Goal: Task Accomplishment & Management: Manage account settings

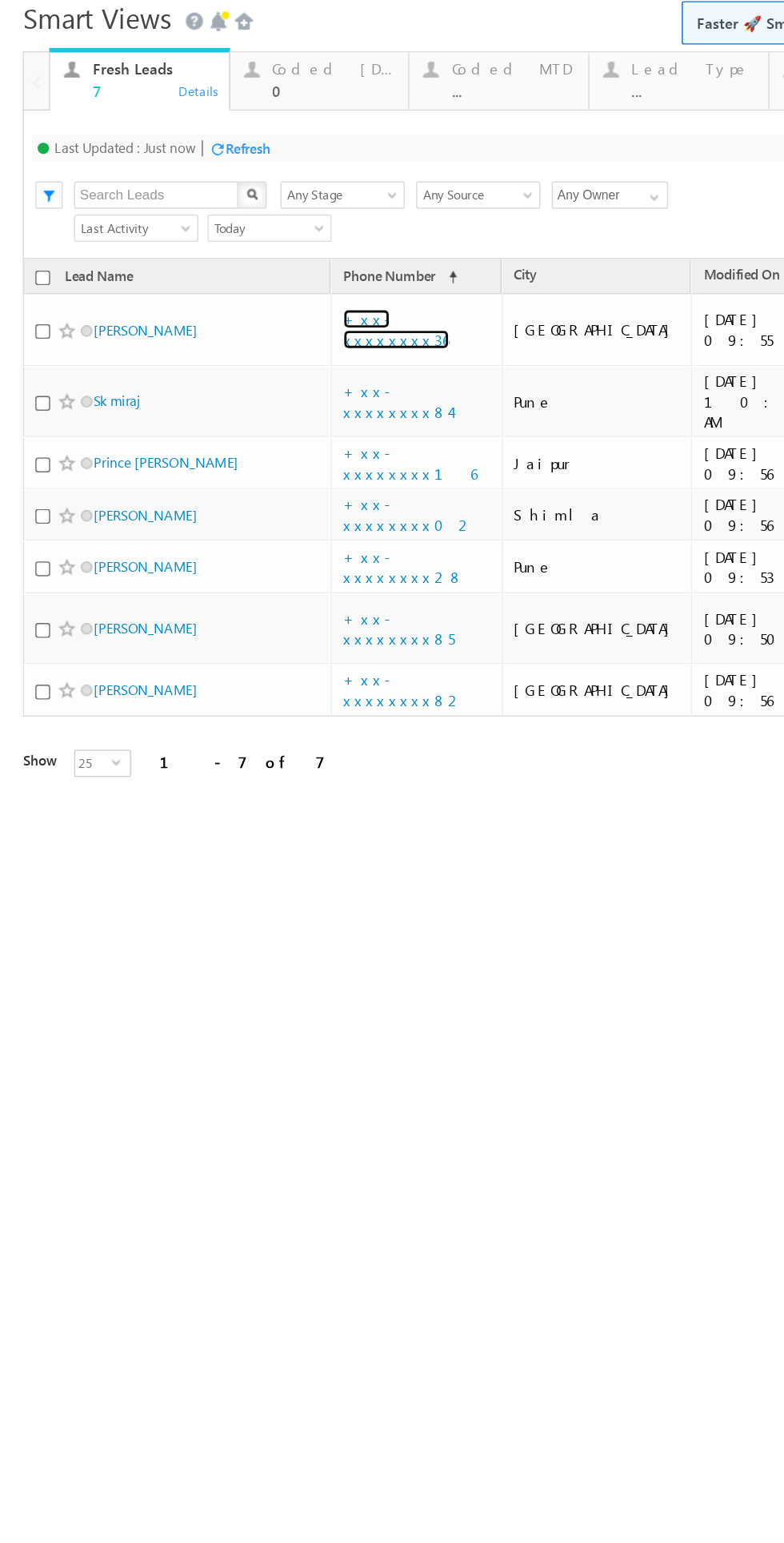
click at [284, 200] on link "+xx-xxxxxxxx36" at bounding box center [278, 205] width 75 height 28
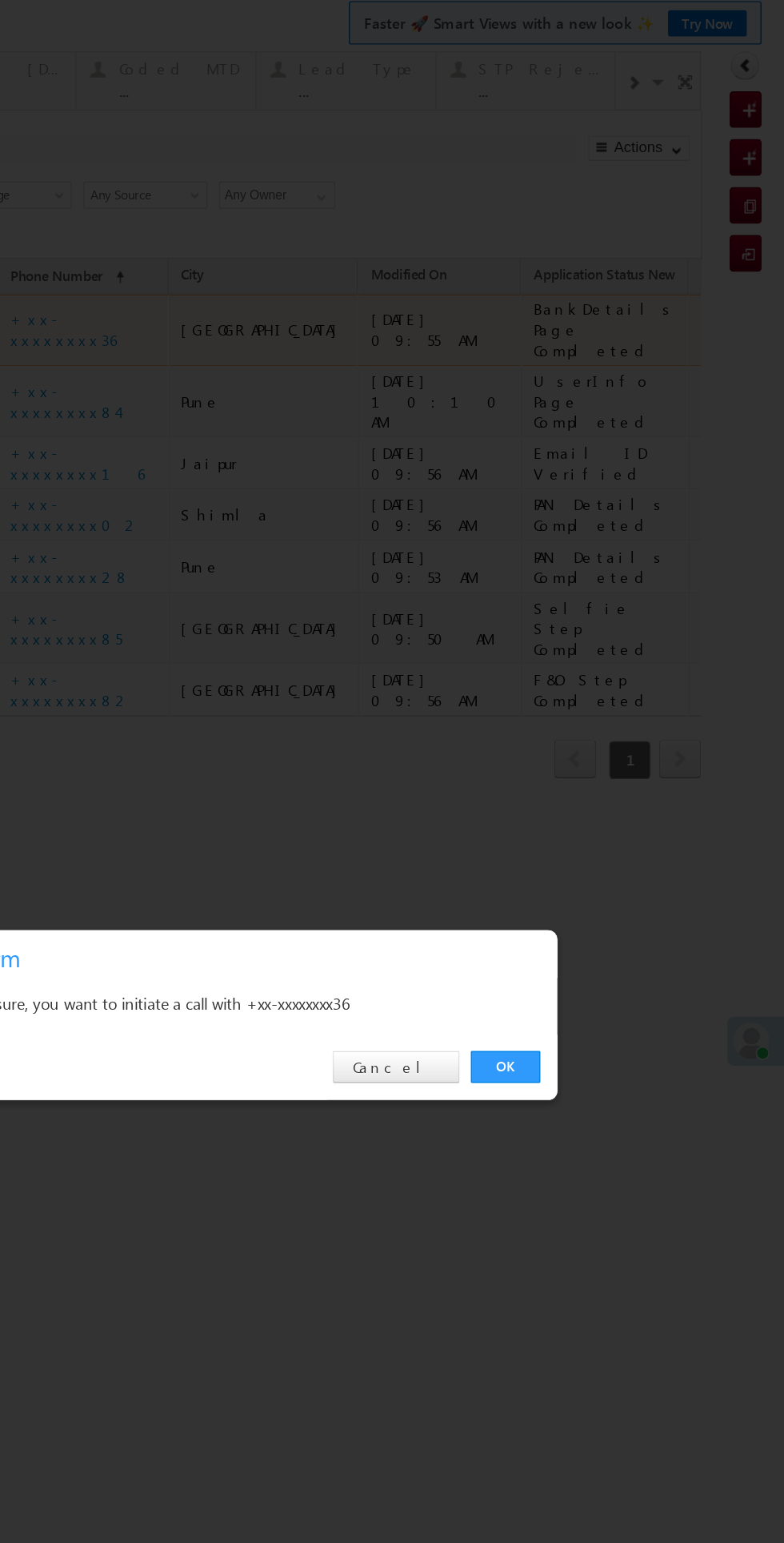
click at [254, 734] on link "OK" at bounding box center [256, 723] width 48 height 22
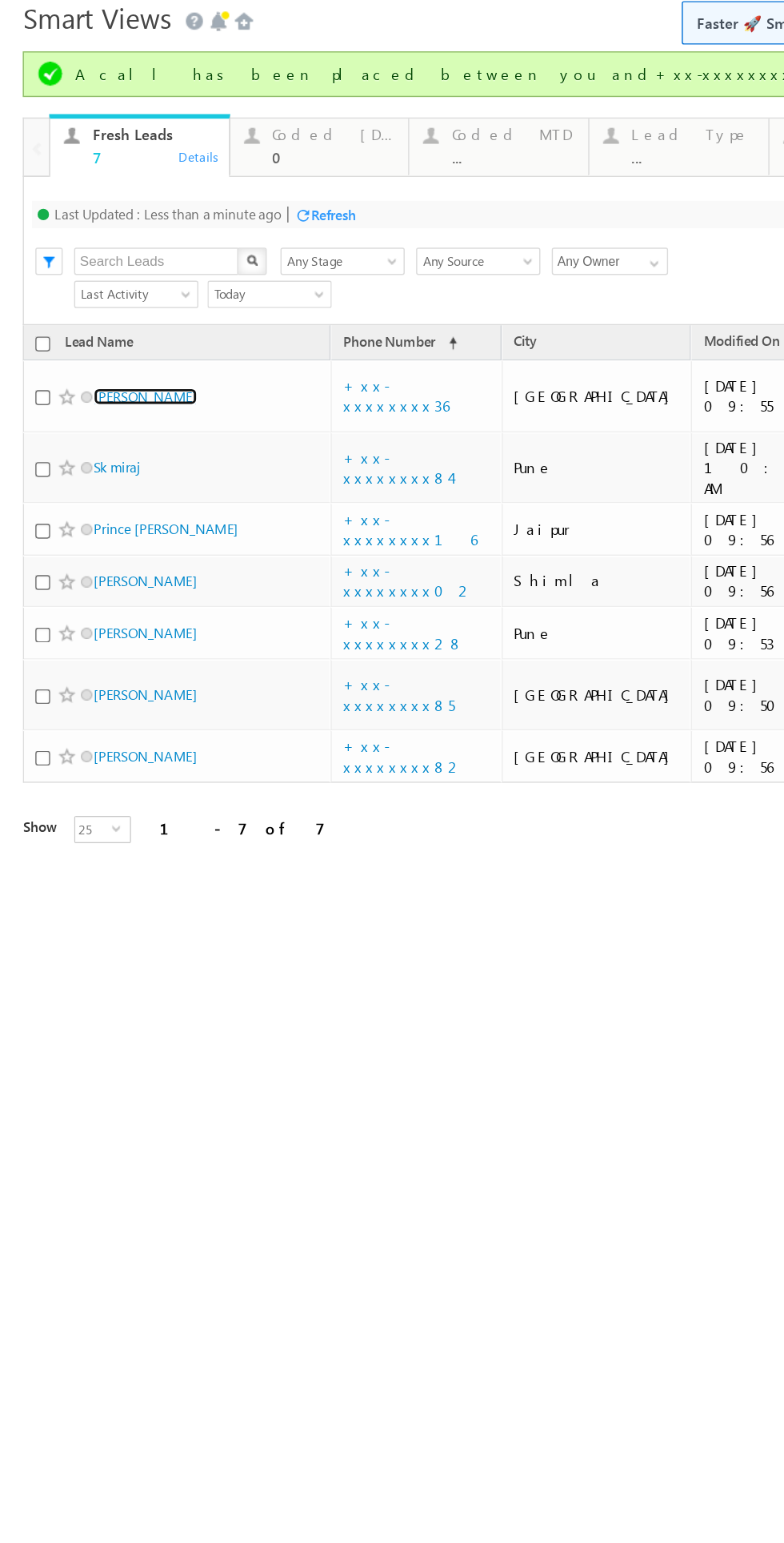
click at [95, 253] on link "[PERSON_NAME]" at bounding box center [102, 253] width 73 height 12
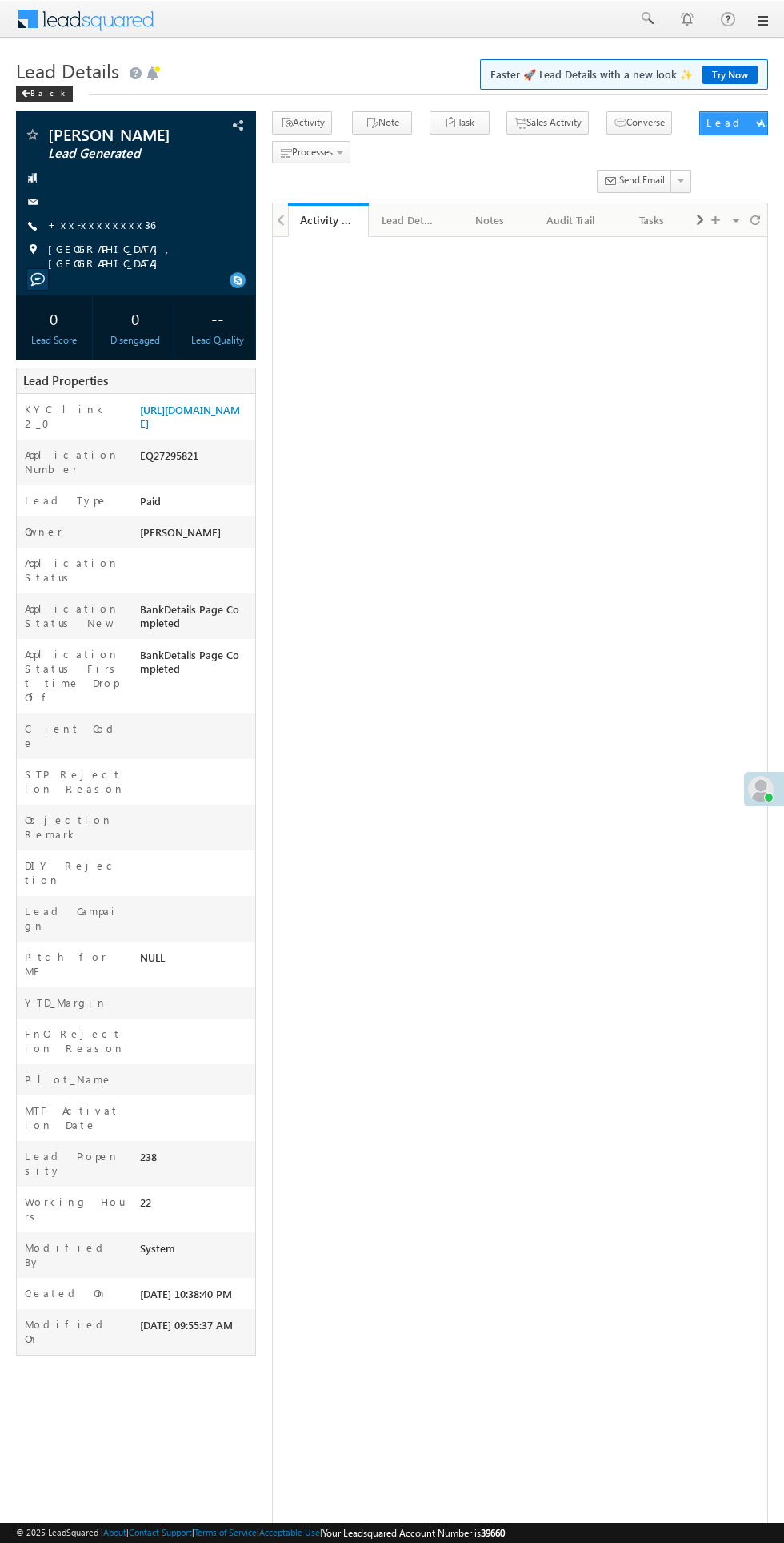
click at [30, 1240] on label "Modified By" at bounding box center [75, 1254] width 100 height 29
click at [16, 1301] on div "[PERSON_NAME] Lead Generated --" at bounding box center [392, 897] width 752 height 1570
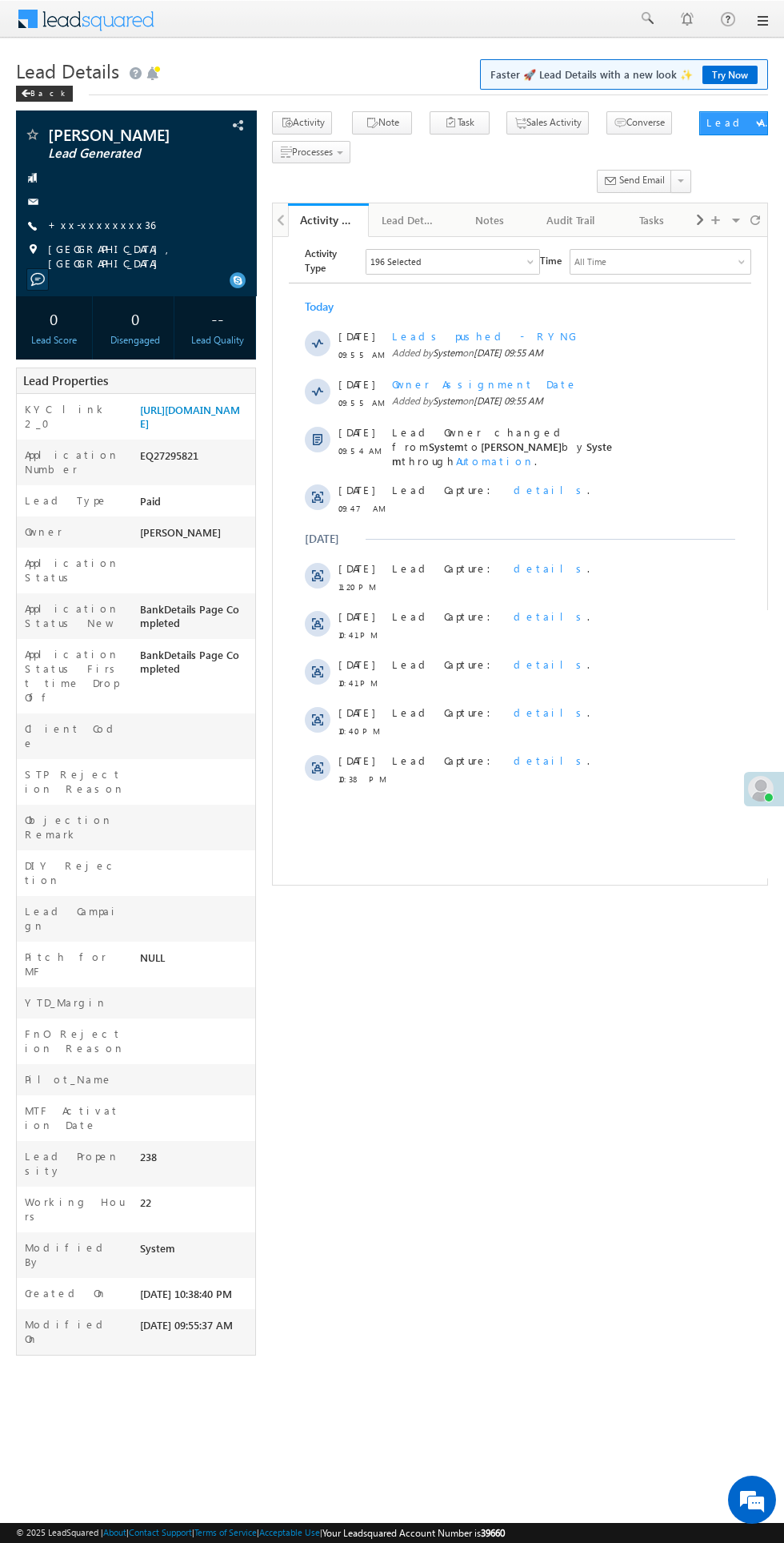
click at [30, 1194] on label "Working Hours" at bounding box center [75, 1209] width 100 height 29
click at [30, 1149] on label "Lead Propensity" at bounding box center [75, 1163] width 100 height 29
click at [29, 1149] on label "Lead Propensity" at bounding box center [75, 1163] width 100 height 29
click at [30, 1149] on label "Lead Propensity" at bounding box center [75, 1163] width 100 height 29
click at [29, 1149] on label "Lead Propensity" at bounding box center [75, 1163] width 100 height 29
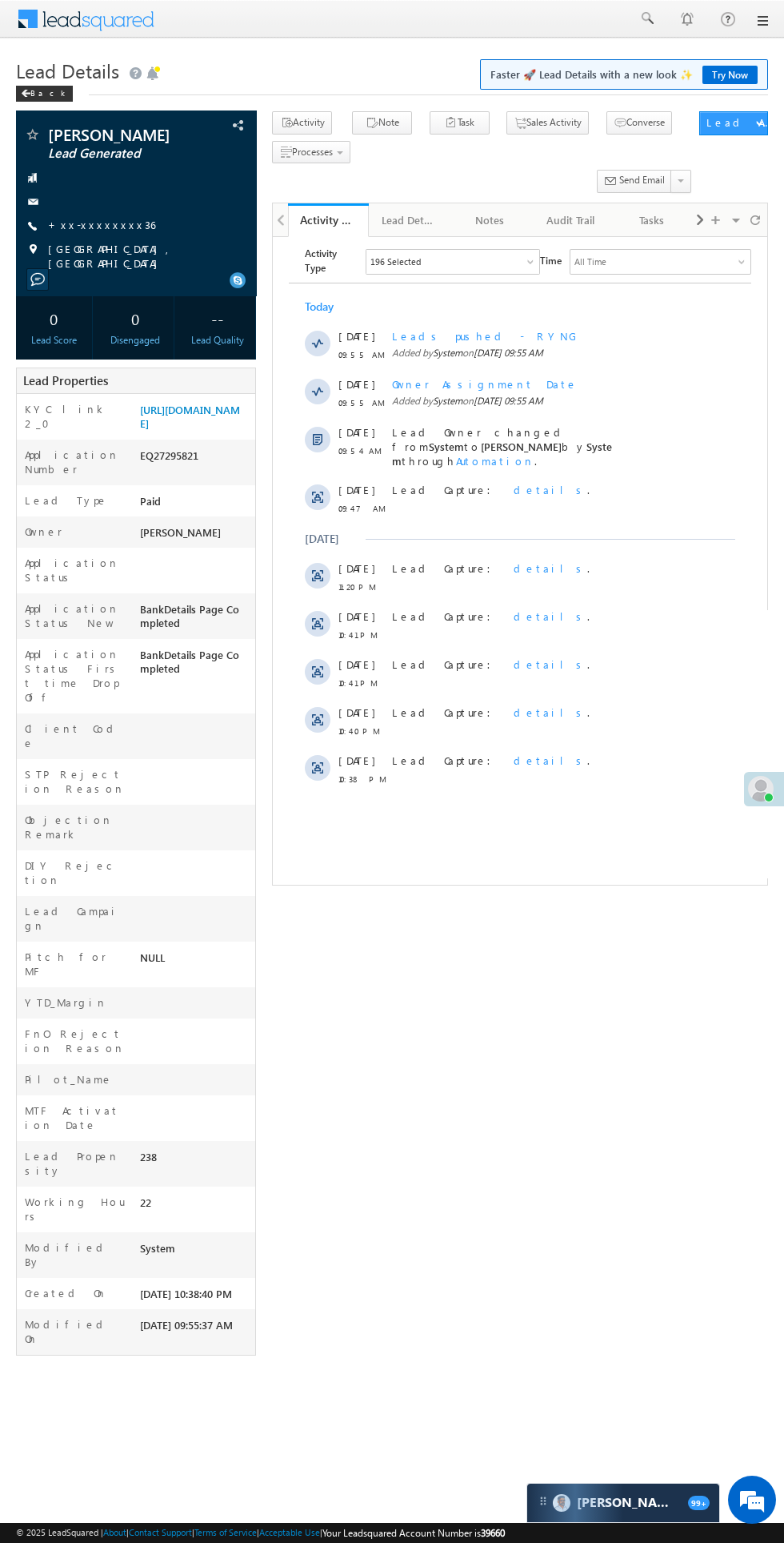
click at [28, 1149] on label "Lead Propensity" at bounding box center [75, 1163] width 100 height 29
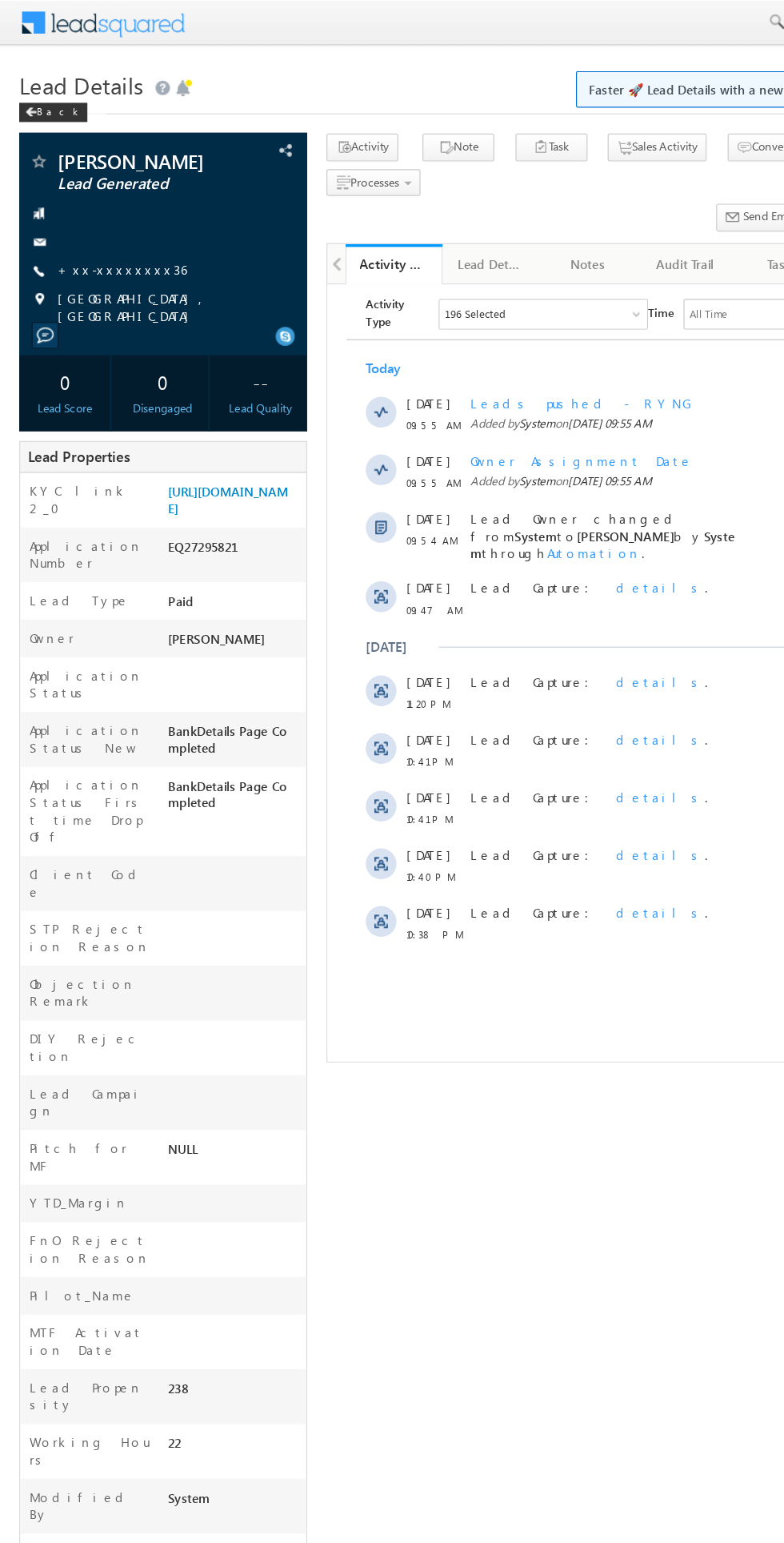
click at [27, 1240] on label "Modified By" at bounding box center [75, 1254] width 100 height 29
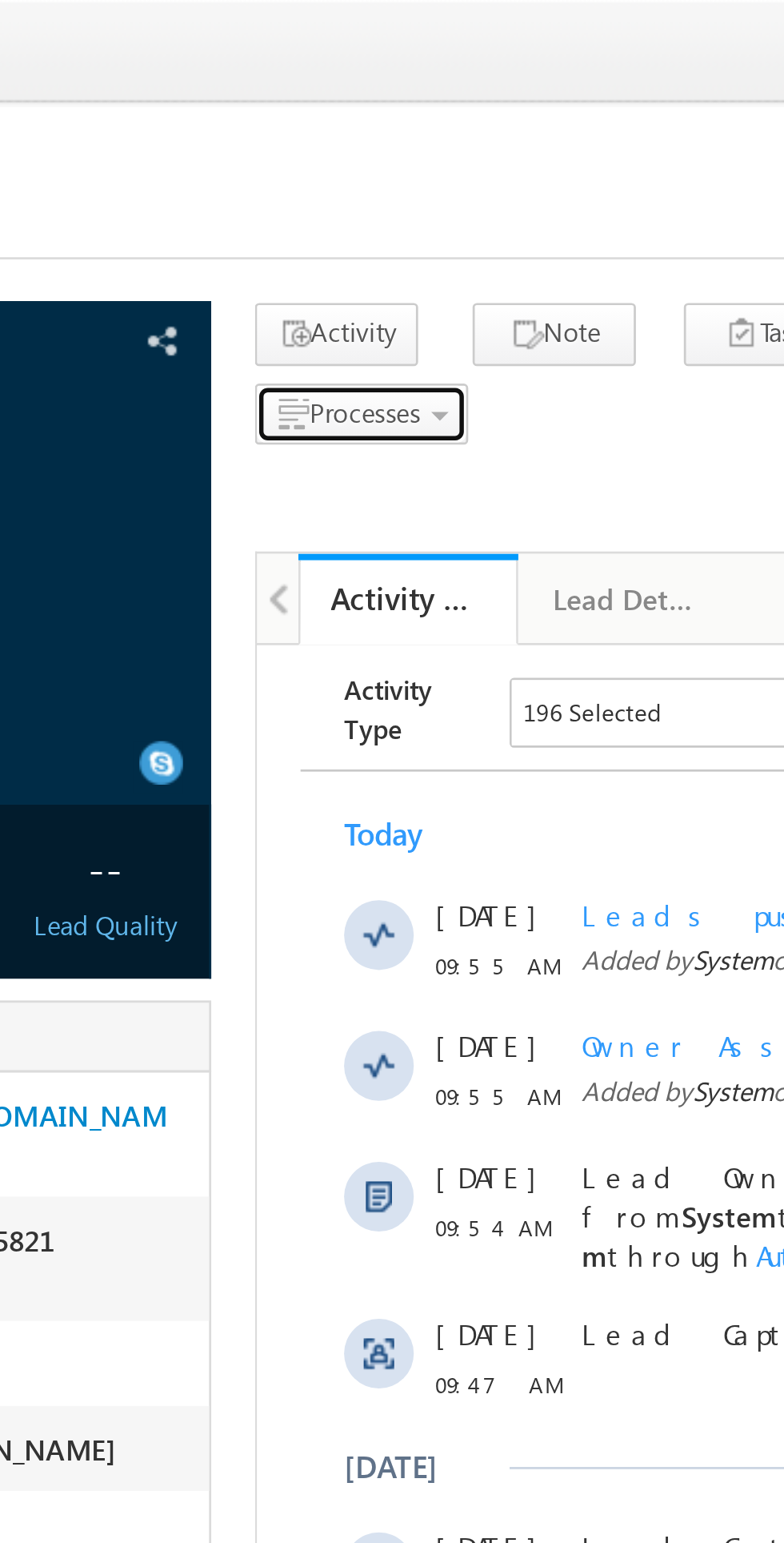
click at [310, 154] on span "Processes" at bounding box center [312, 151] width 41 height 12
click at [0, 0] on span "Not Eligible" at bounding box center [0, 0] width 0 height 0
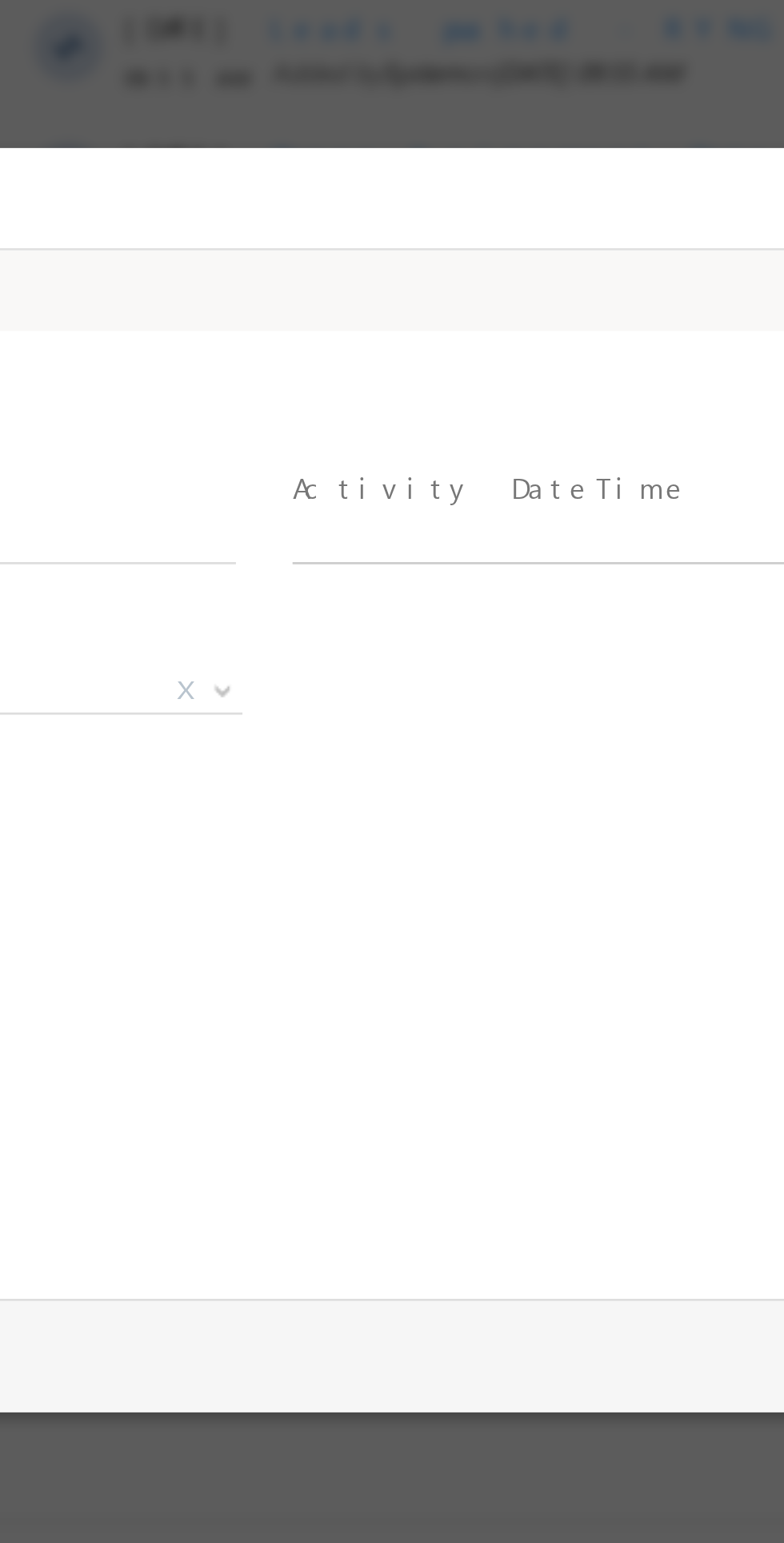
type input "08/17/25 10:18 AM"
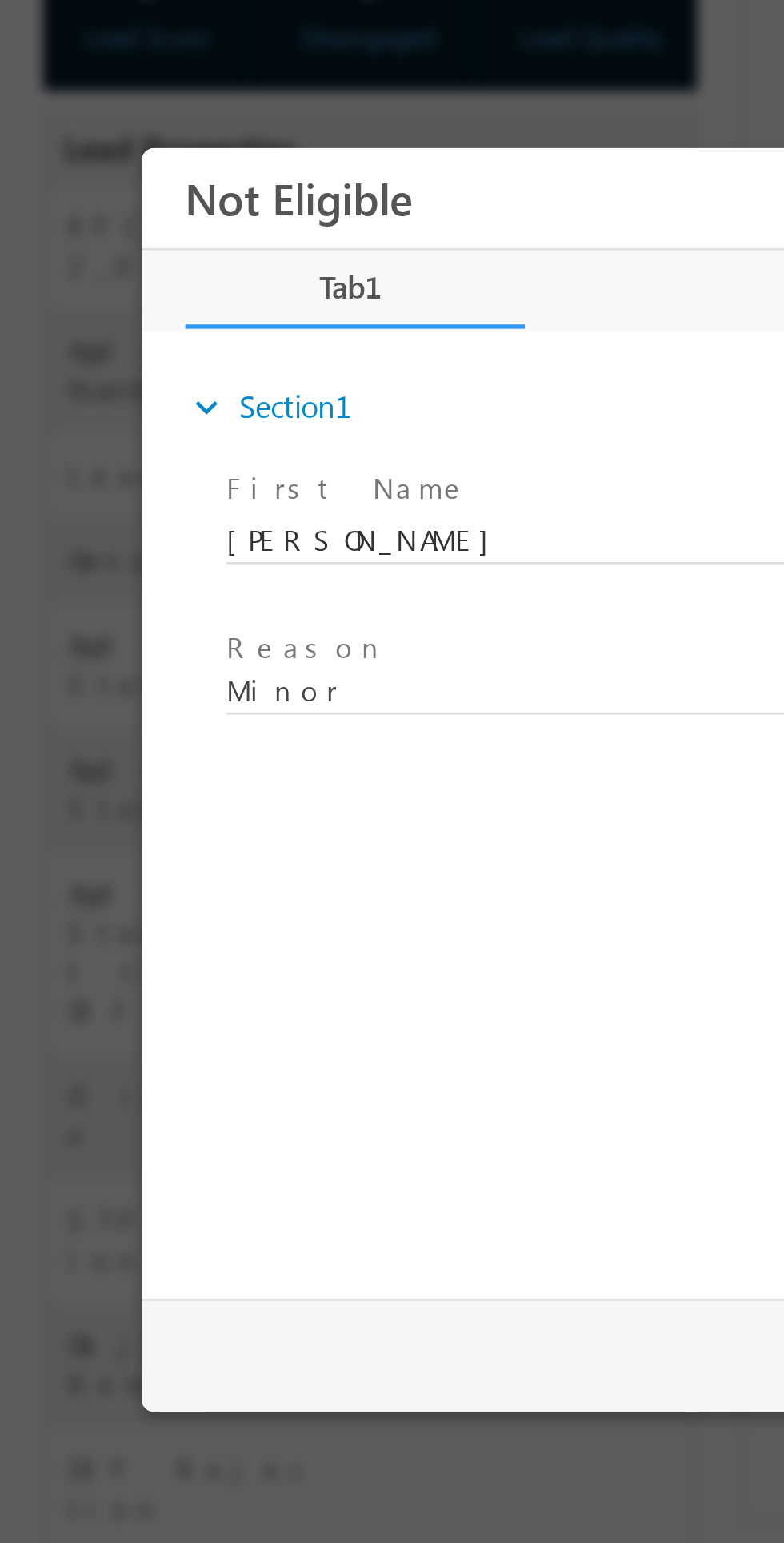
click at [267, 343] on span "Minor" at bounding box center [302, 346] width 260 height 15
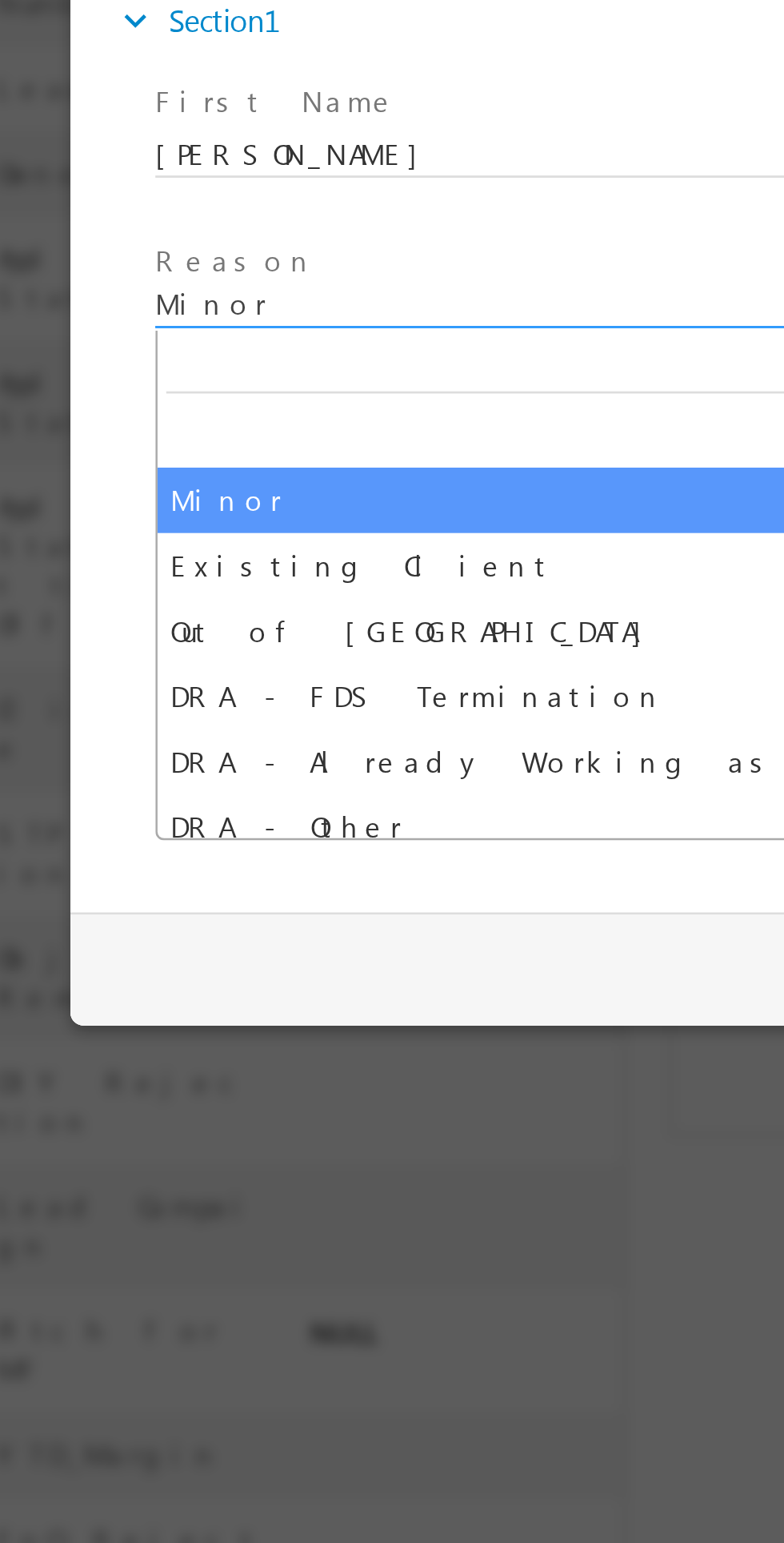
select select "Out of India"
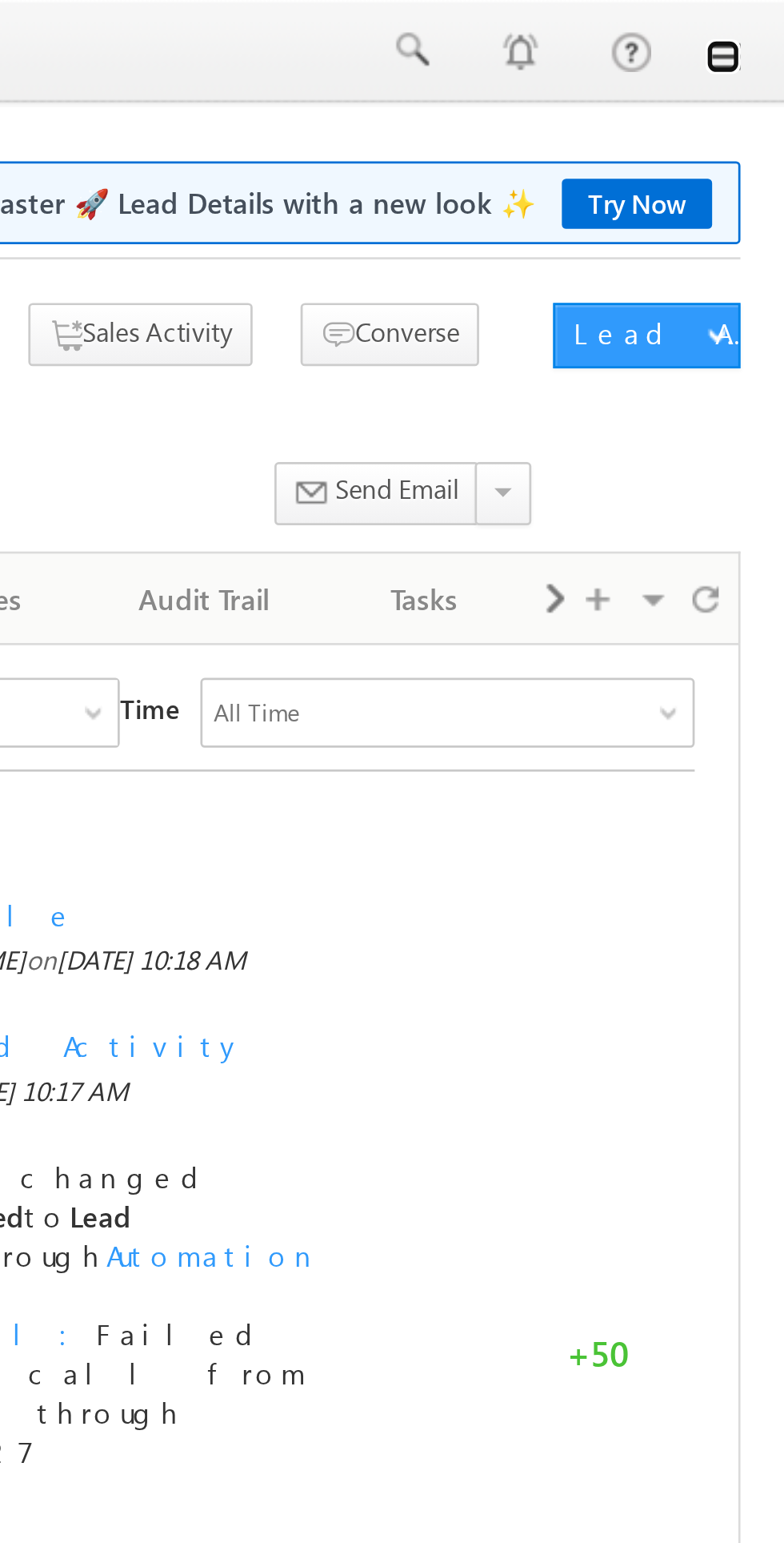
click at [762, 20] on link at bounding box center [762, 20] width 13 height 13
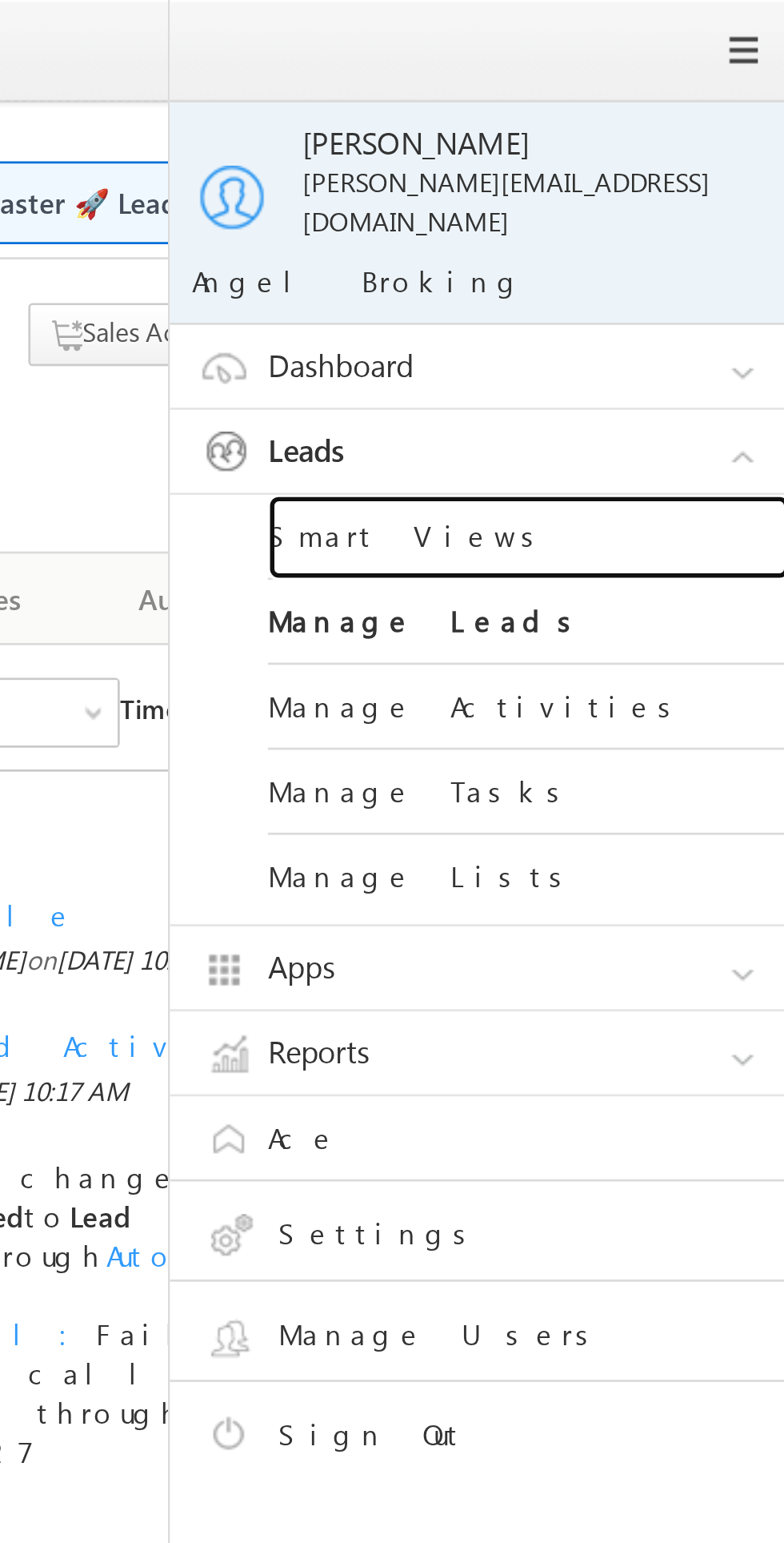
click at [670, 181] on link "Smart Views" at bounding box center [691, 197] width 192 height 31
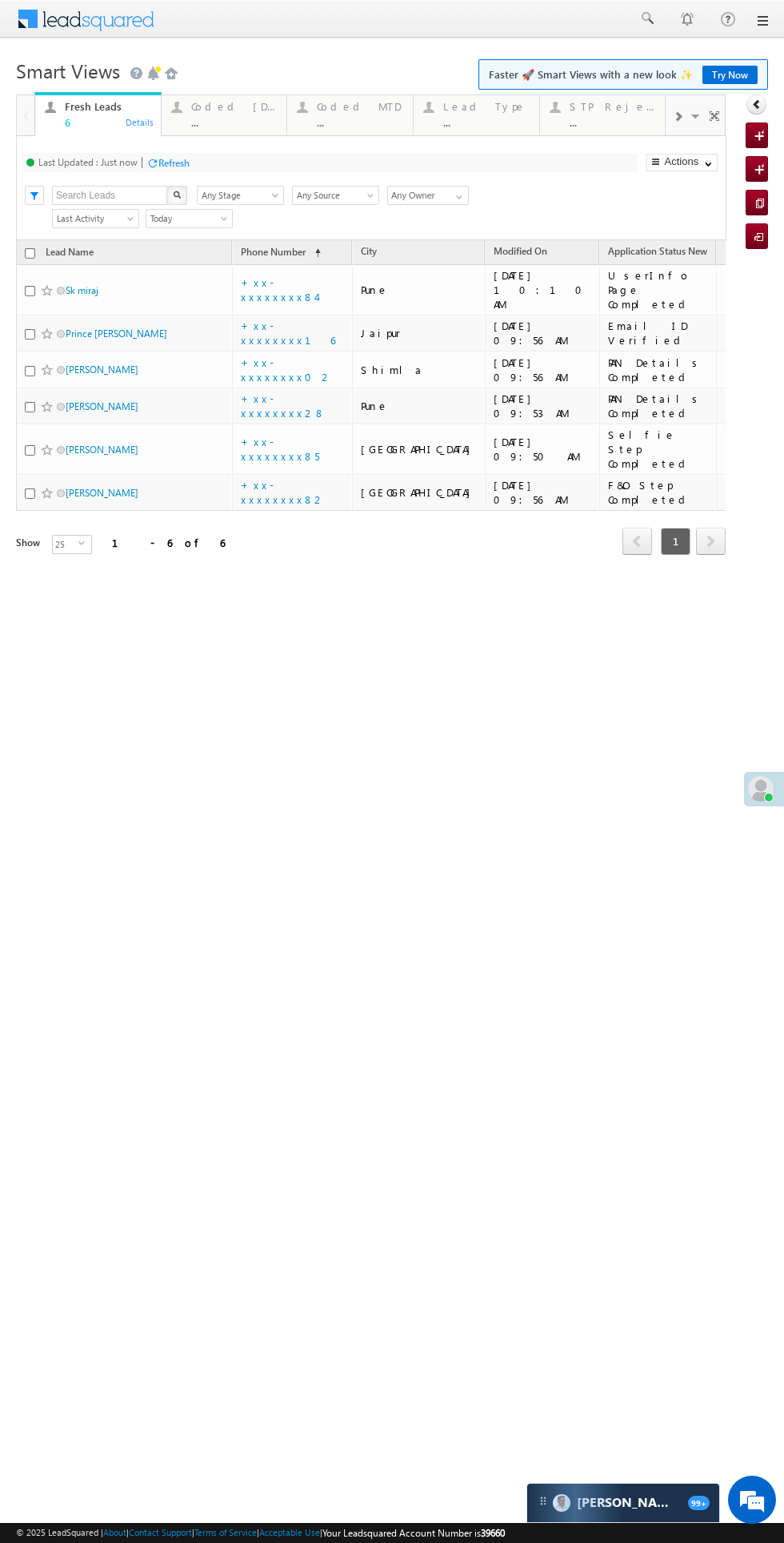
click at [237, 100] on div "Coded Today" at bounding box center [234, 106] width 86 height 13
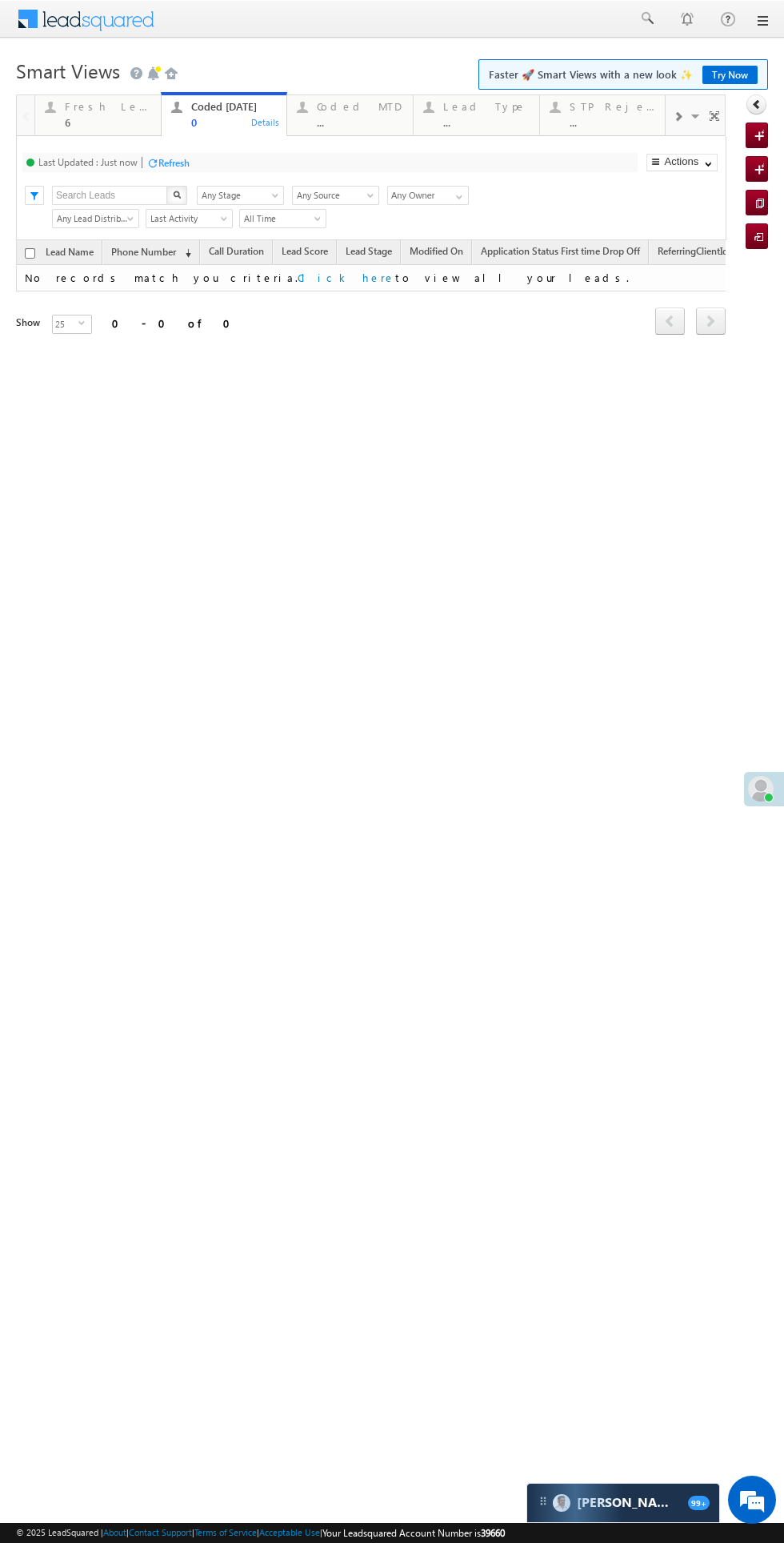
click at [71, 112] on div "Fresh Leads" at bounding box center [108, 106] width 86 height 13
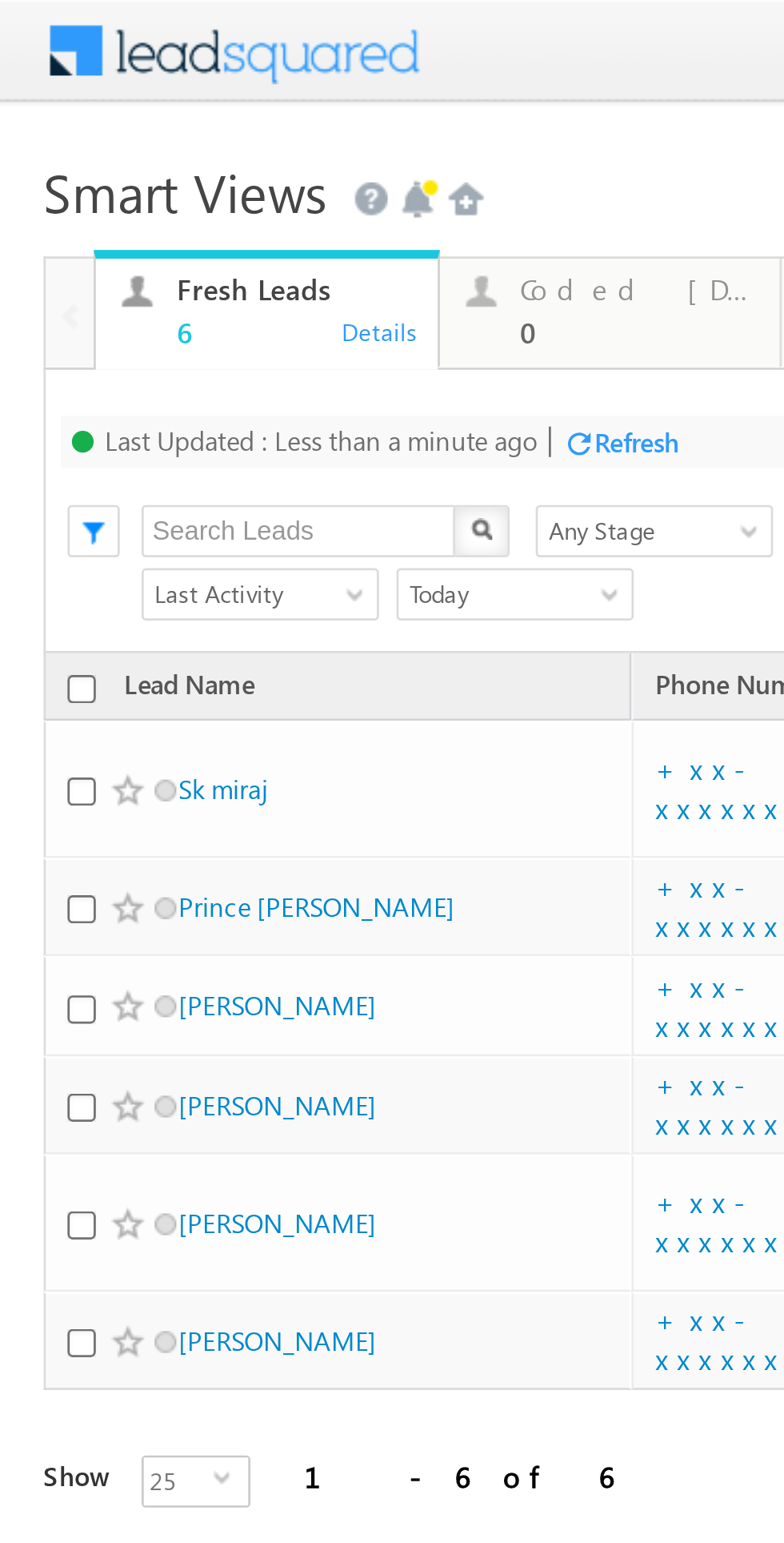
click at [125, 475] on td "Pravin Kamble" at bounding box center [124, 493] width 216 height 37
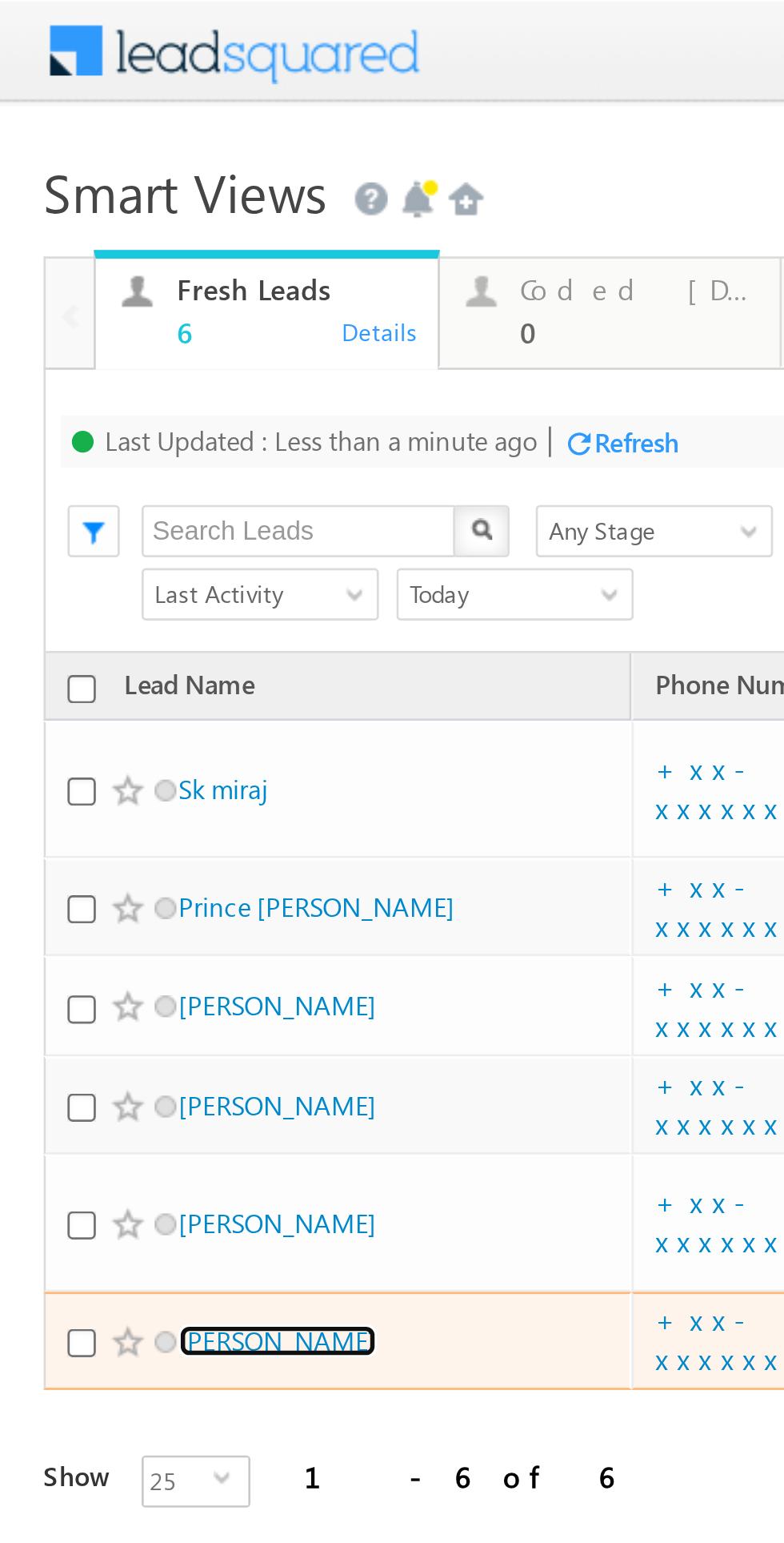
click at [93, 487] on link "Pravin Kamble" at bounding box center [102, 492] width 73 height 12
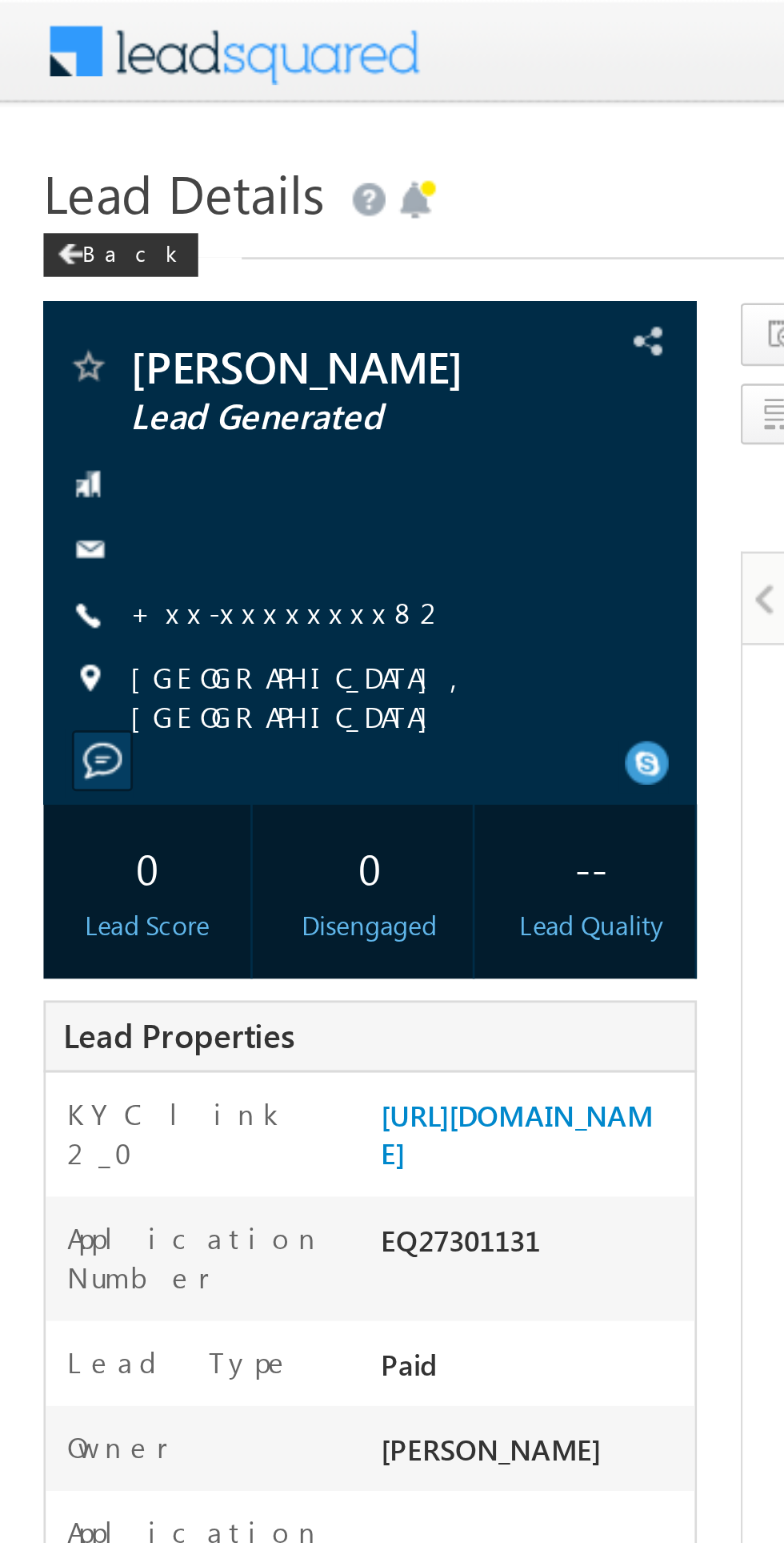
click at [103, 220] on link "+xx-xxxxxxxx82" at bounding box center [107, 225] width 117 height 14
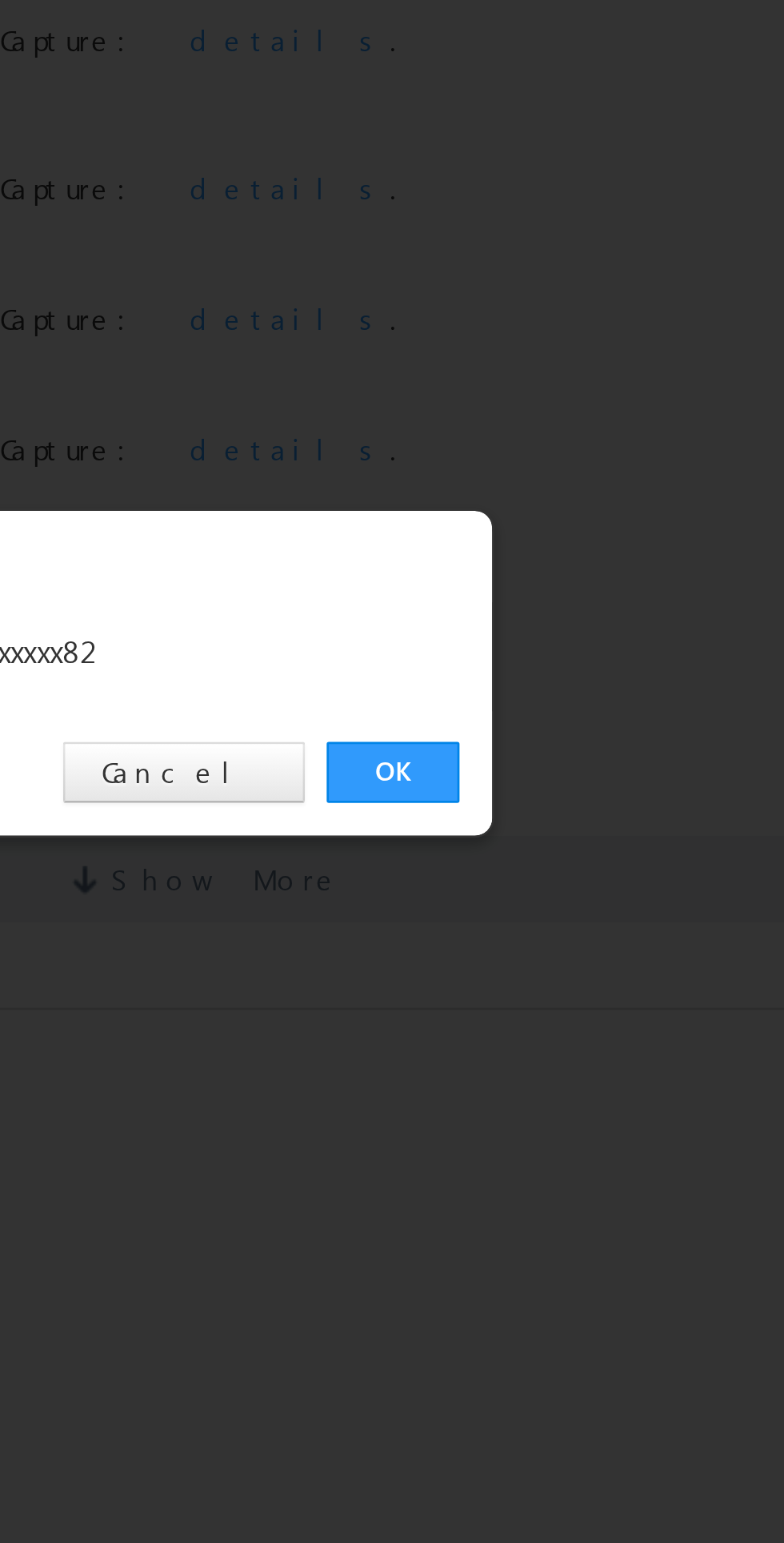
click at [583, 814] on link "OK" at bounding box center [588, 806] width 48 height 22
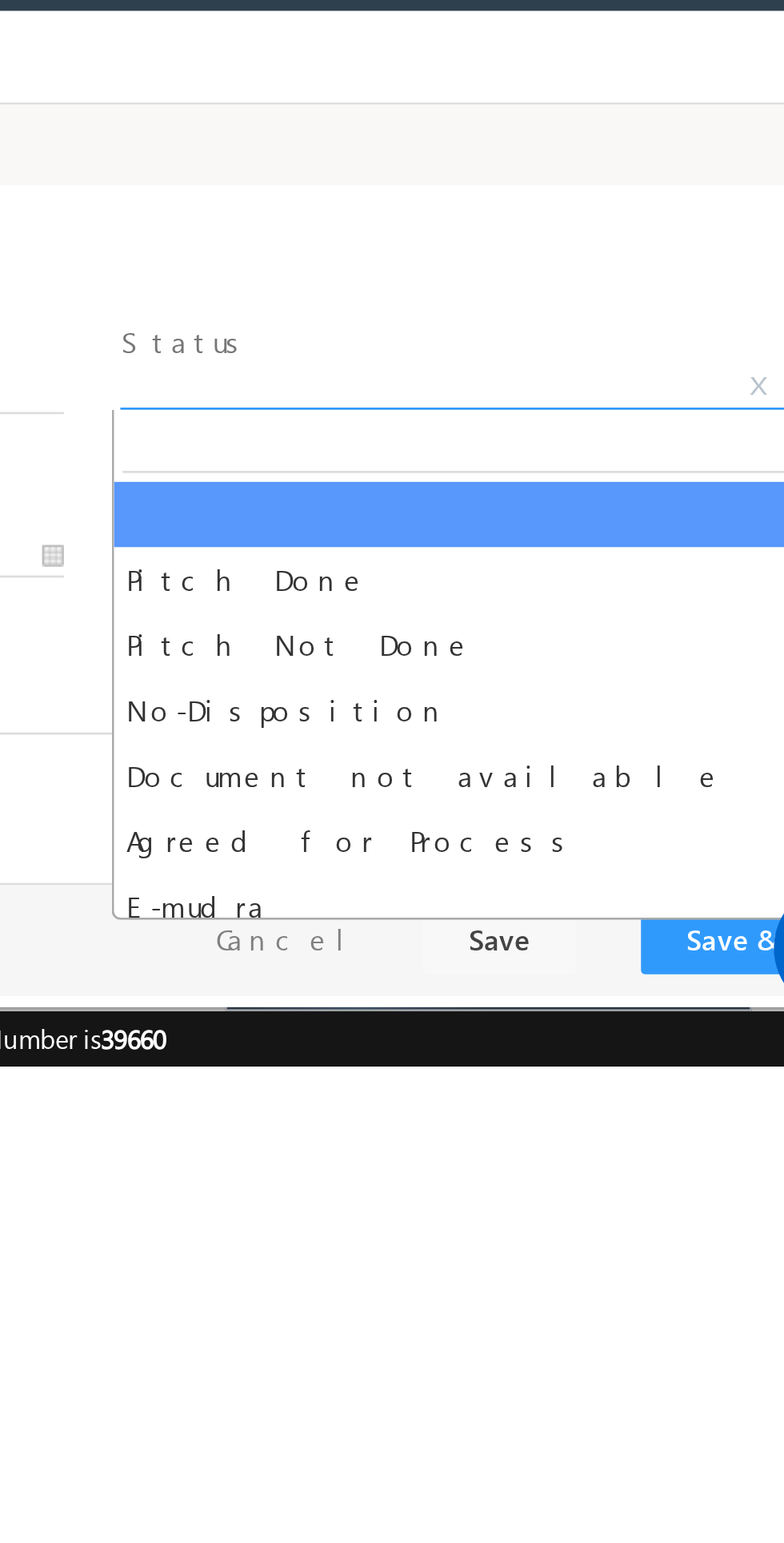
select select "Pitch Not Done"
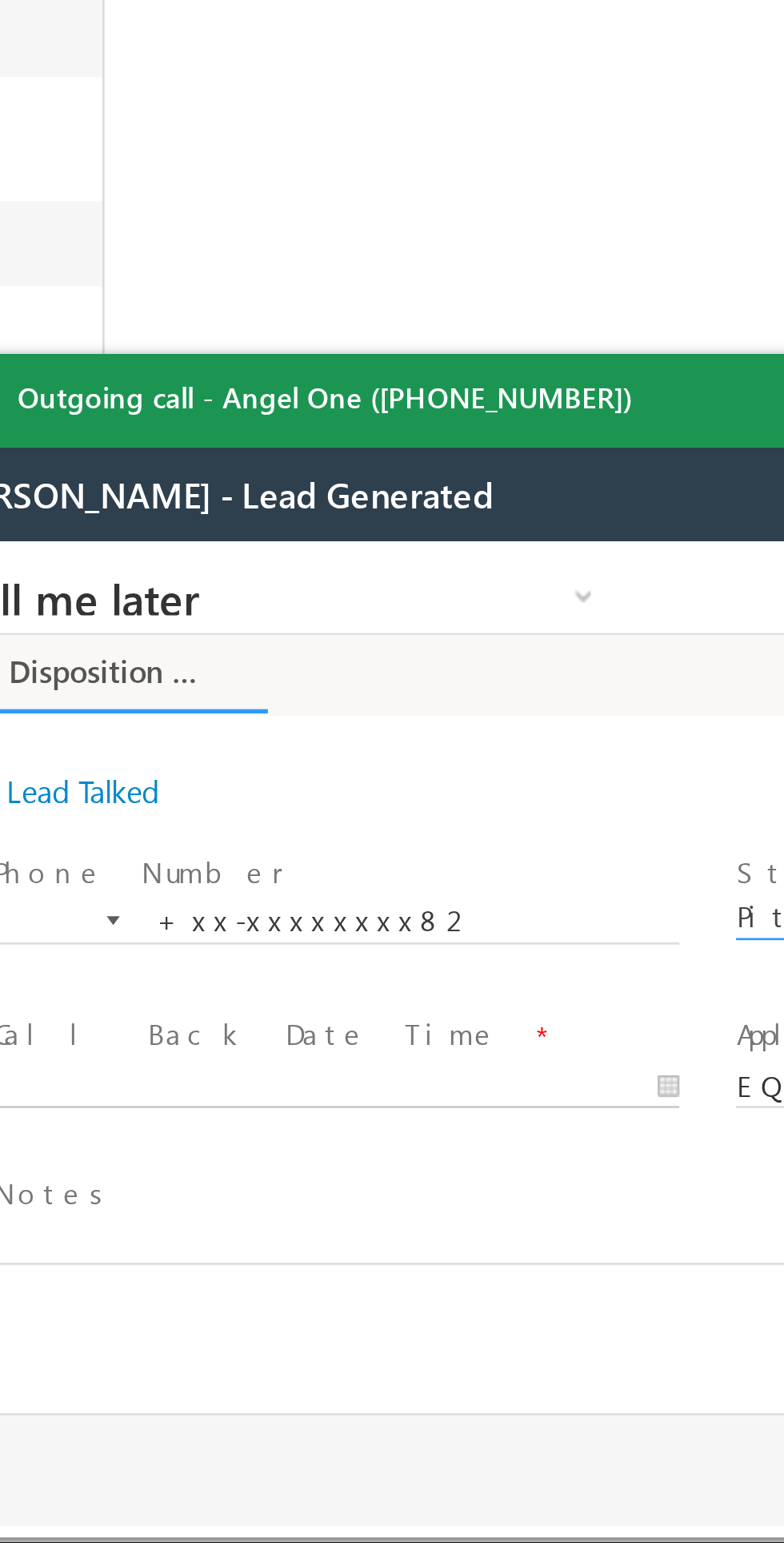
click at [81, 747] on body "Call me later Cross Sell Customer Drop-off reasons Language Barrier Not Interes…" at bounding box center [208, 701] width 600 height 320
type input "08/17/25 10:20 AM"
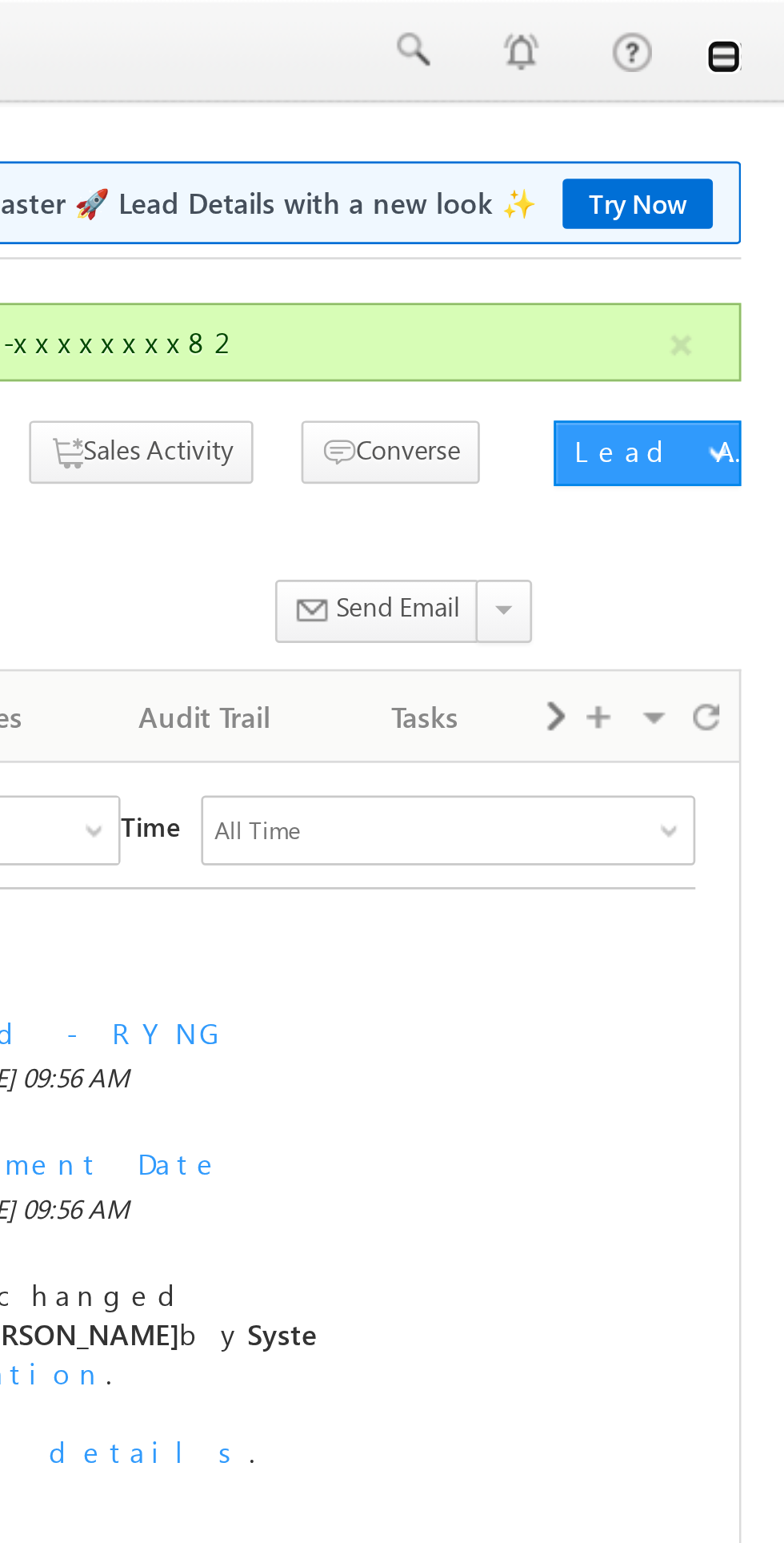
click at [763, 21] on link at bounding box center [762, 20] width 13 height 13
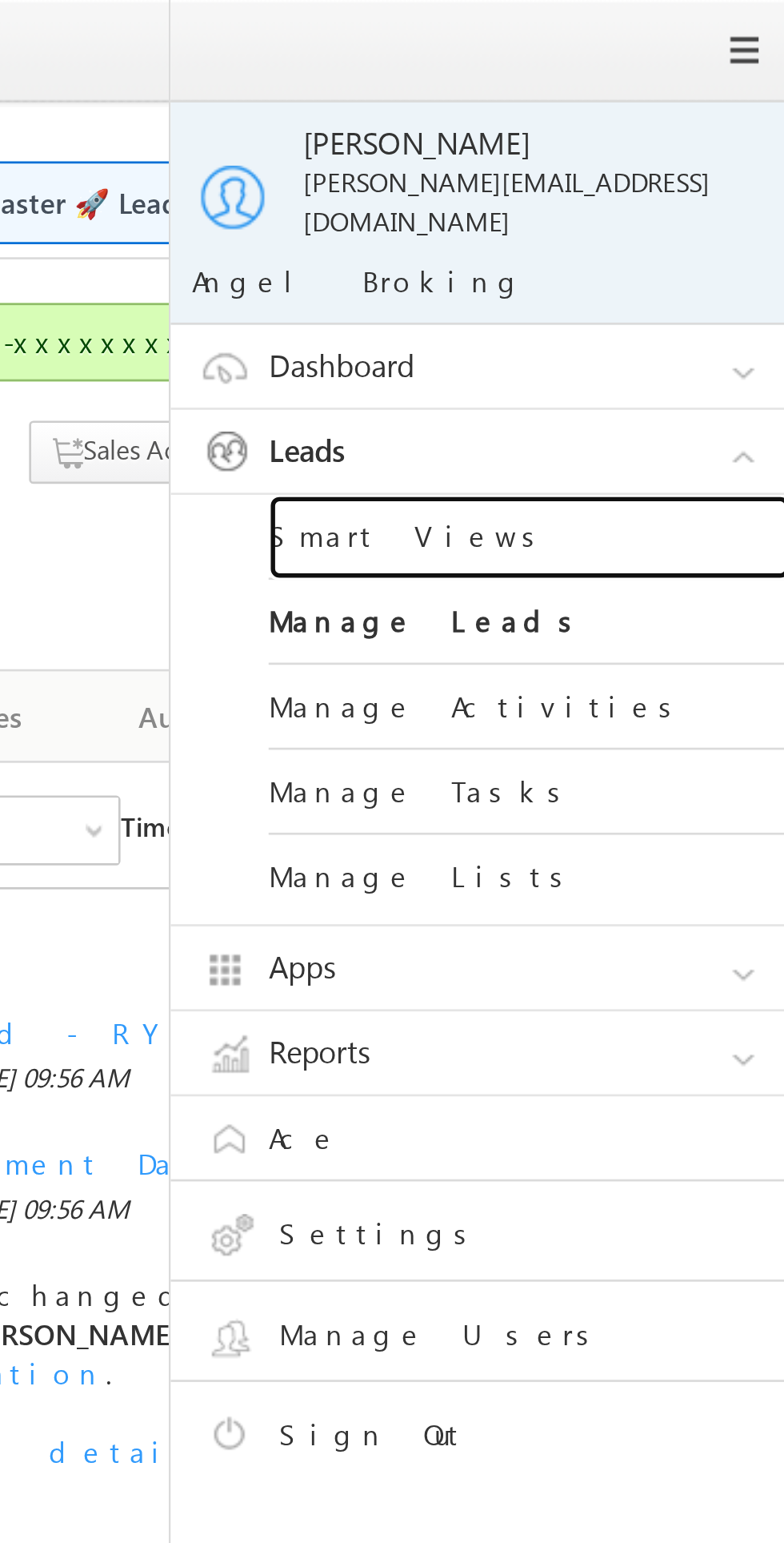
click at [659, 181] on link "Smart Views" at bounding box center [691, 197] width 192 height 31
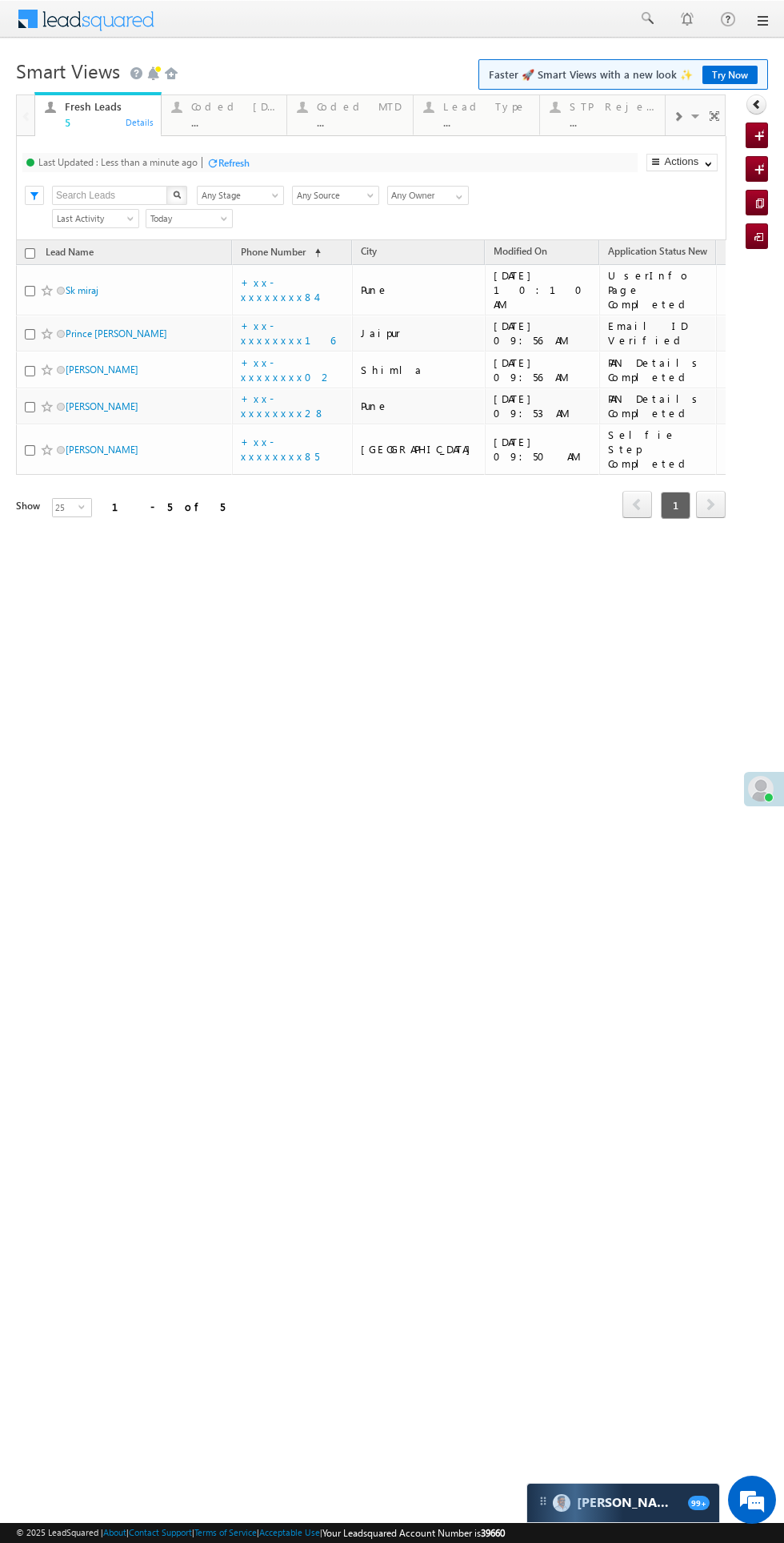
click at [216, 107] on div "Coded Today" at bounding box center [234, 106] width 86 height 13
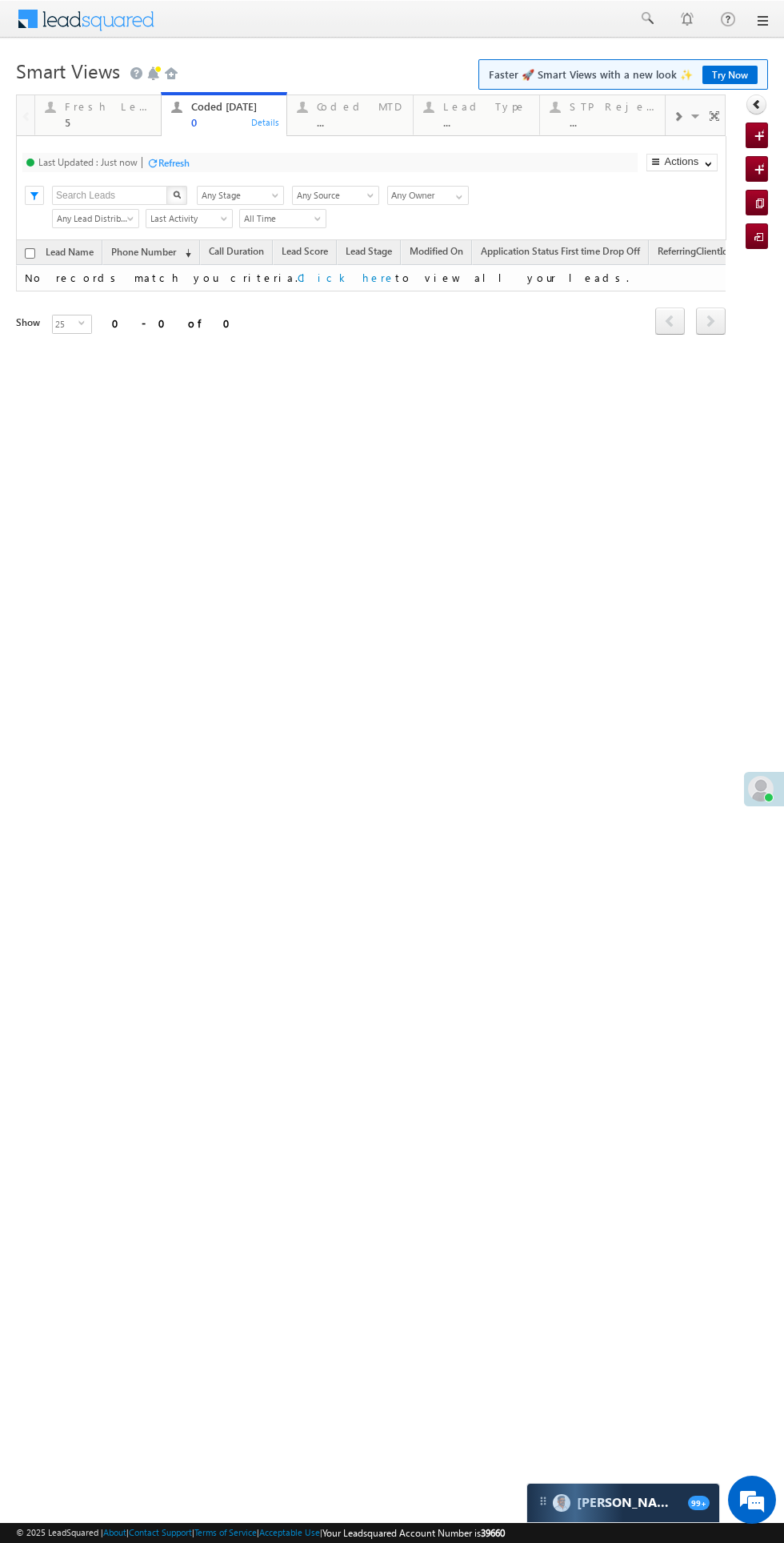
click at [98, 112] on div "Fresh Leads" at bounding box center [108, 106] width 86 height 13
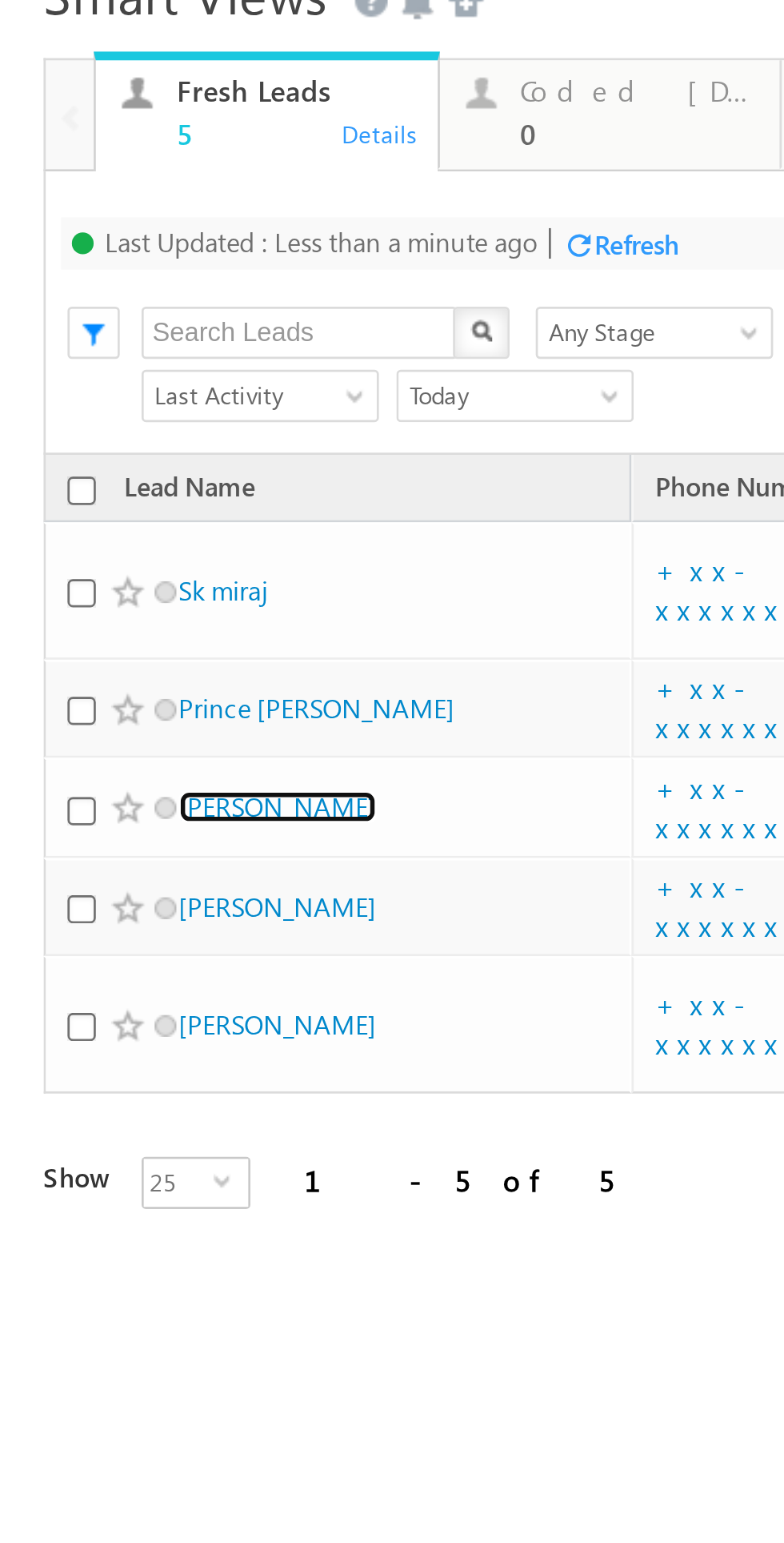
click at [98, 165] on link "Ritik Roshan" at bounding box center [102, 171] width 73 height 12
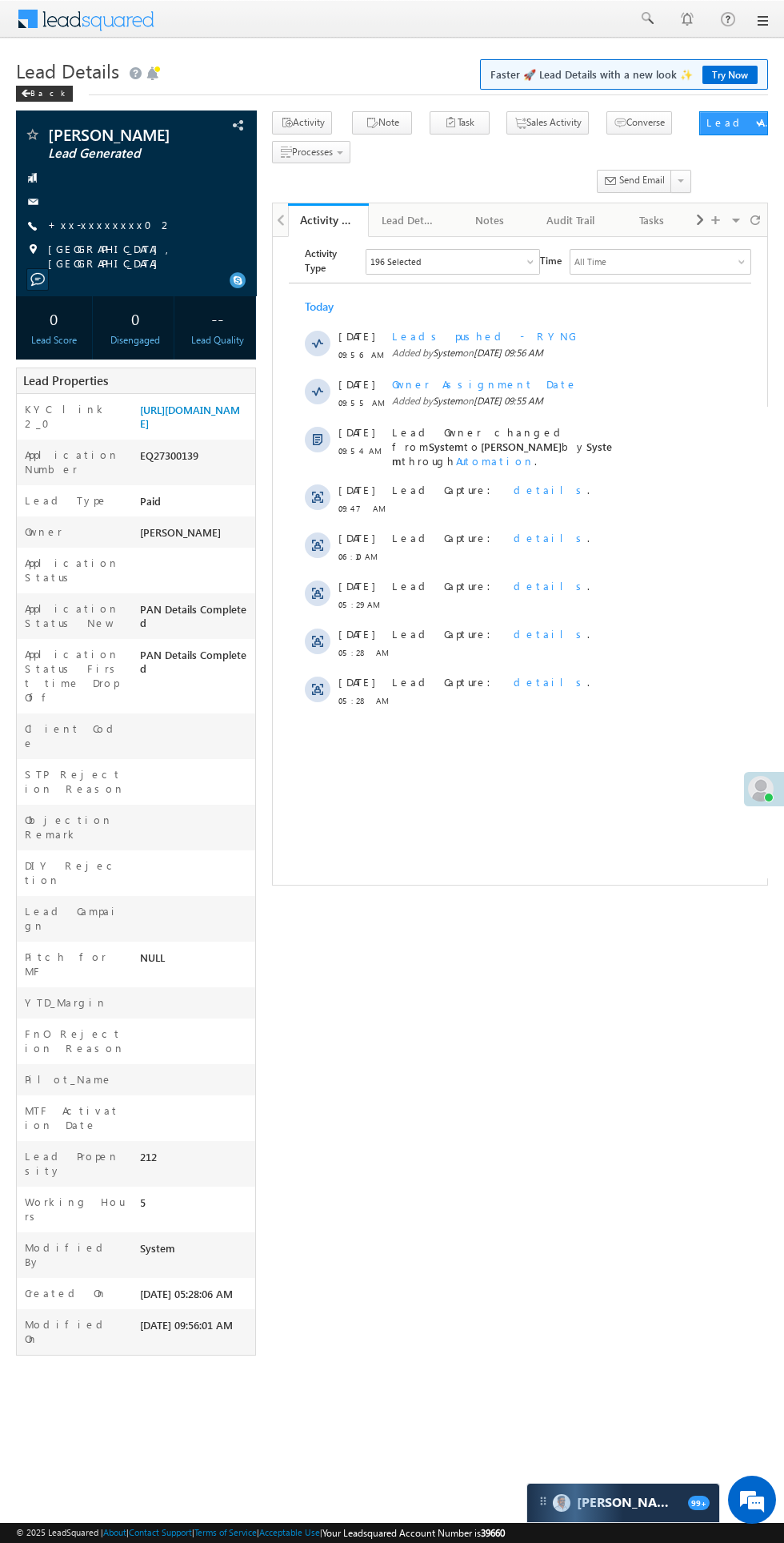
click at [764, 1149] on div "Ritik Roshan Lead Generated --" at bounding box center [392, 738] width 752 height 1252
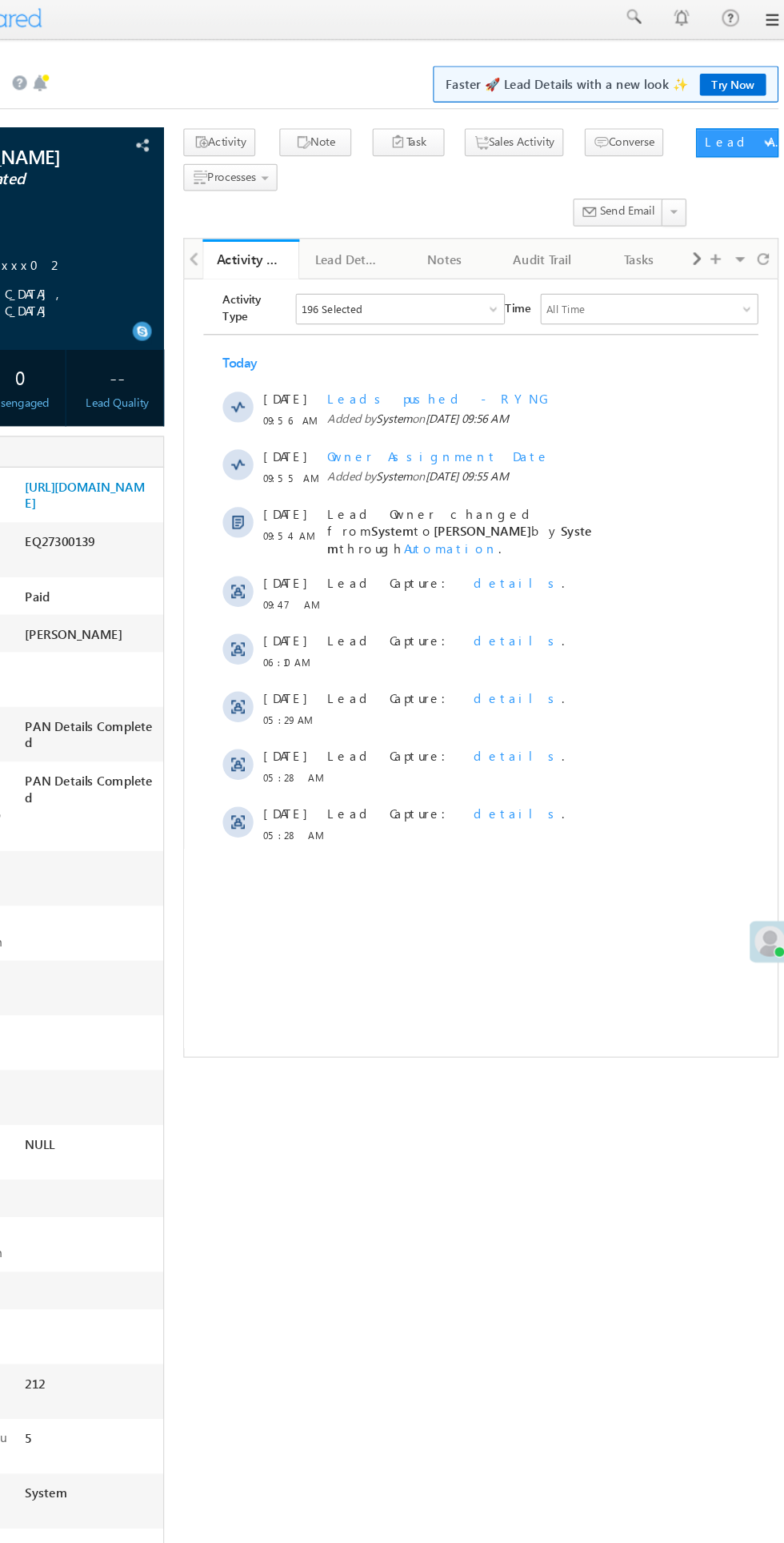
click at [754, 967] on div "Ritik Roshan Lead Generated --" at bounding box center [392, 738] width 752 height 1252
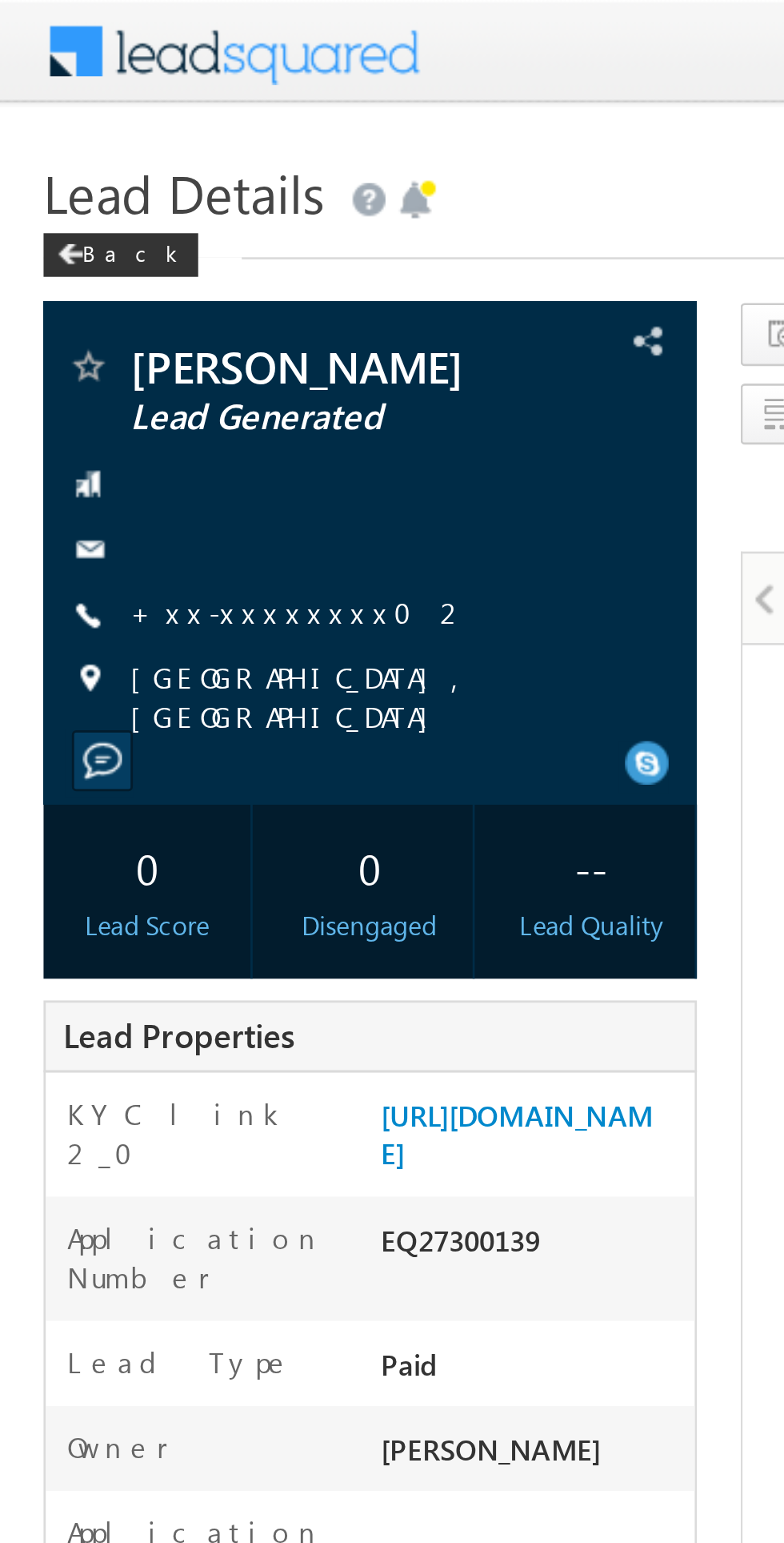
click at [99, 229] on link "+xx-xxxxxxxx02" at bounding box center [110, 225] width 125 height 14
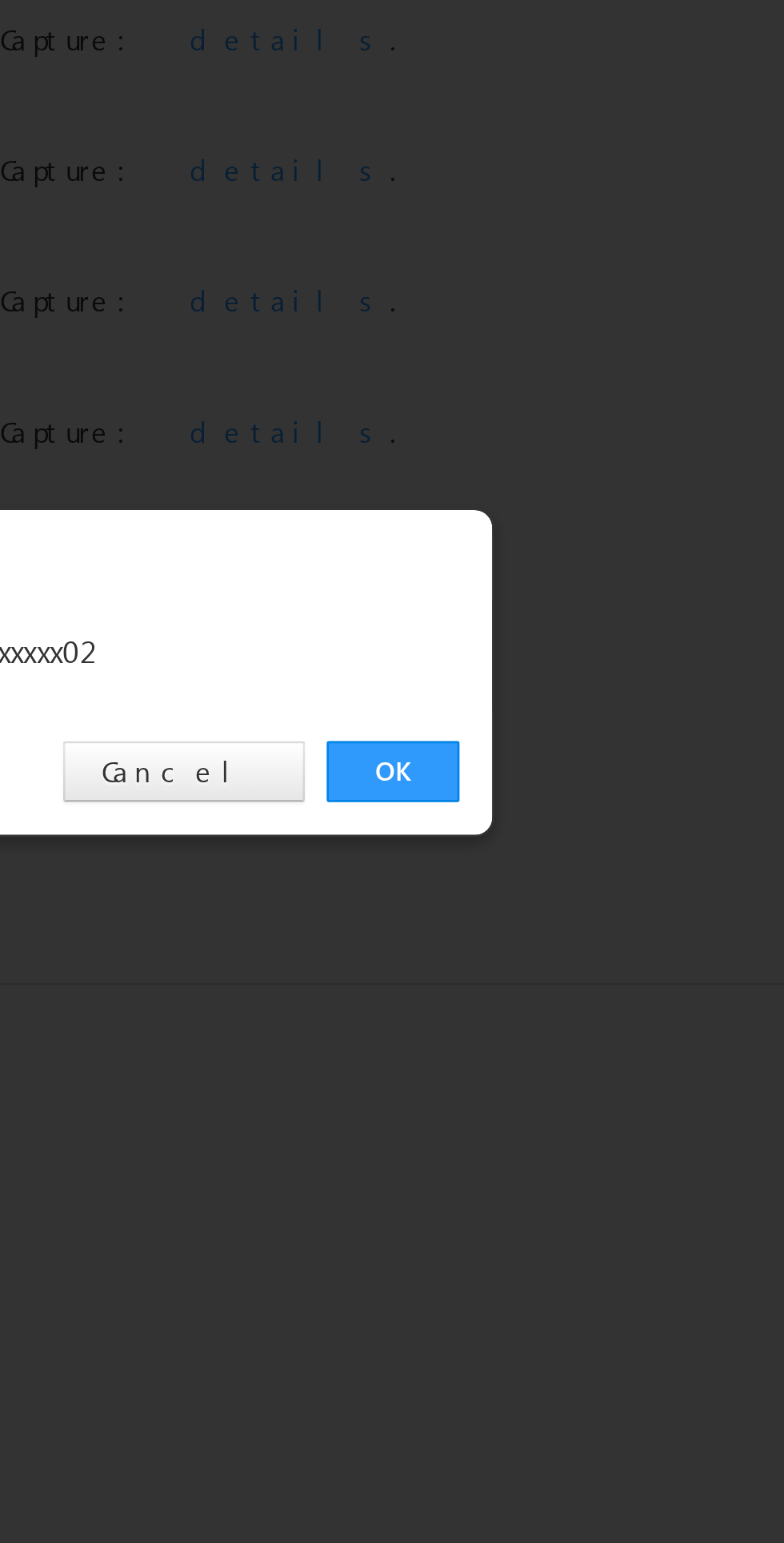
click at [583, 804] on link "OK" at bounding box center [588, 806] width 48 height 22
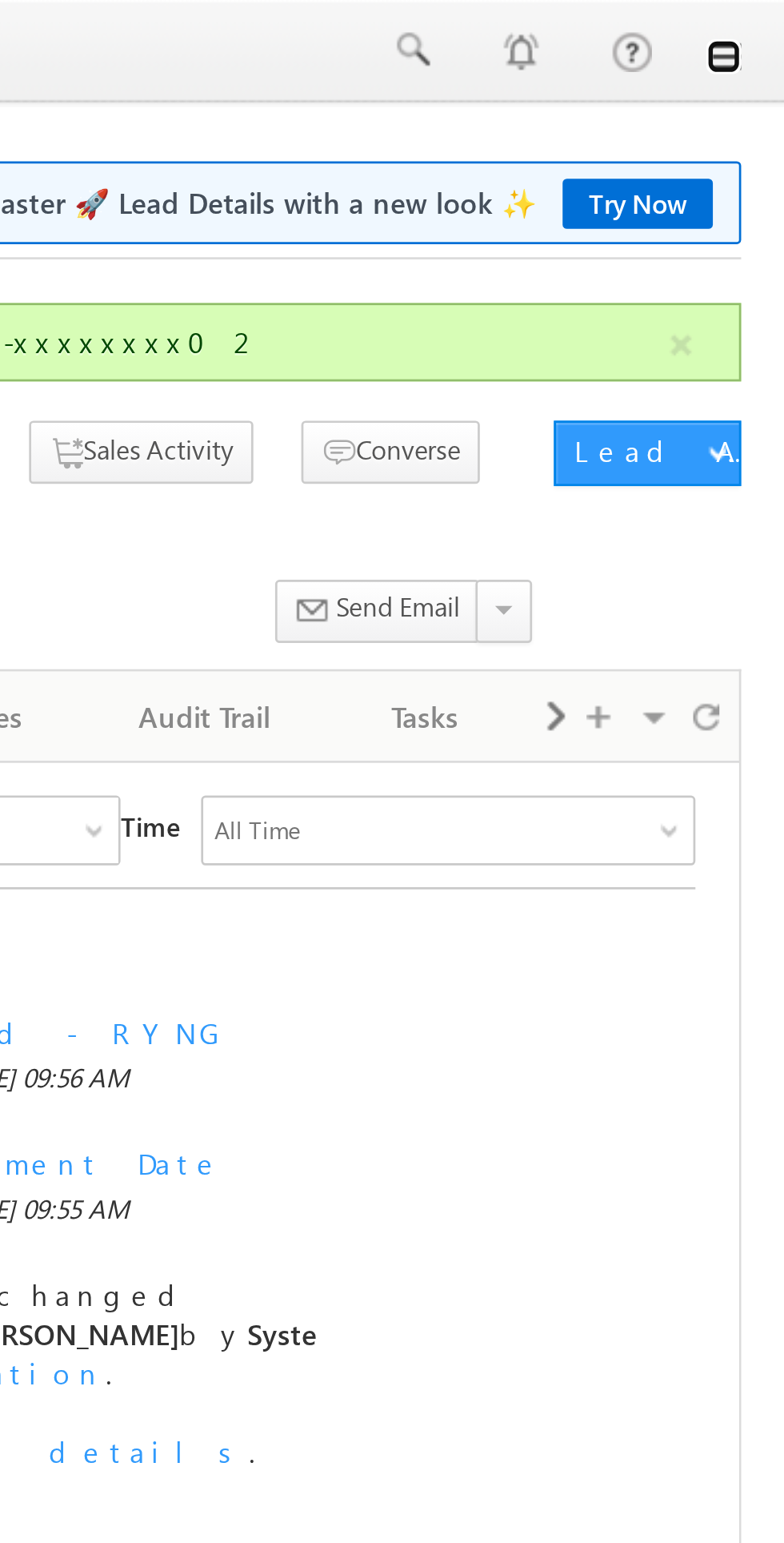
click at [762, 25] on link at bounding box center [762, 20] width 13 height 13
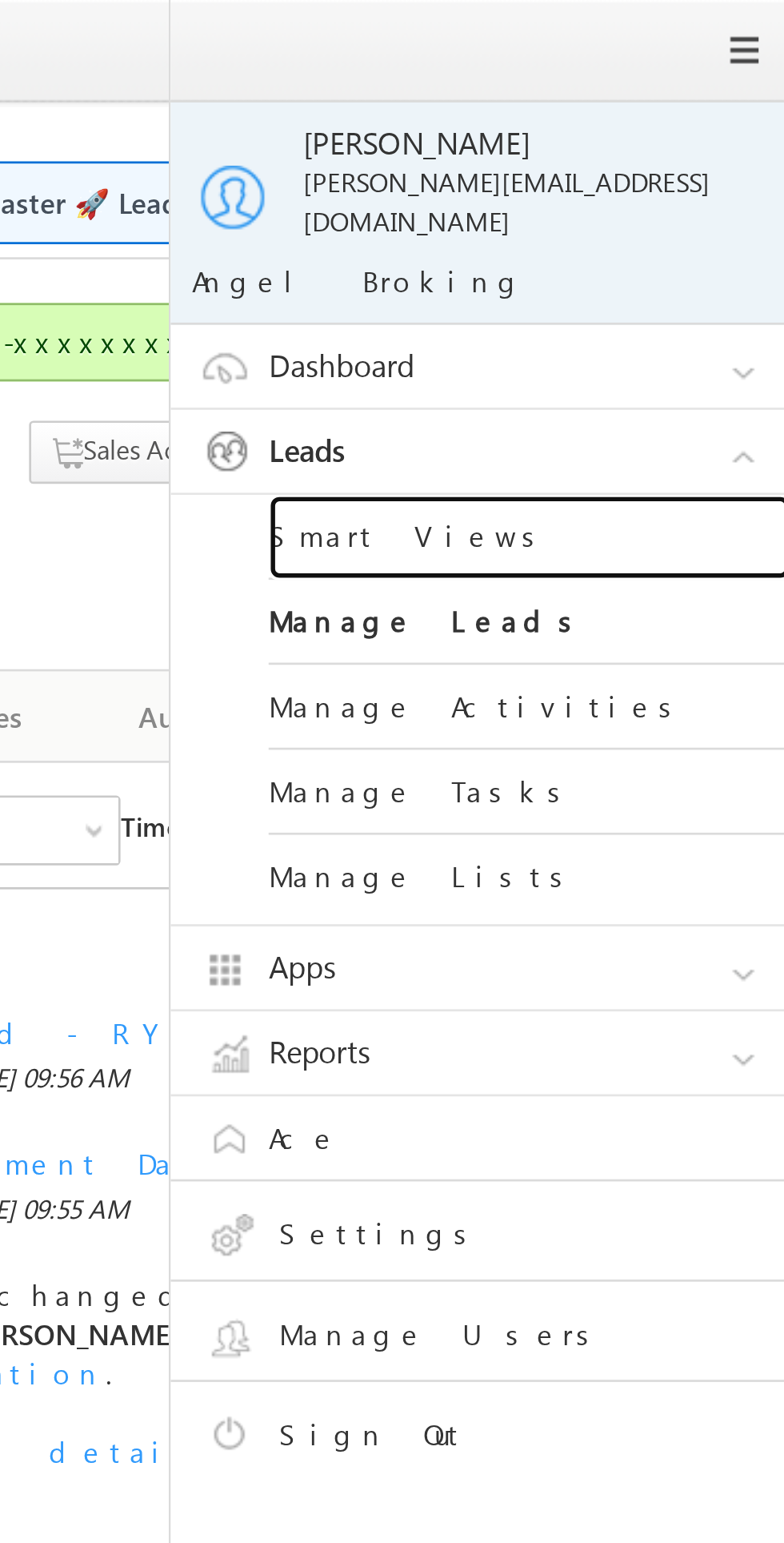
click at [647, 189] on link "Smart Views" at bounding box center [691, 197] width 192 height 31
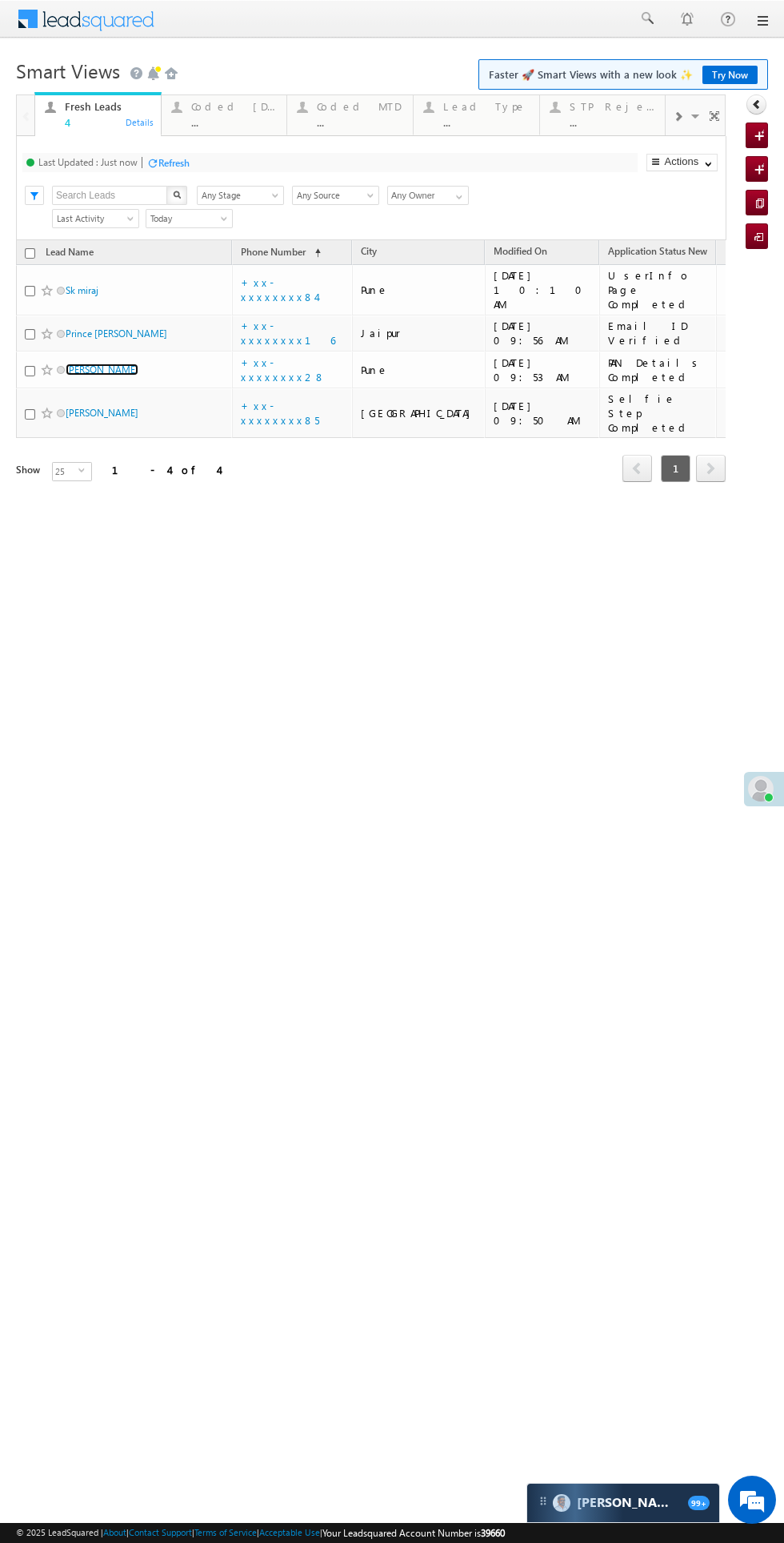
click at [112, 363] on link "[PERSON_NAME]" at bounding box center [102, 369] width 73 height 12
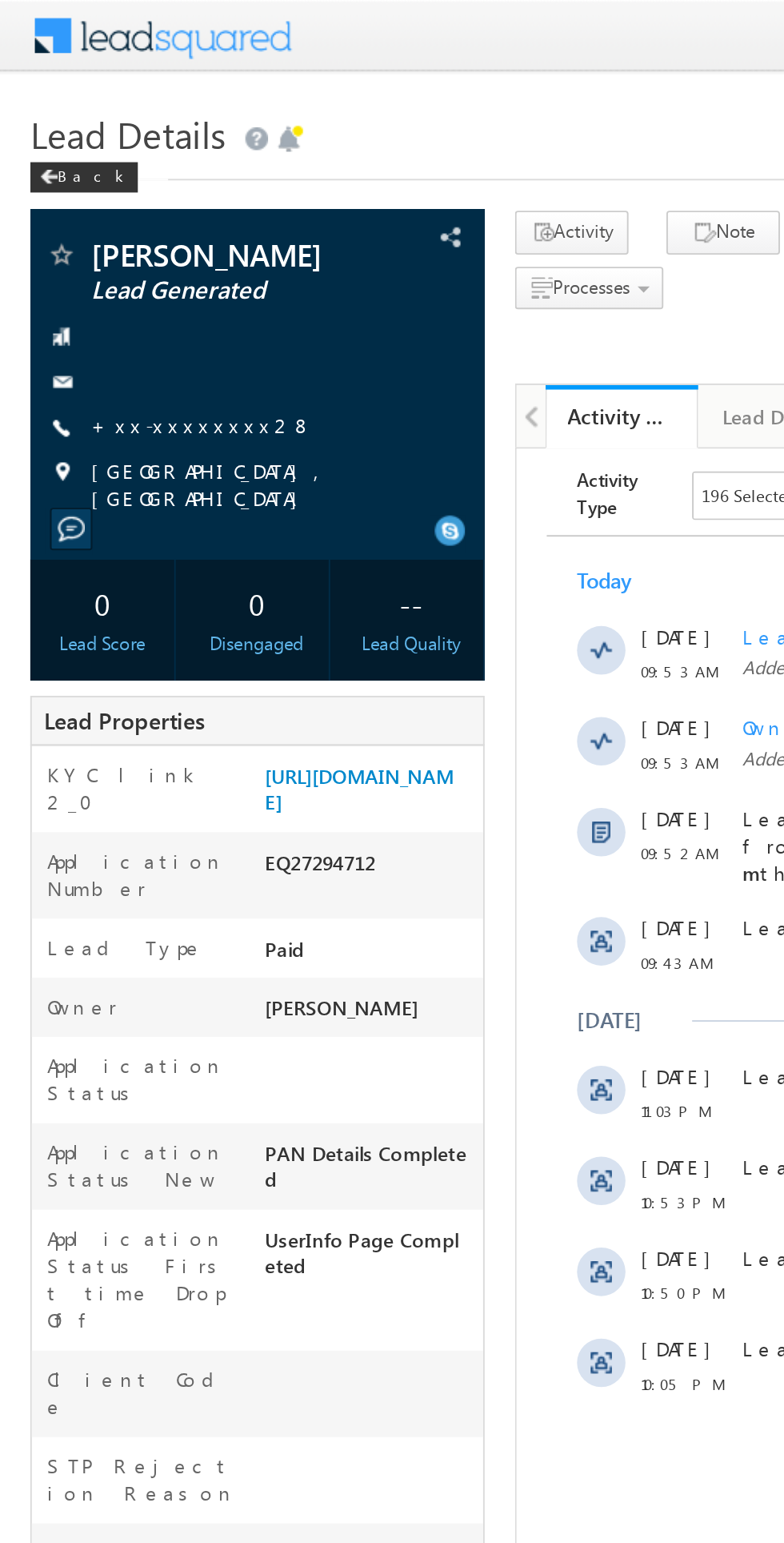
click at [104, 223] on link "+xx-xxxxxxxx28" at bounding box center [107, 225] width 117 height 14
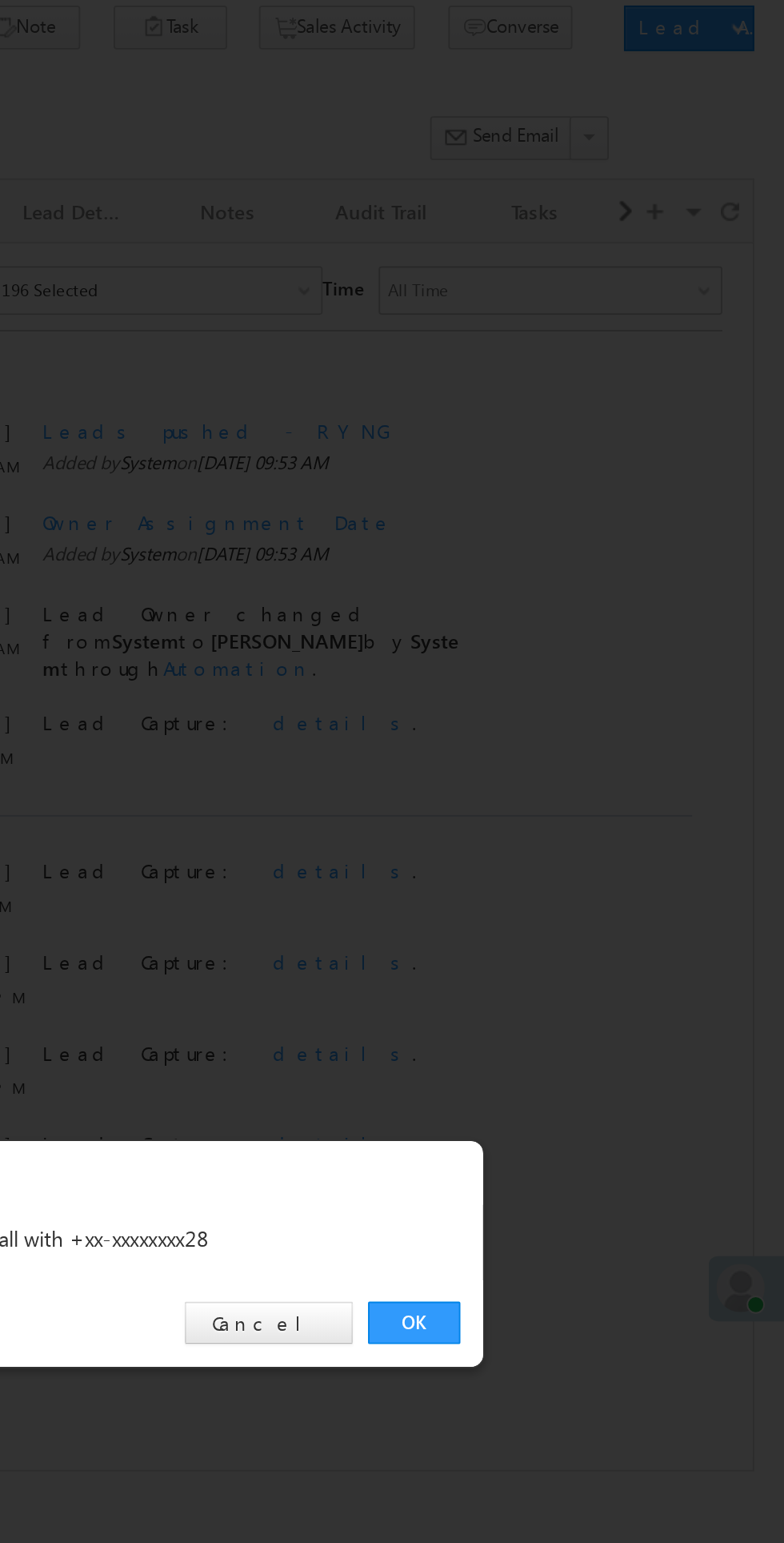
click at [586, 818] on link "OK" at bounding box center [588, 806] width 48 height 22
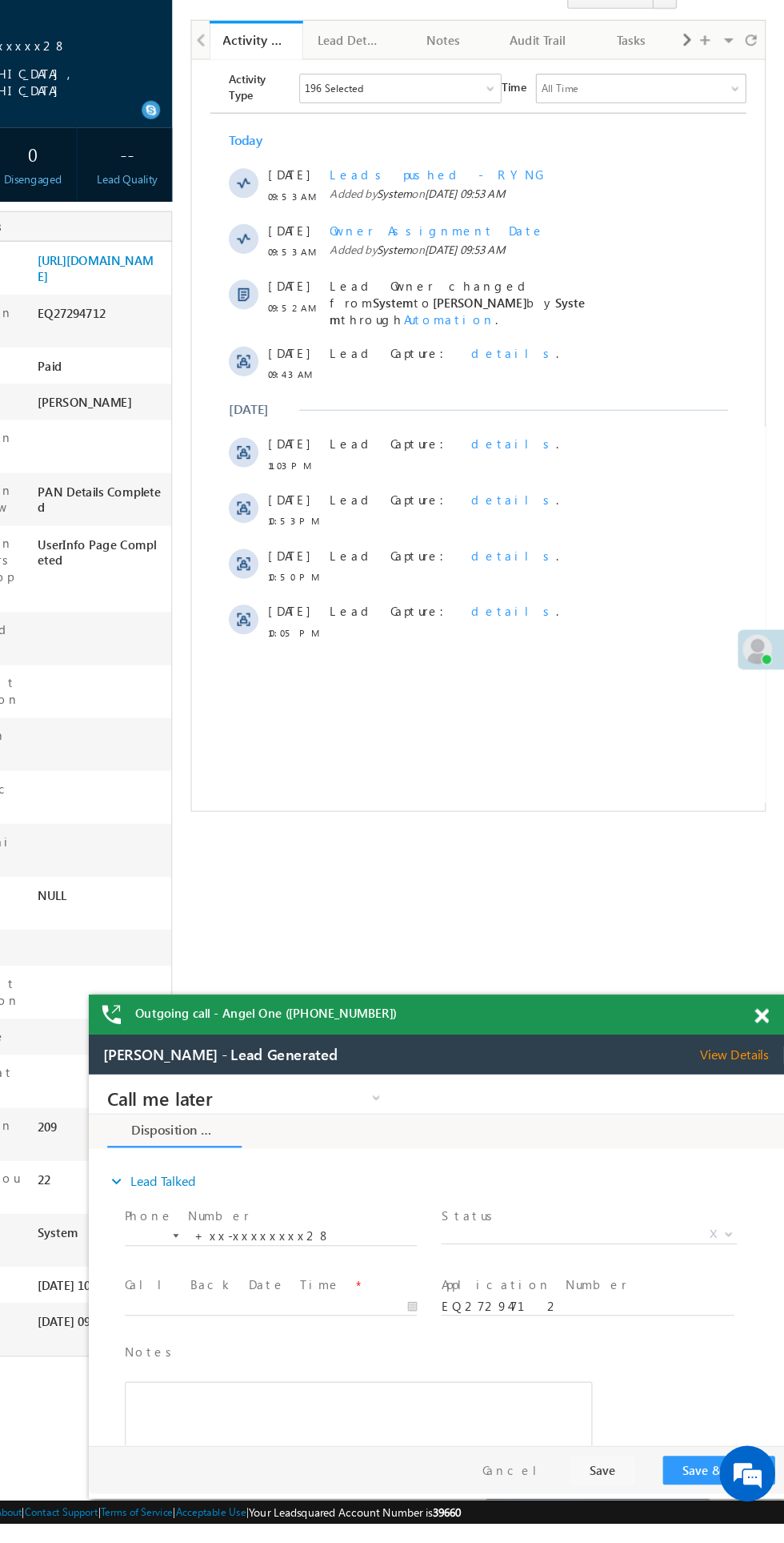
click at [511, 1212] on span "X" at bounding box center [519, 1212] width 255 height 16
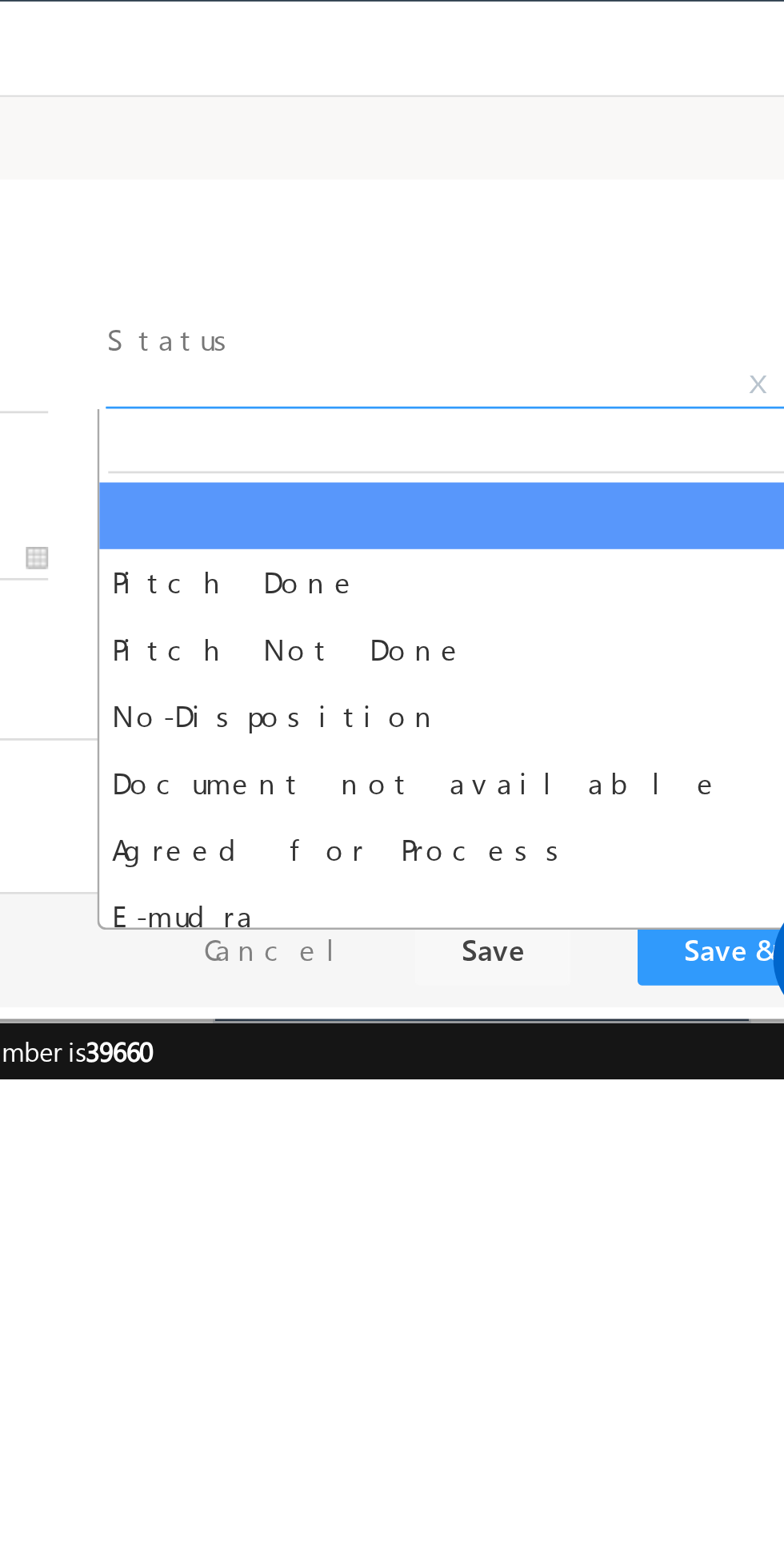
select select "Pitch Not Done"
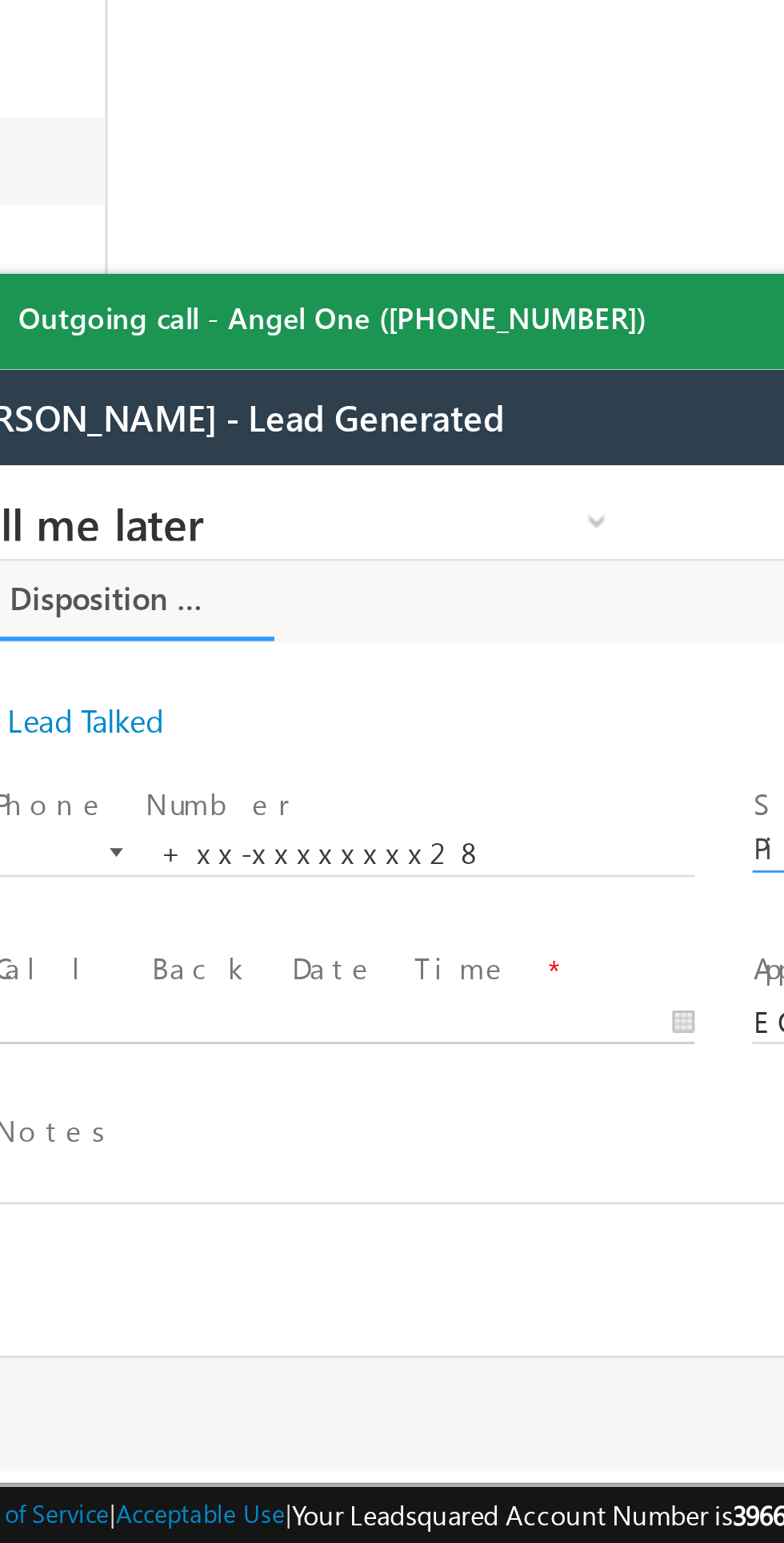
click at [69, 661] on body "Call me later Cross Sell Customer Drop-off reasons Language Barrier Not Interes…" at bounding box center [207, 625] width 600 height 320
type input "[DATE] 10:39 AM"
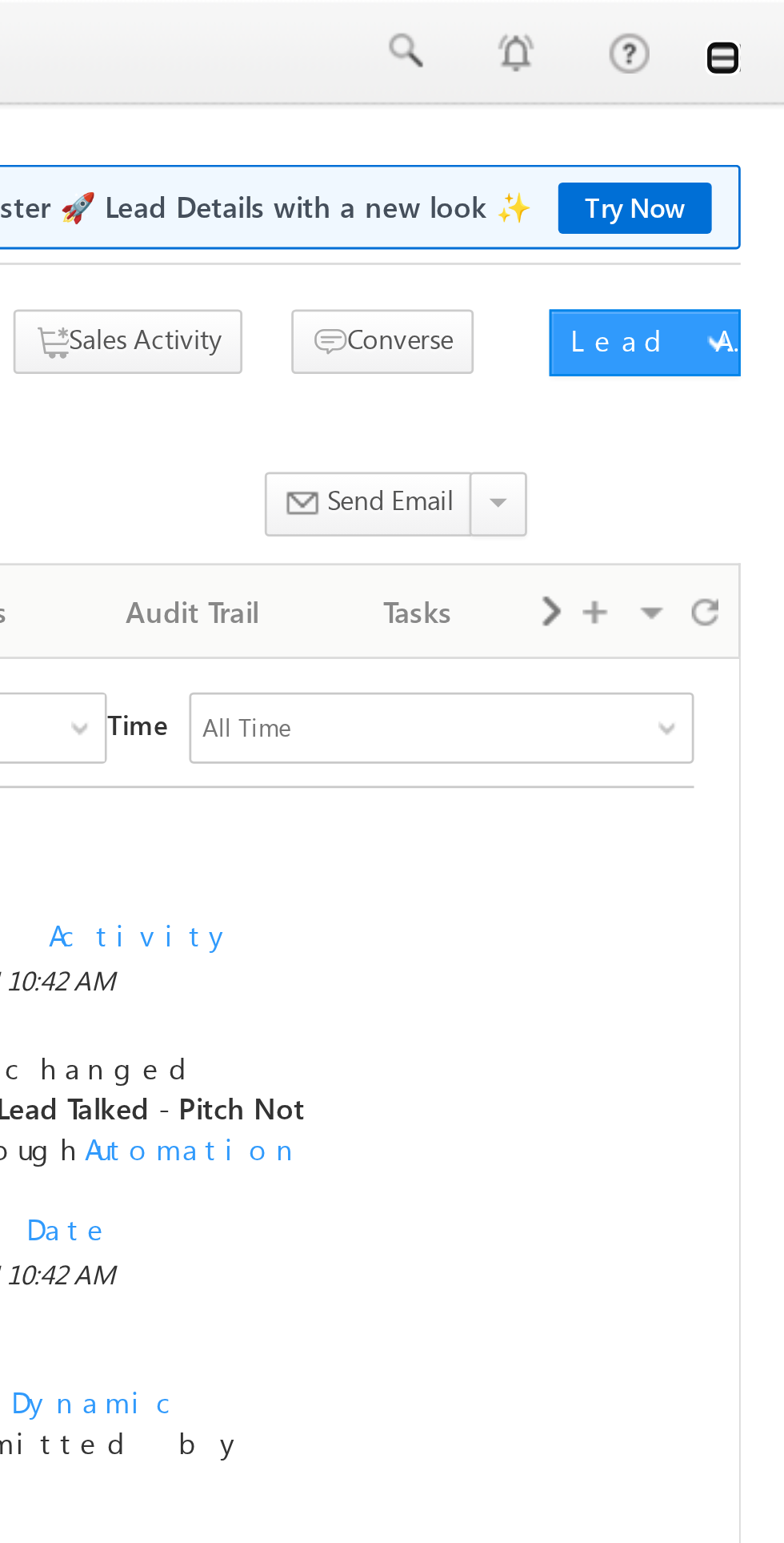
click at [767, 25] on link at bounding box center [762, 20] width 13 height 13
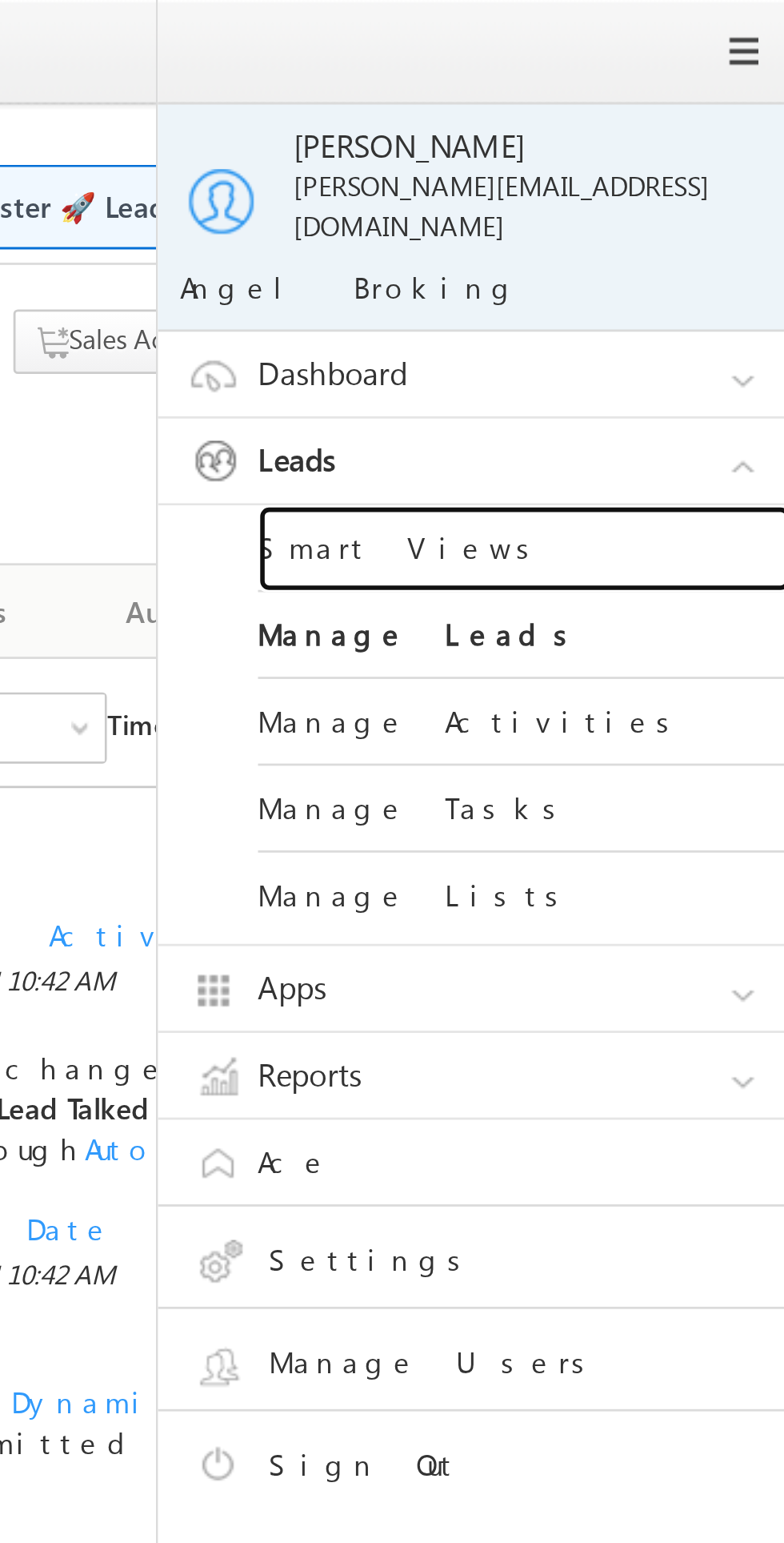
click at [636, 181] on link "Smart Views" at bounding box center [691, 197] width 192 height 31
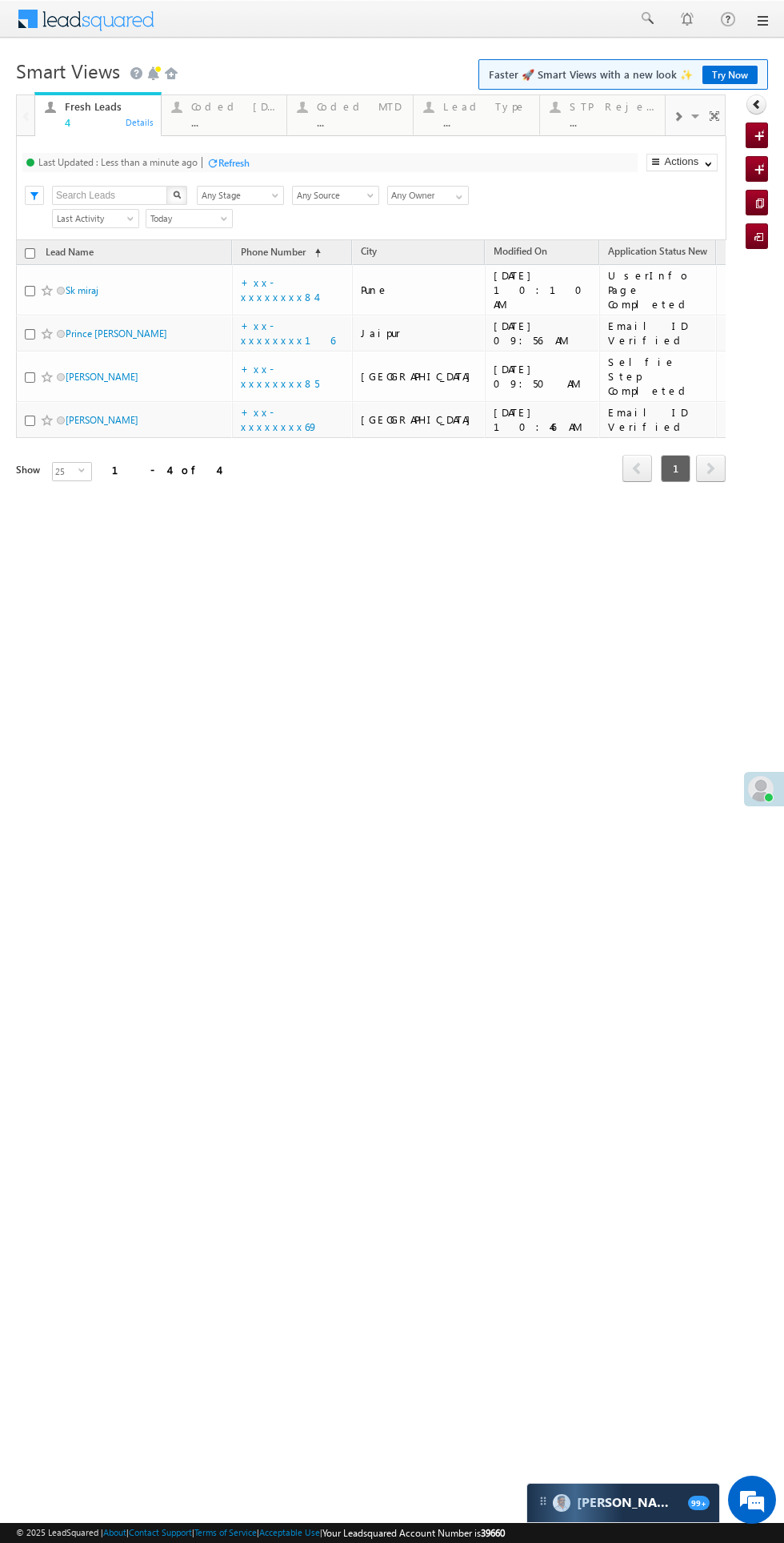
click at [213, 106] on div "Coded [DATE]" at bounding box center [234, 106] width 86 height 13
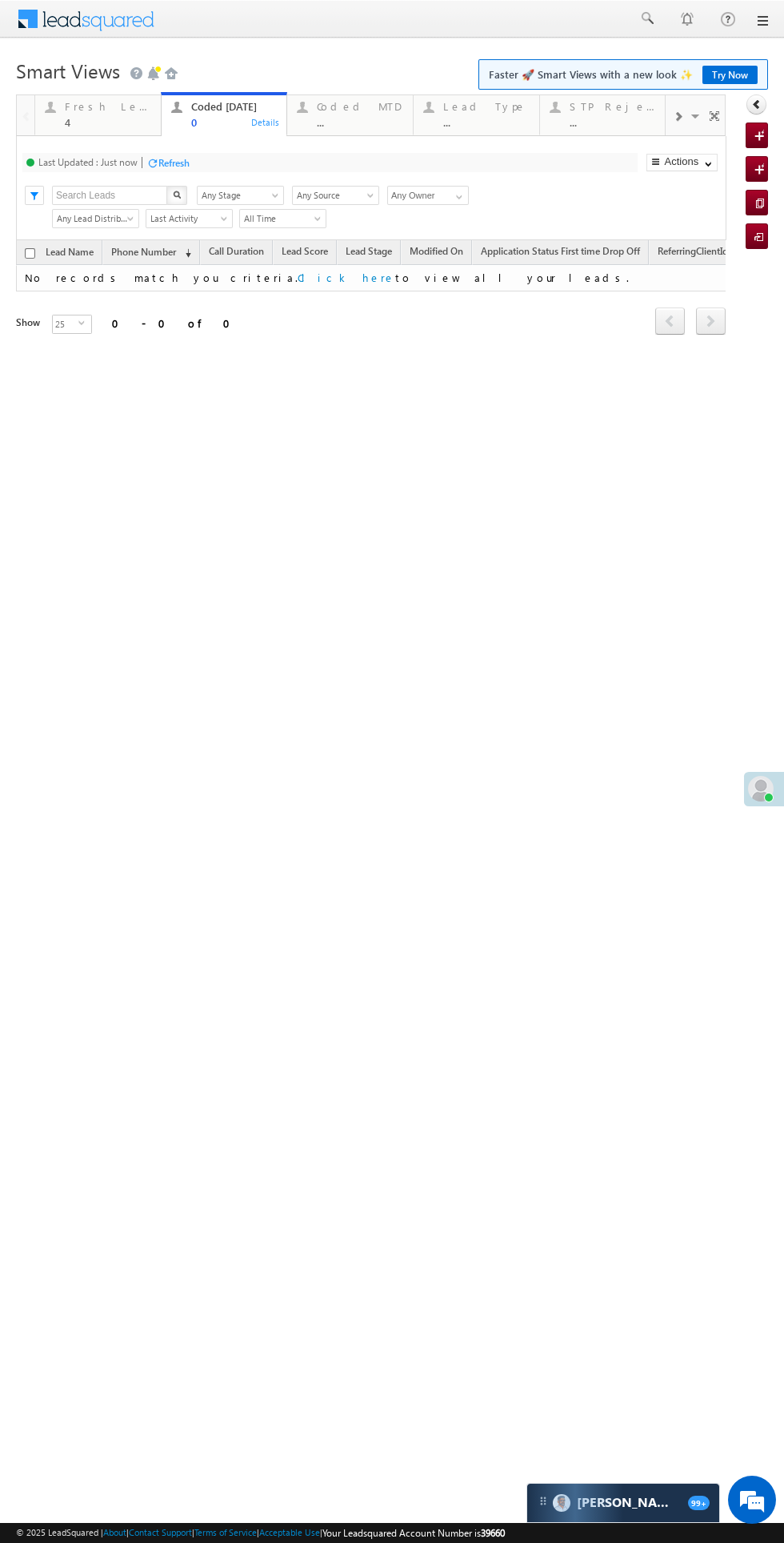
click at [80, 107] on div "Fresh Leads" at bounding box center [108, 106] width 86 height 13
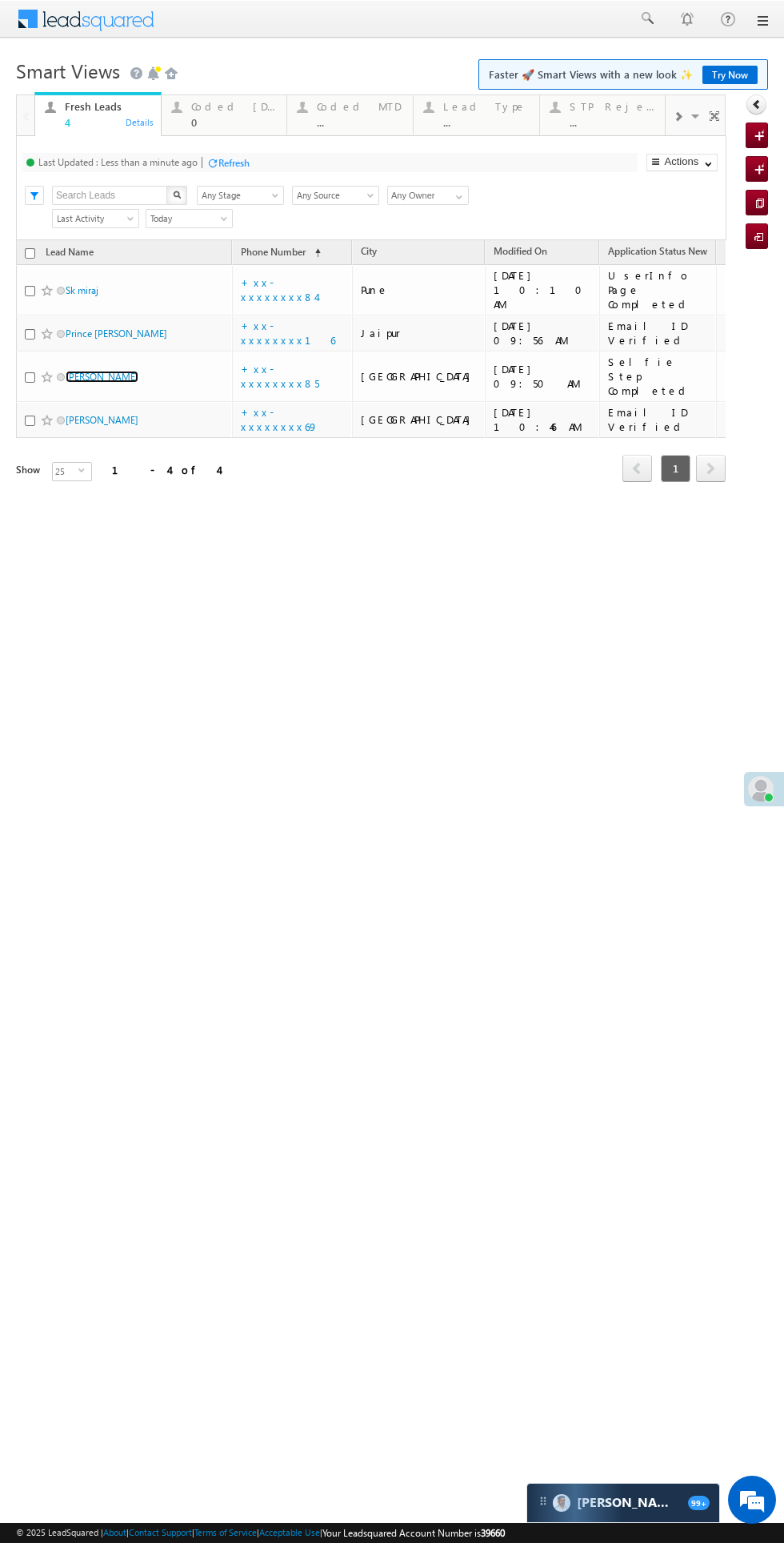
click at [109, 370] on link "[PERSON_NAME]" at bounding box center [102, 376] width 73 height 12
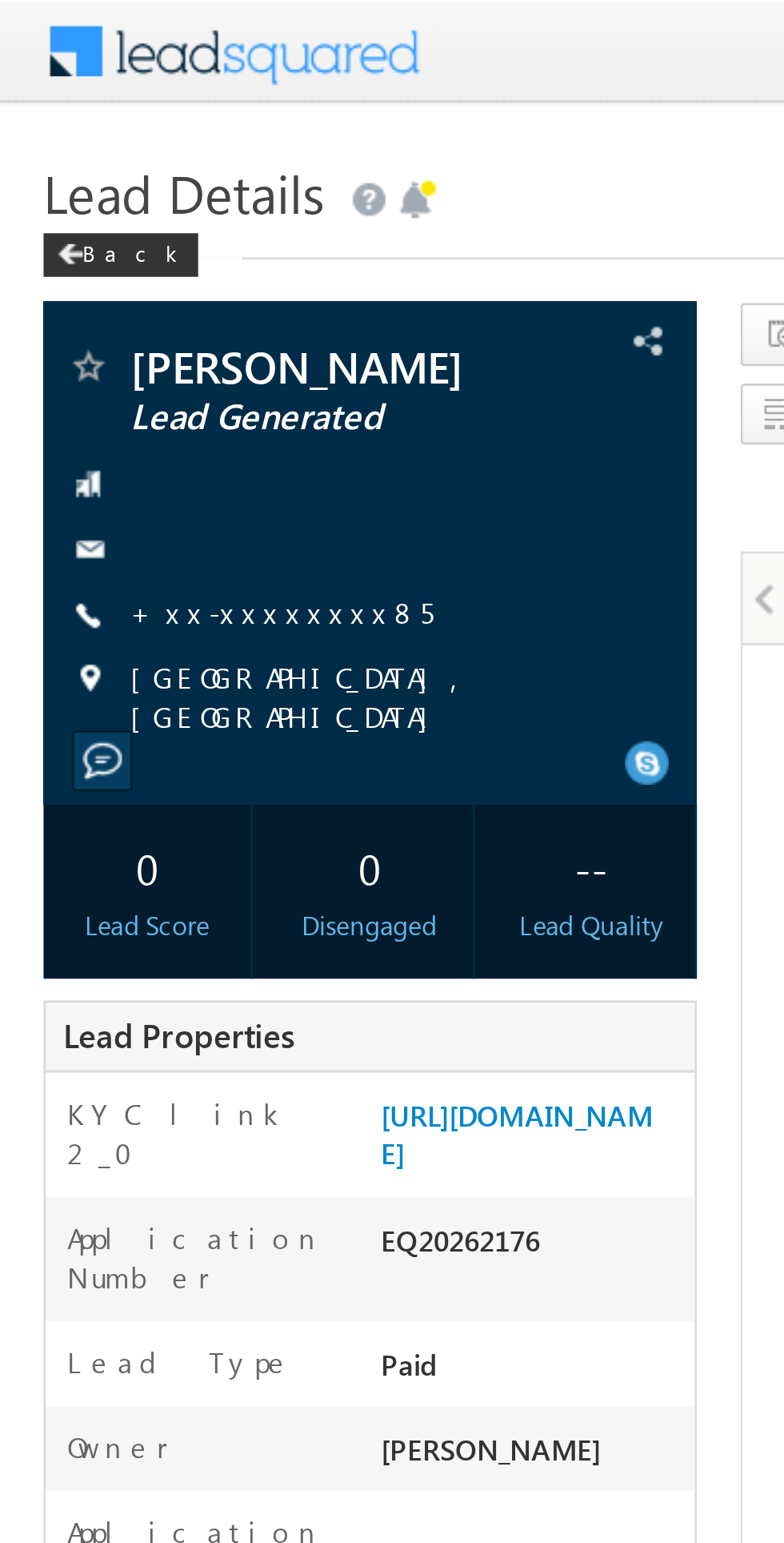
click at [104, 232] on link "+xx-xxxxxxxx85" at bounding box center [104, 225] width 111 height 14
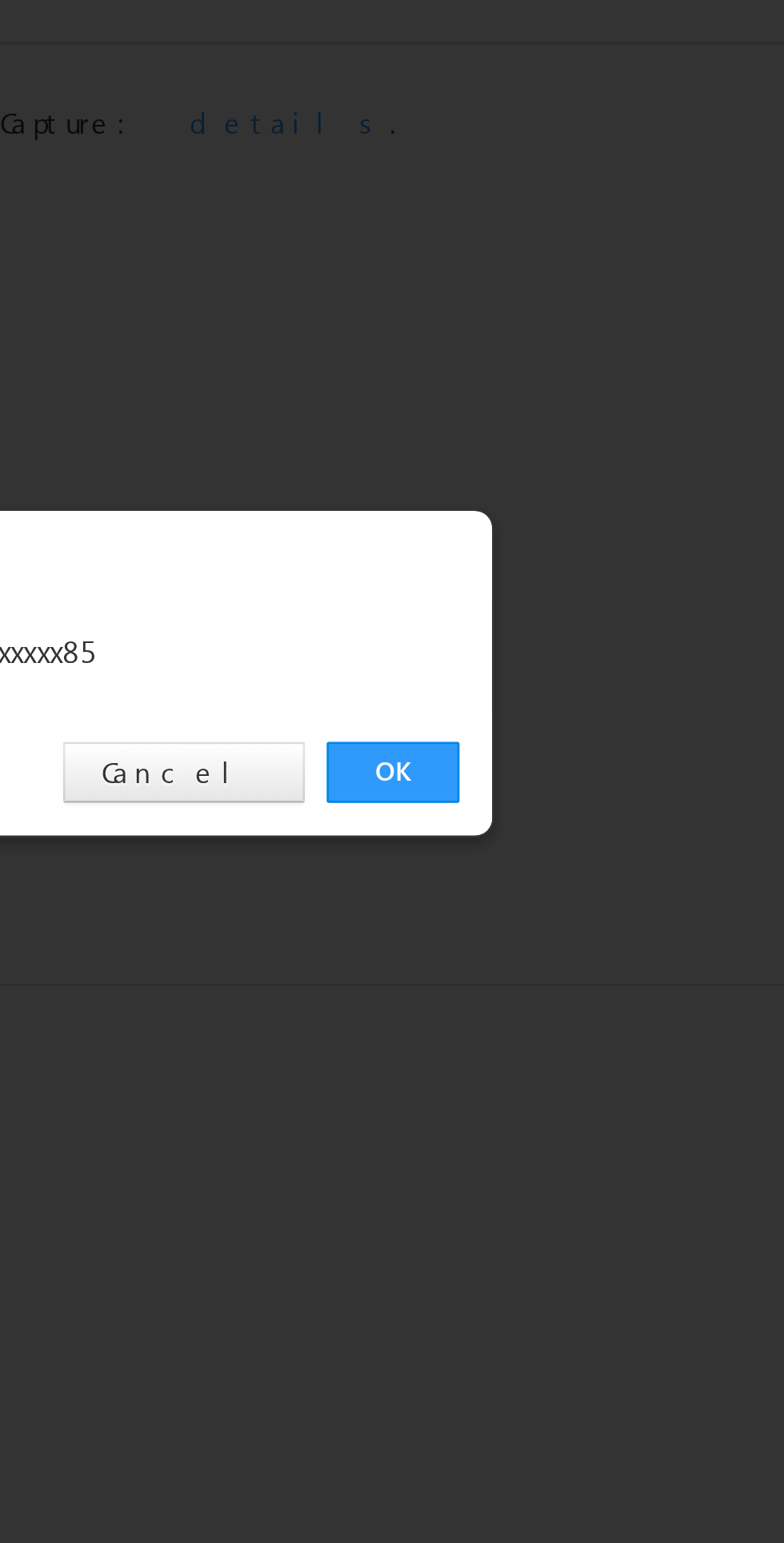
click at [580, 810] on link "OK" at bounding box center [588, 806] width 48 height 22
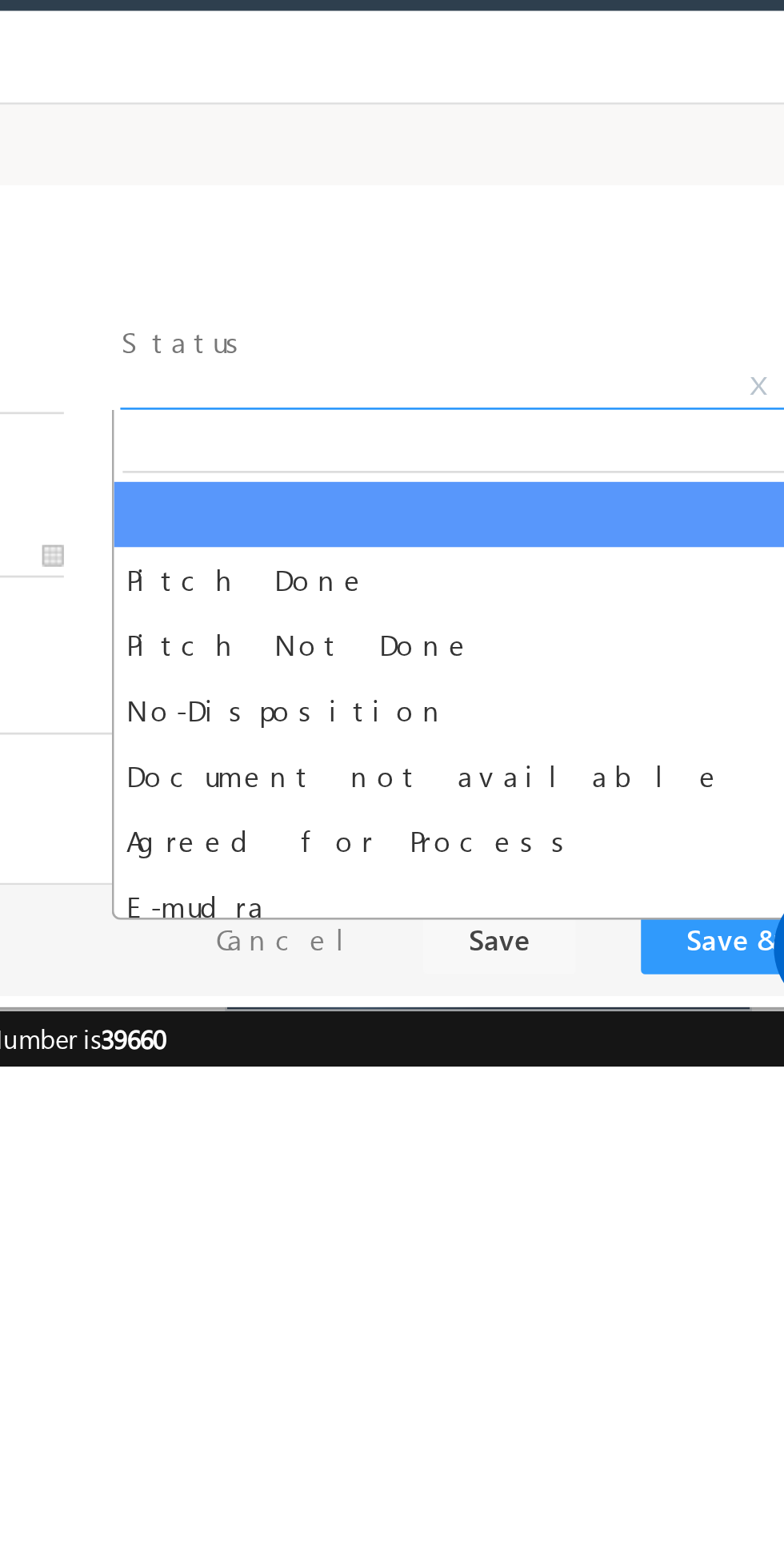
select select "Pitch Not Done"
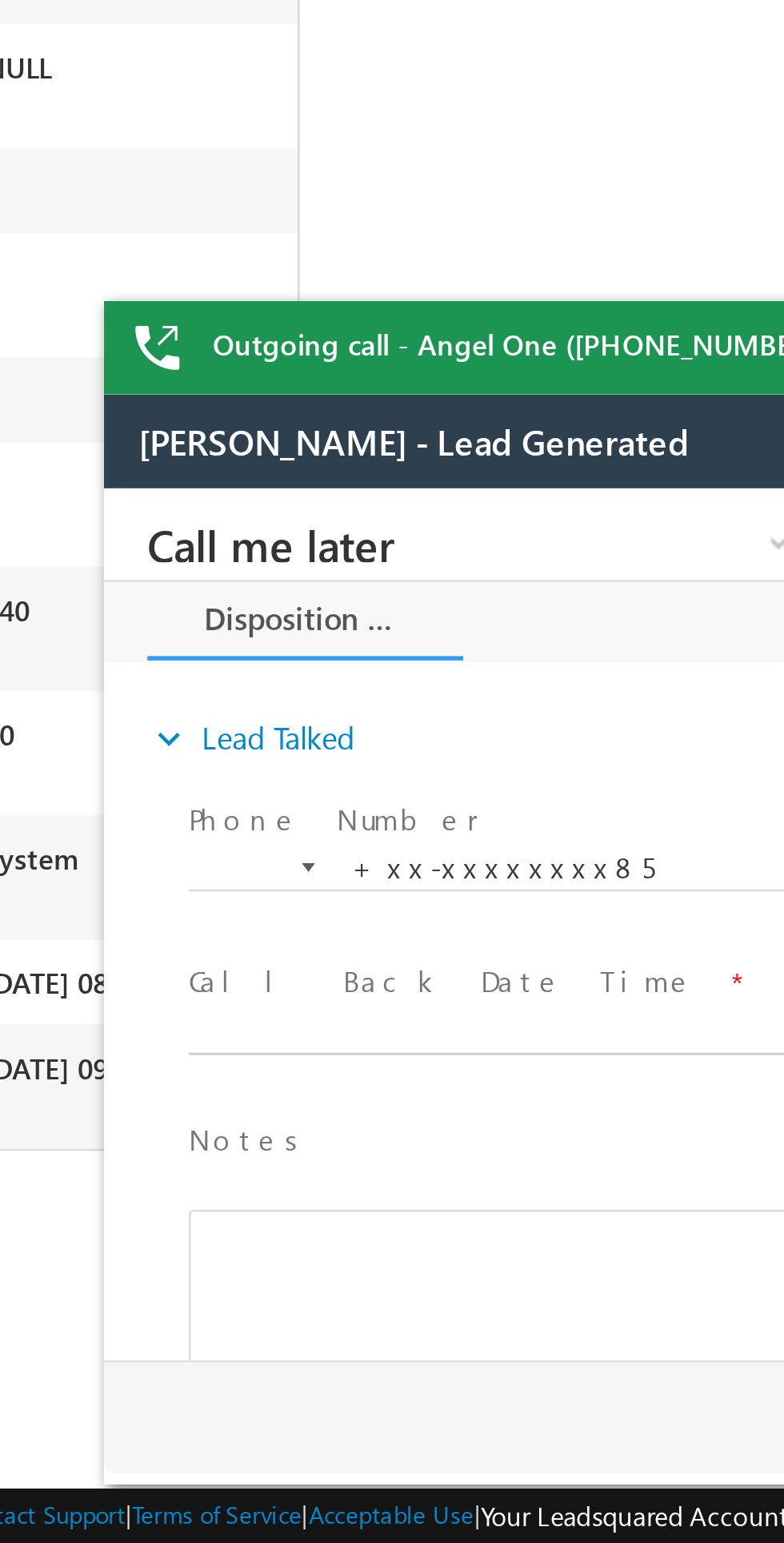
click at [235, 692] on body "Call me later Cross Sell Customer Drop-off reasons Language Barrier Not Interes…" at bounding box center [403, 647] width 600 height 320
type input "08/17/25 10:51 AM"
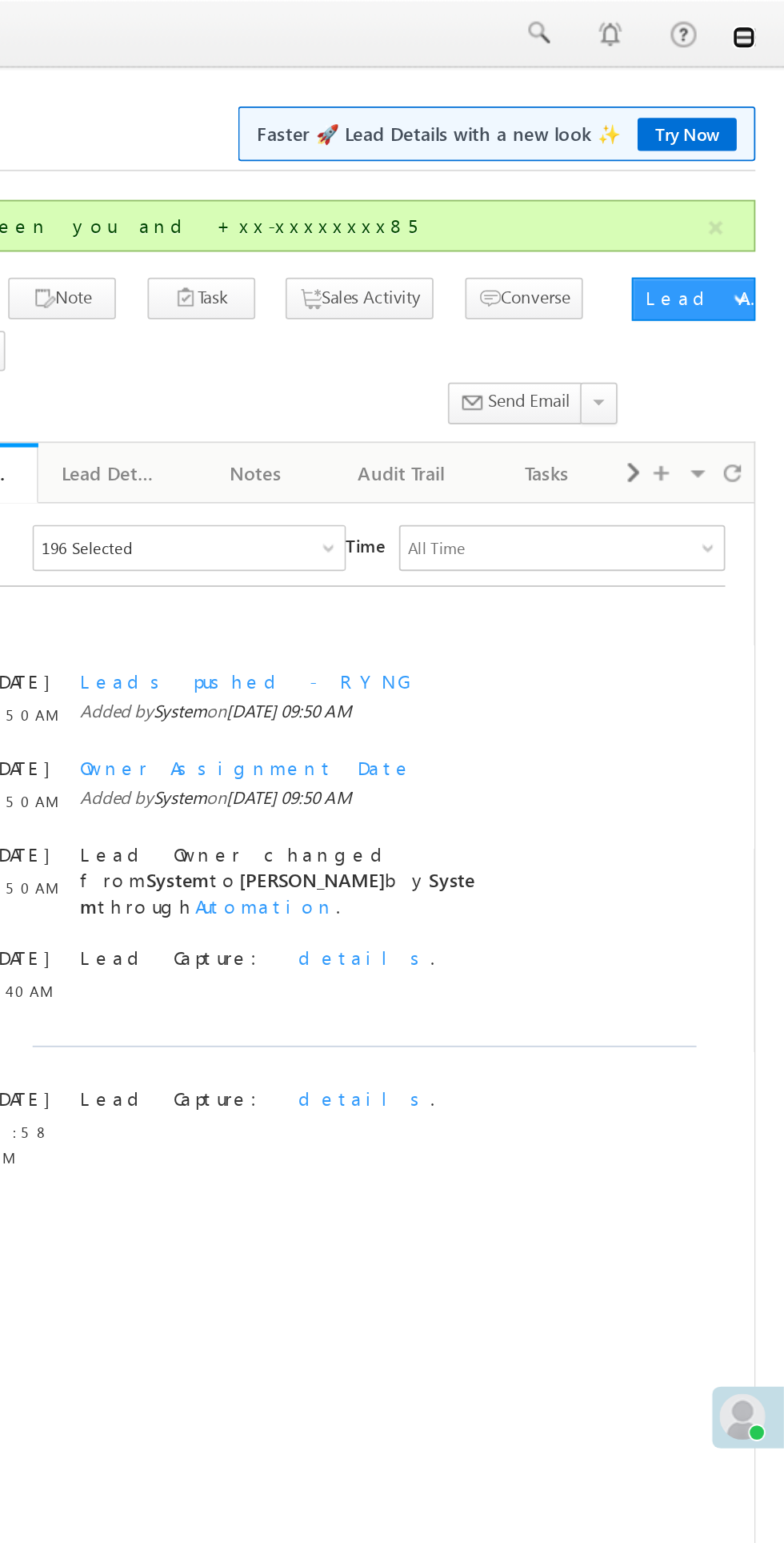
click at [763, 20] on link at bounding box center [762, 20] width 13 height 13
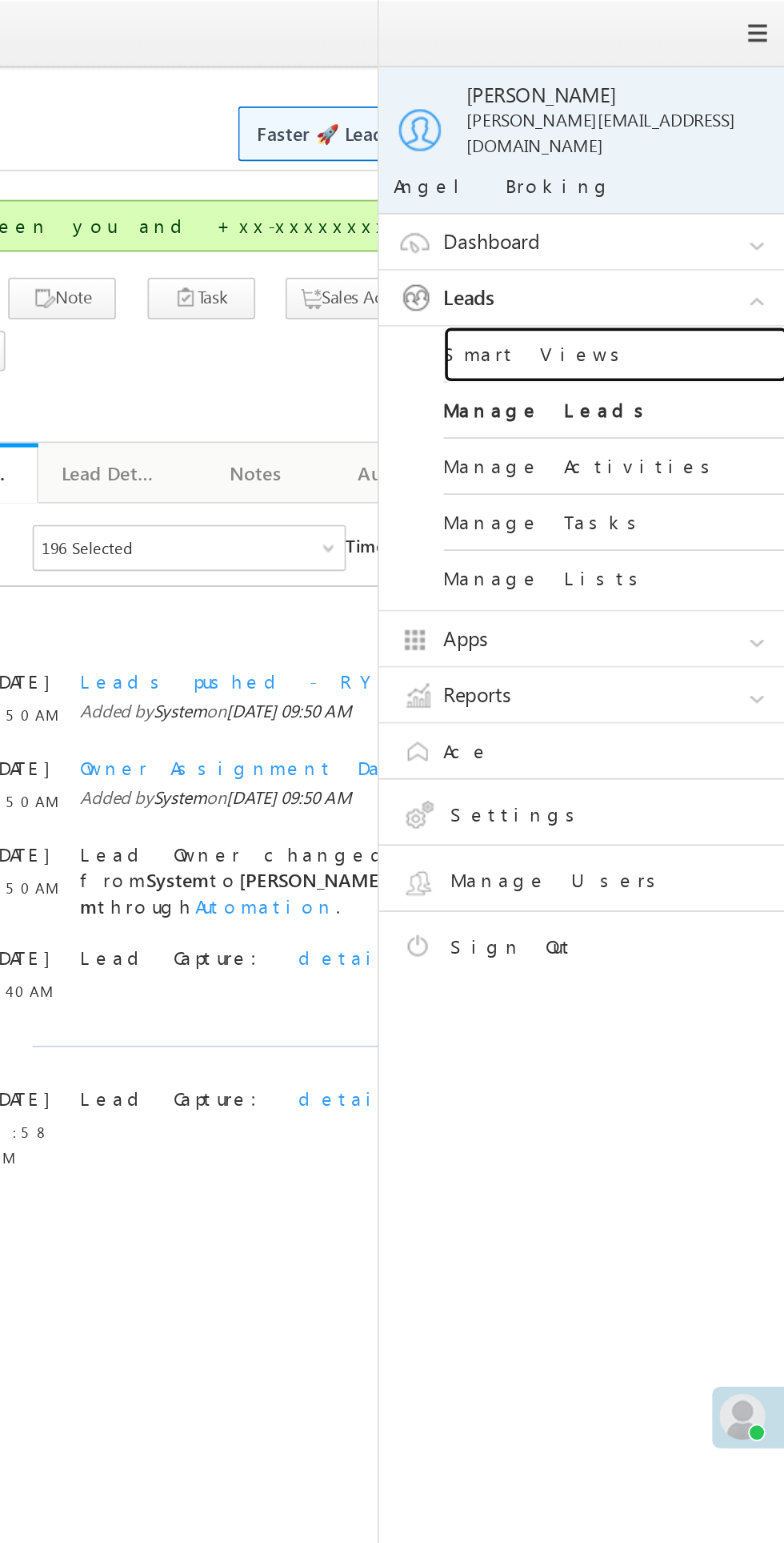
click at [650, 181] on link "Smart Views" at bounding box center [691, 197] width 192 height 31
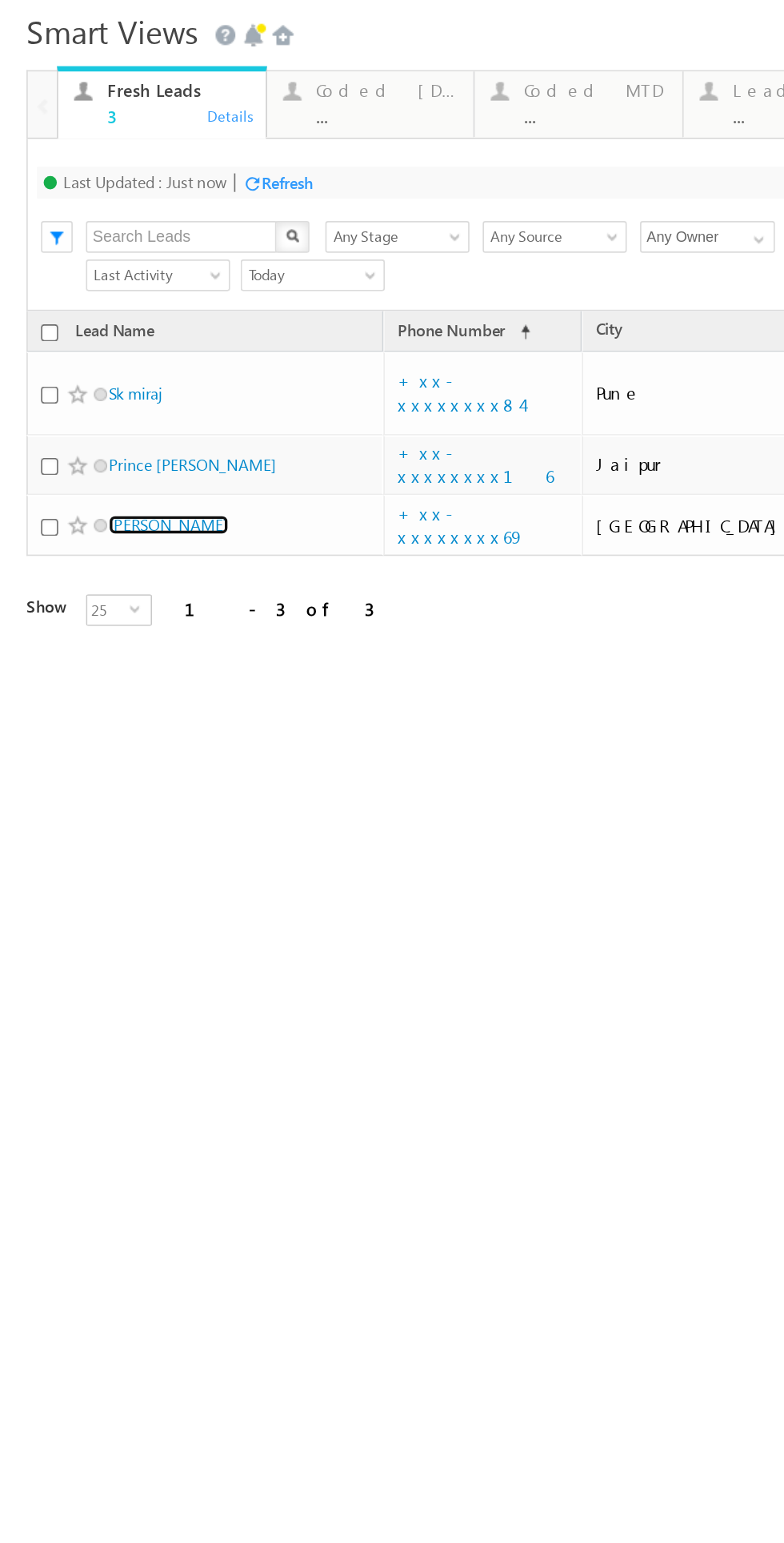
click at [102, 278] on link "[PERSON_NAME]" at bounding box center [102, 284] width 73 height 12
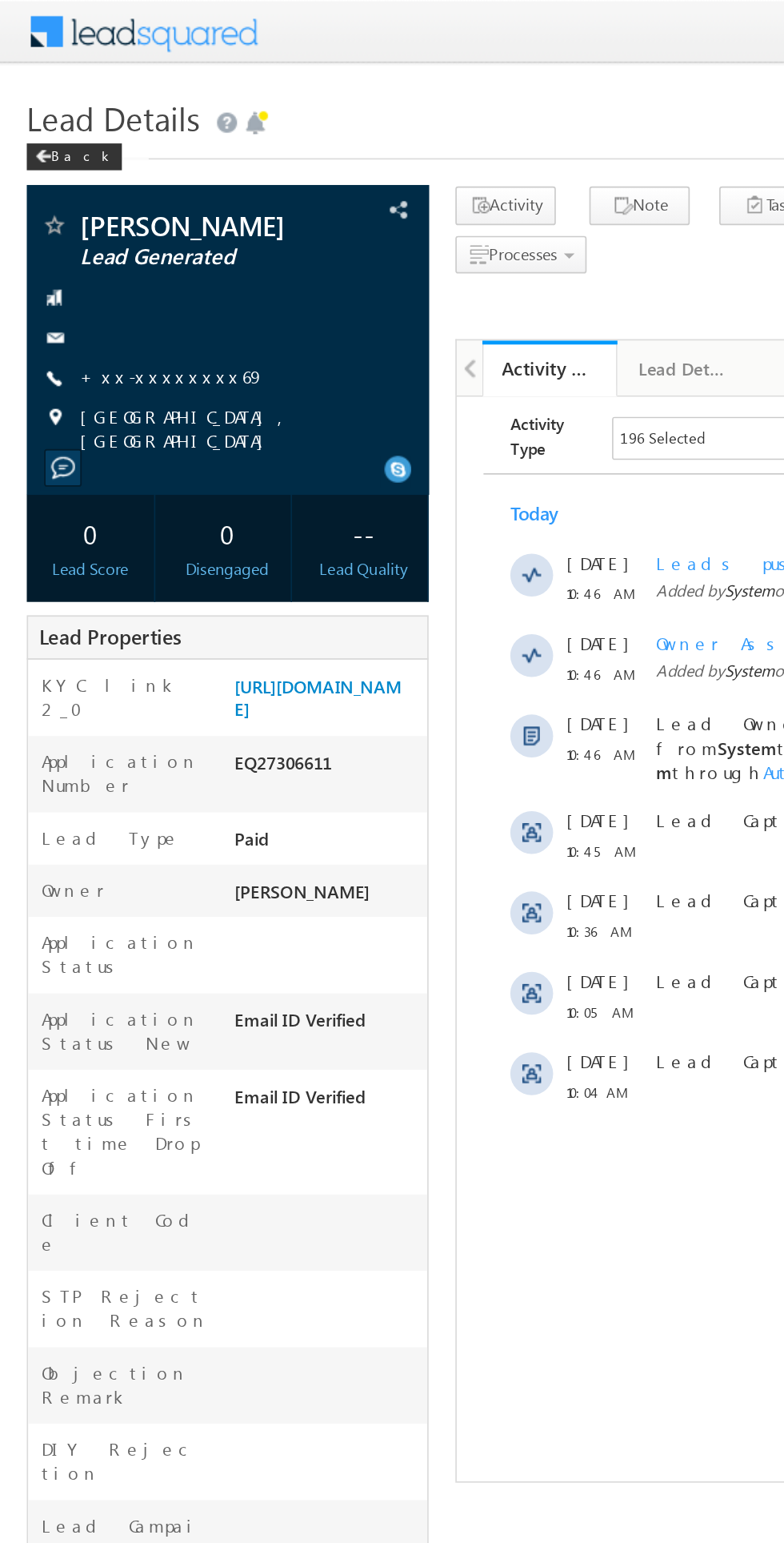
click at [105, 218] on link "+xx-xxxxxxxx69" at bounding box center [104, 225] width 110 height 14
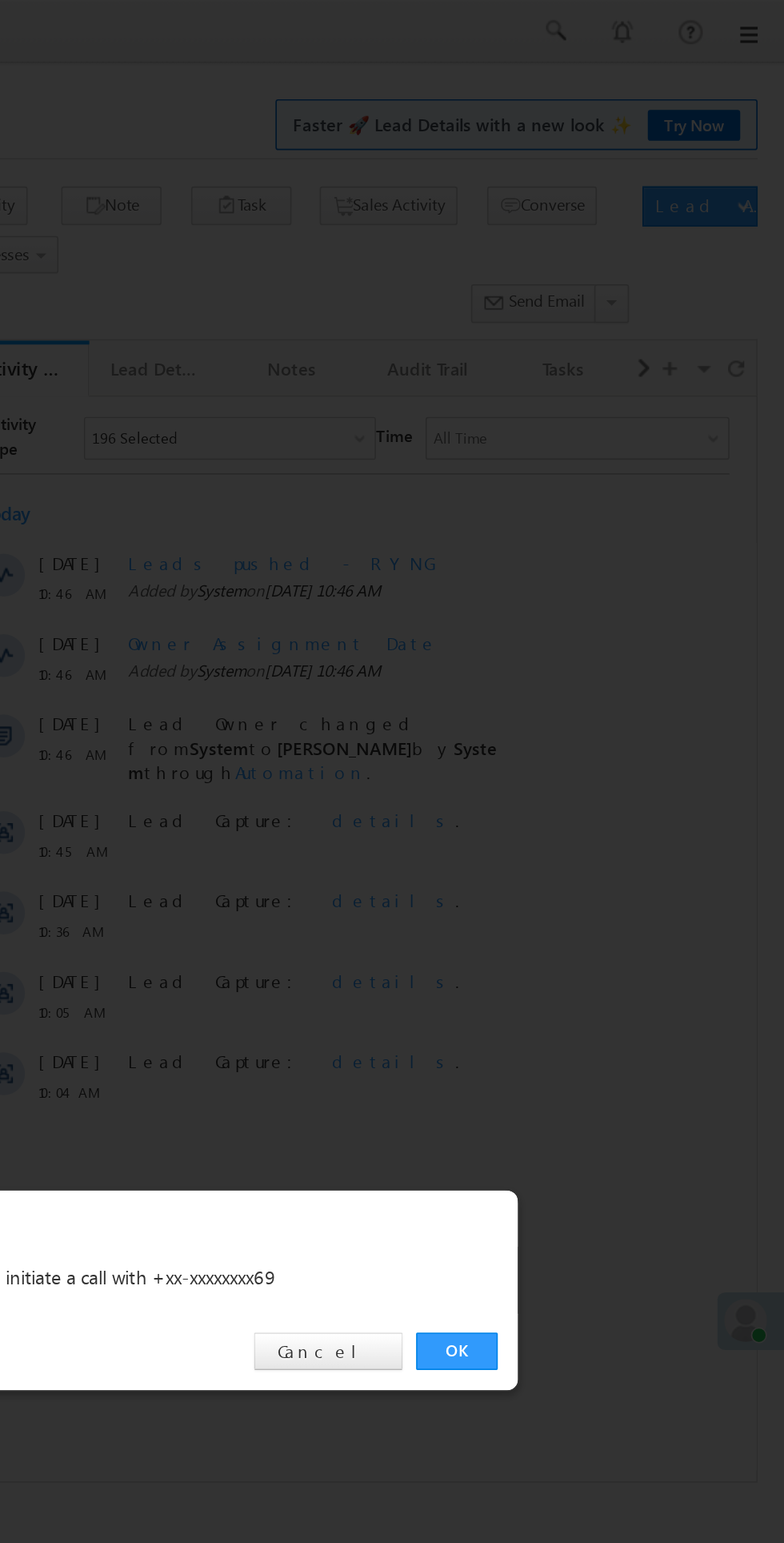
click at [587, 806] on link "OK" at bounding box center [588, 806] width 48 height 22
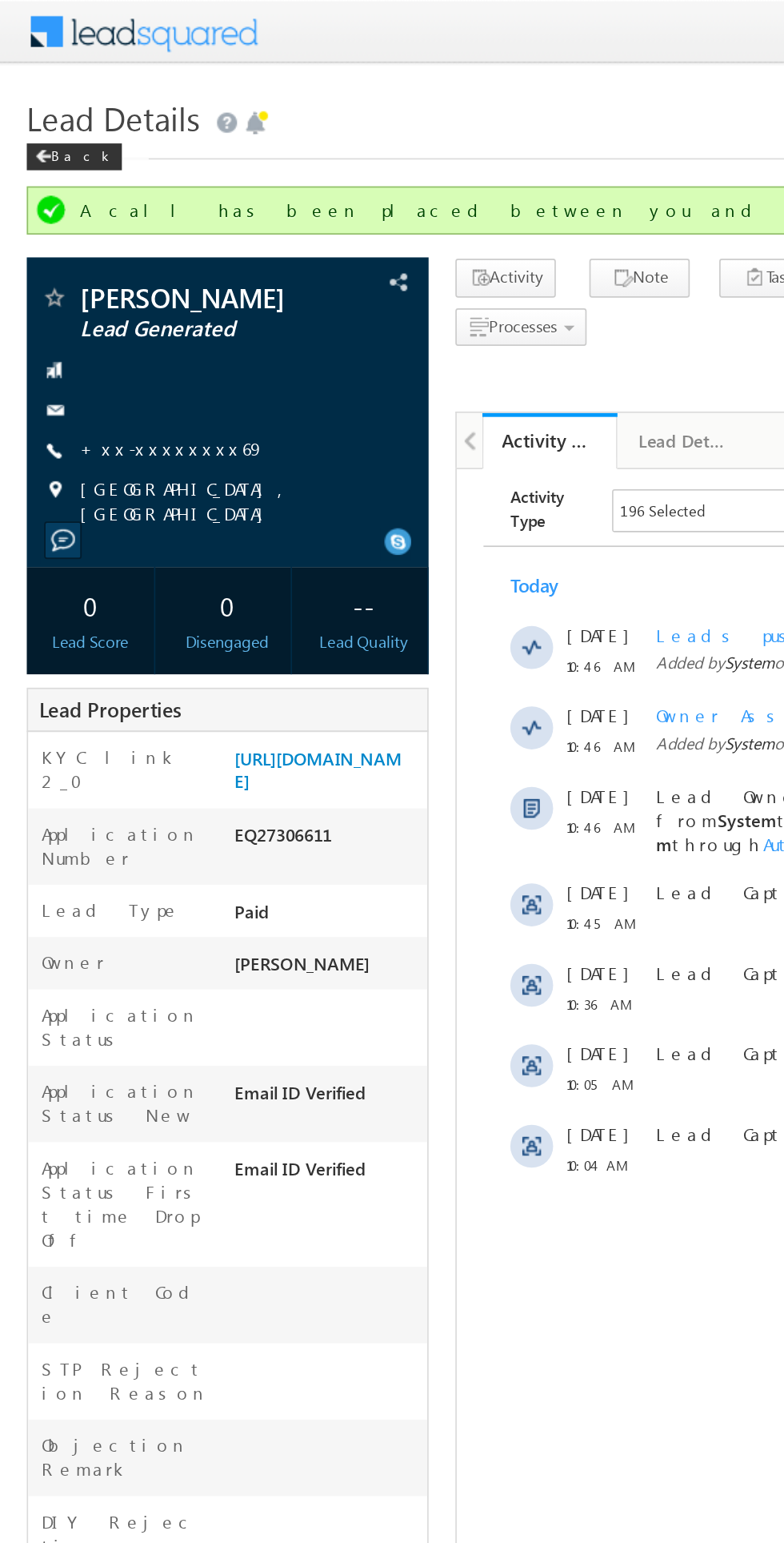
click at [97, 263] on link "+xx-xxxxxxxx69" at bounding box center [104, 268] width 110 height 14
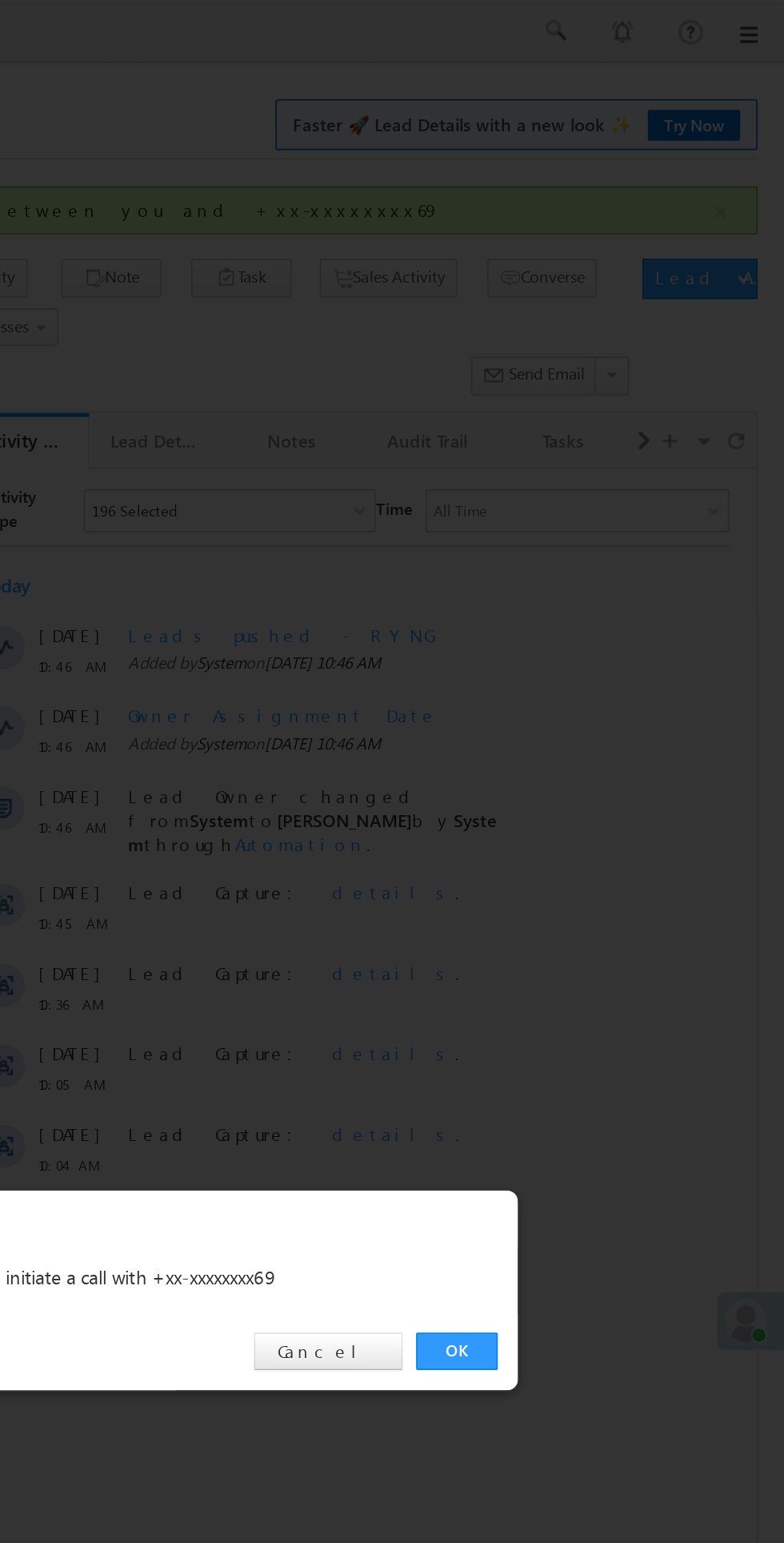
click at [566, 811] on link "OK" at bounding box center [588, 806] width 48 height 22
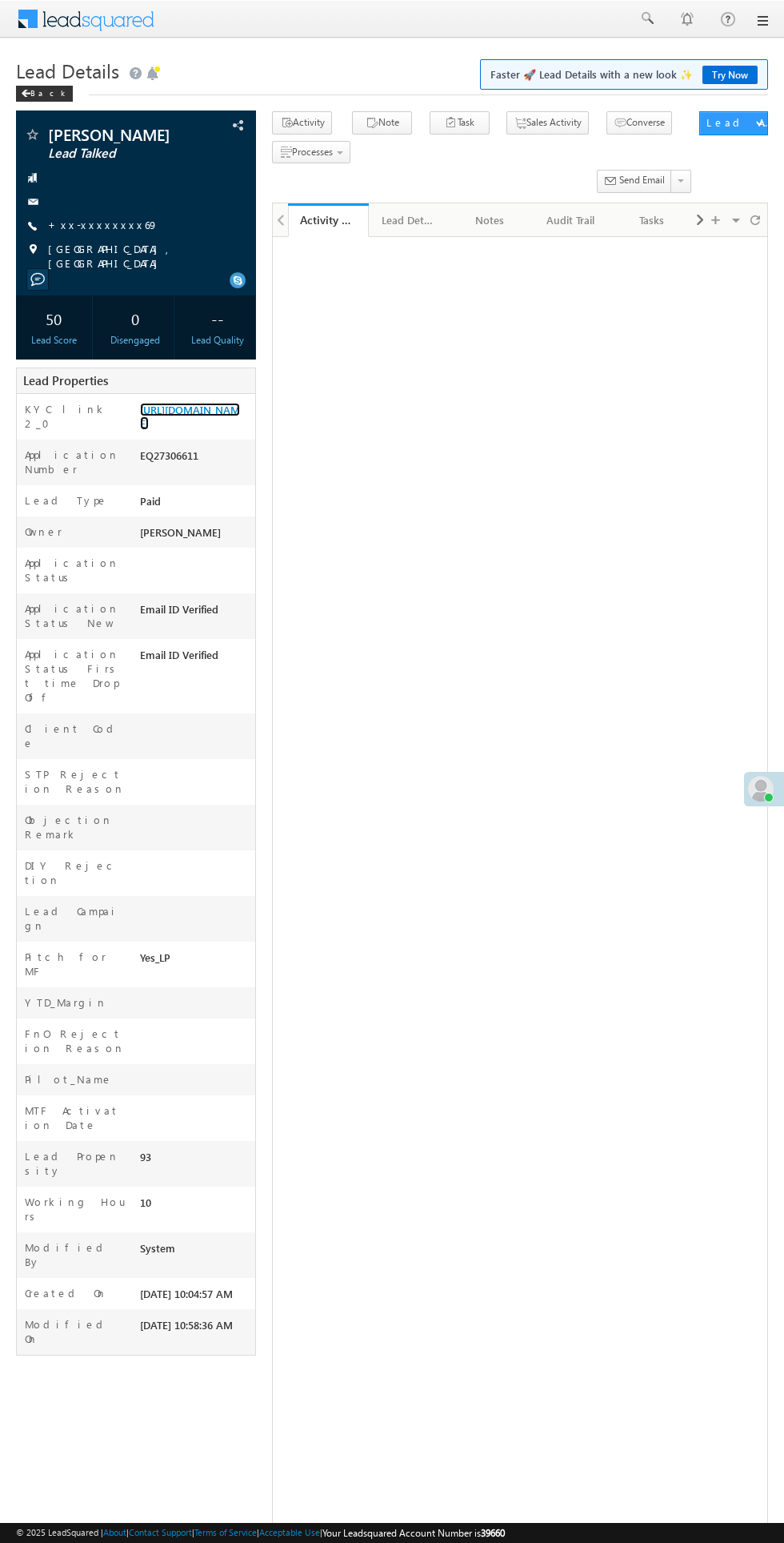
click at [183, 430] on link "[URL][DOMAIN_NAME]" at bounding box center [190, 416] width 100 height 27
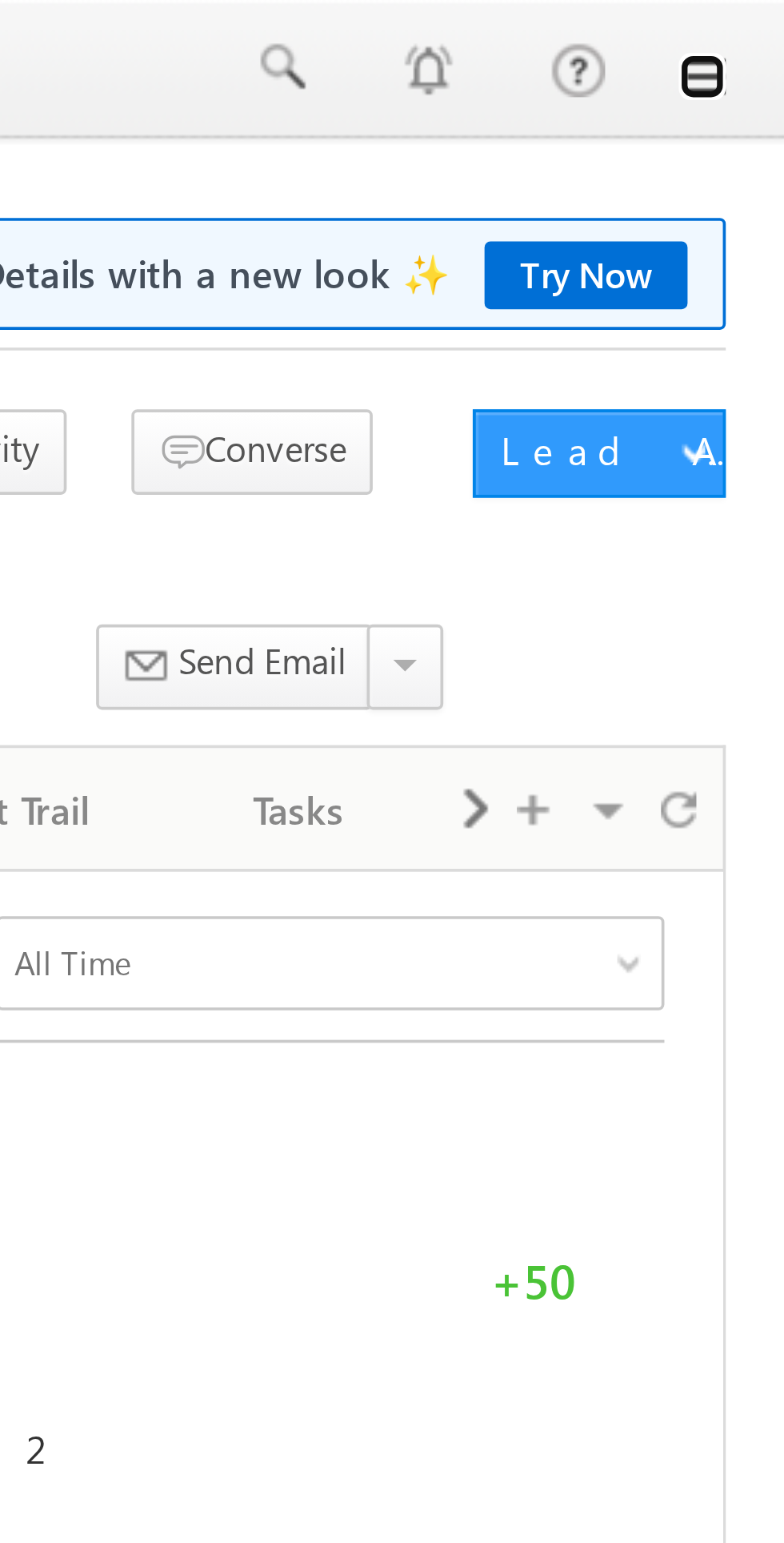
click at [765, 25] on link at bounding box center [762, 20] width 13 height 13
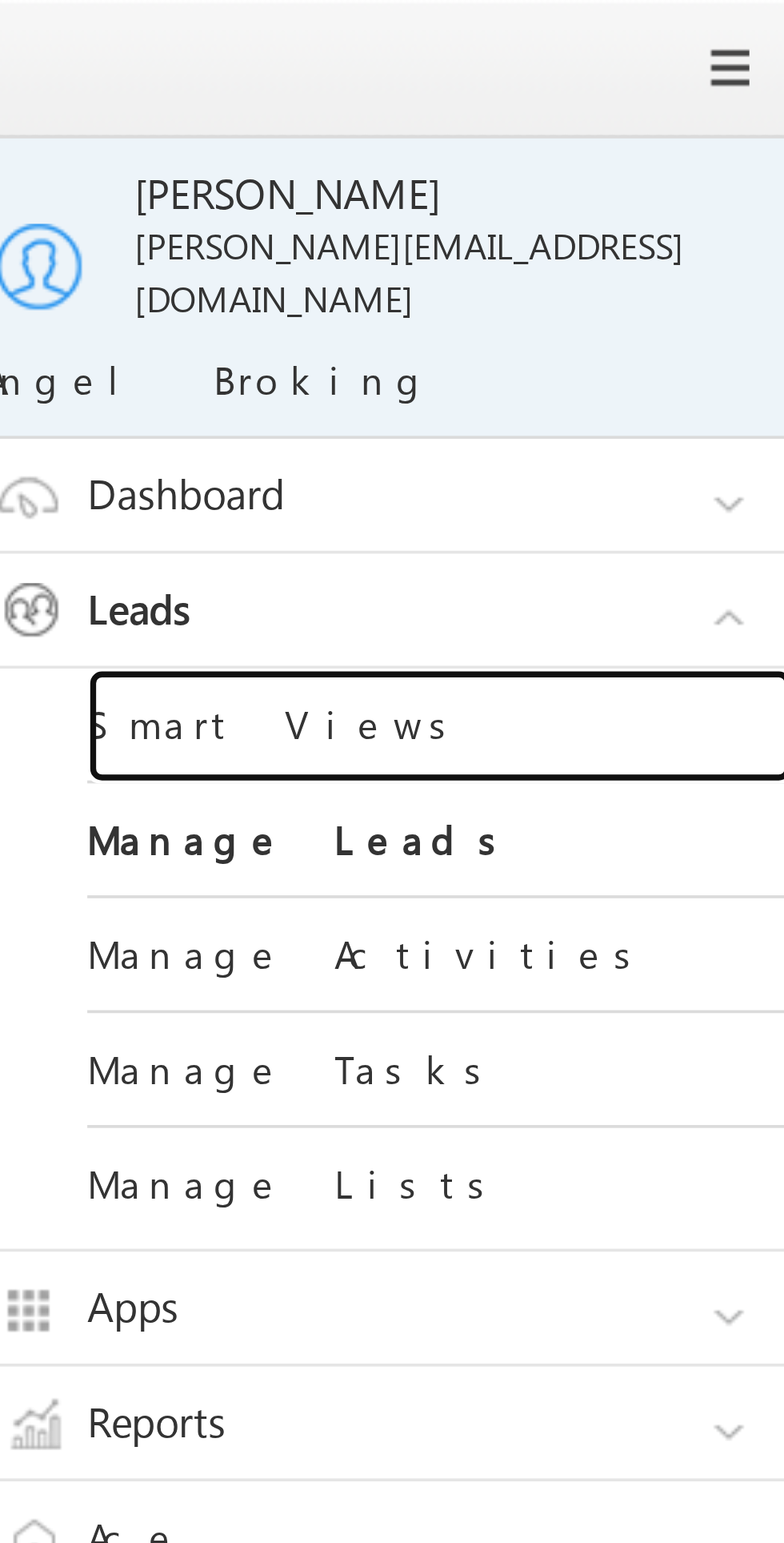
click at [665, 184] on link "Smart Views" at bounding box center [691, 197] width 192 height 31
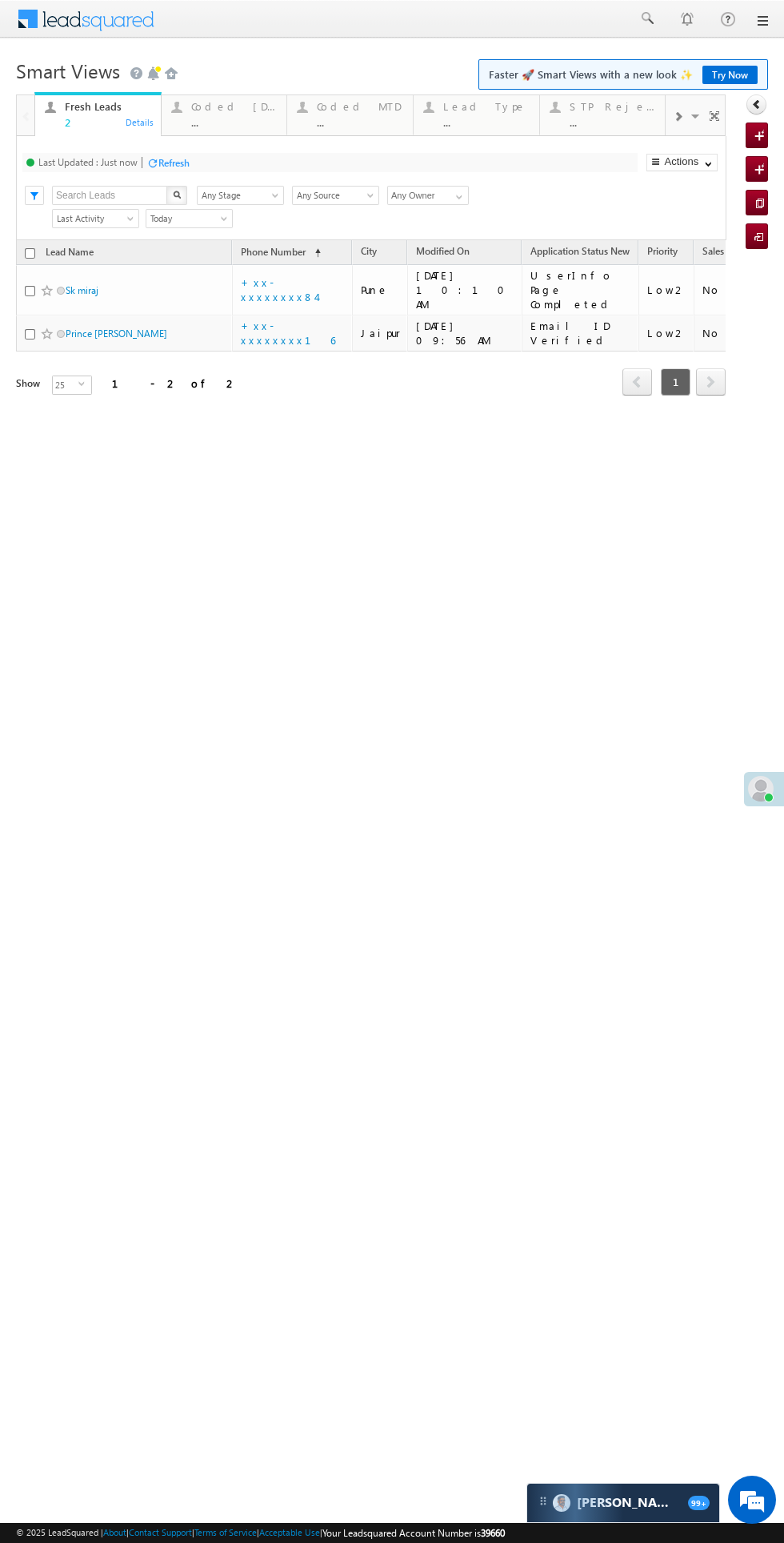
click at [256, 114] on div "Coded Today ..." at bounding box center [234, 112] width 86 height 31
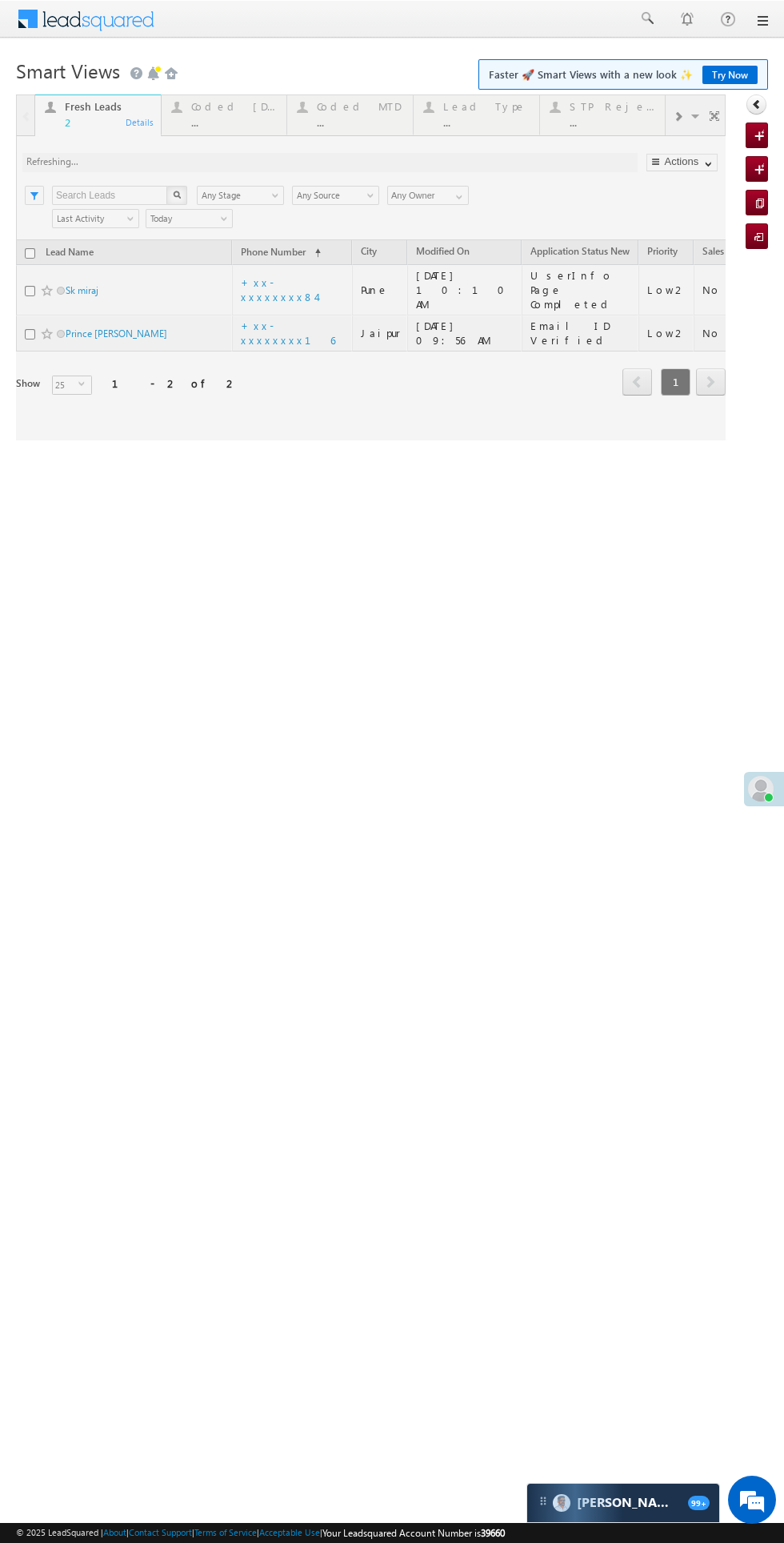
click at [233, 102] on div at bounding box center [371, 267] width 710 height 346
click at [235, 102] on div at bounding box center [371, 267] width 710 height 346
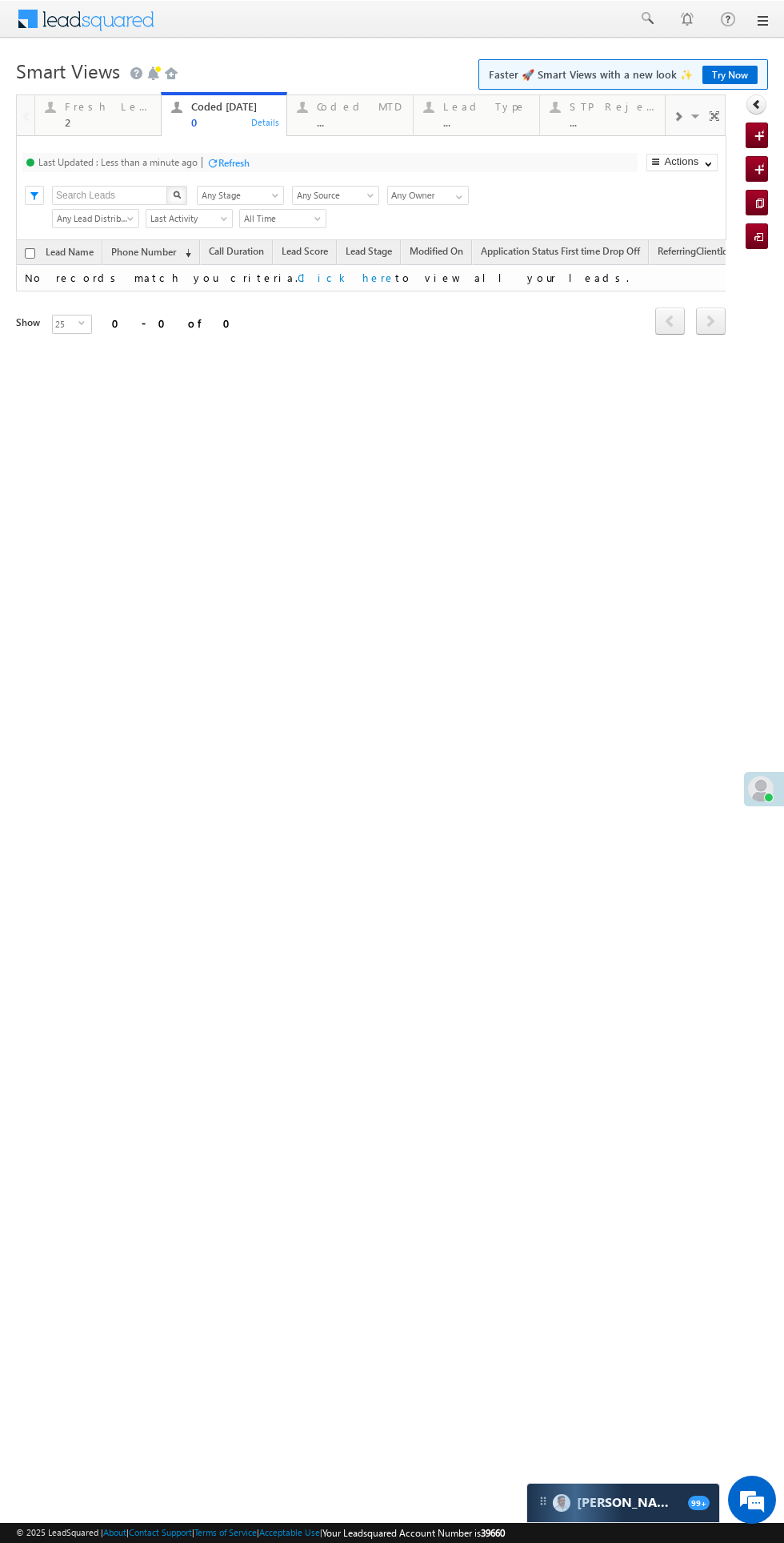
click at [67, 122] on div "2" at bounding box center [108, 122] width 86 height 12
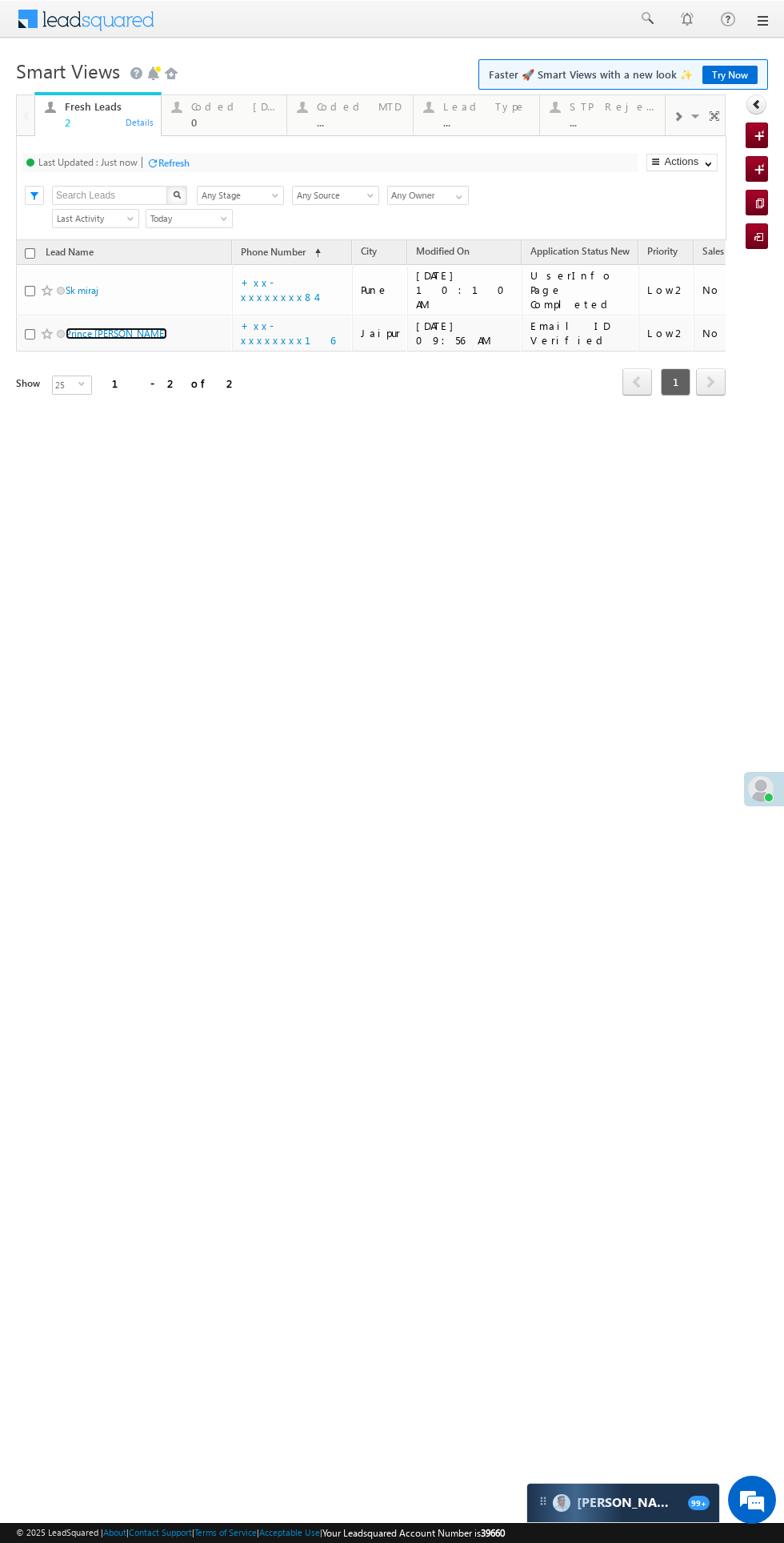
click at [107, 328] on link "Prince bansal" at bounding box center [116, 333] width 102 height 12
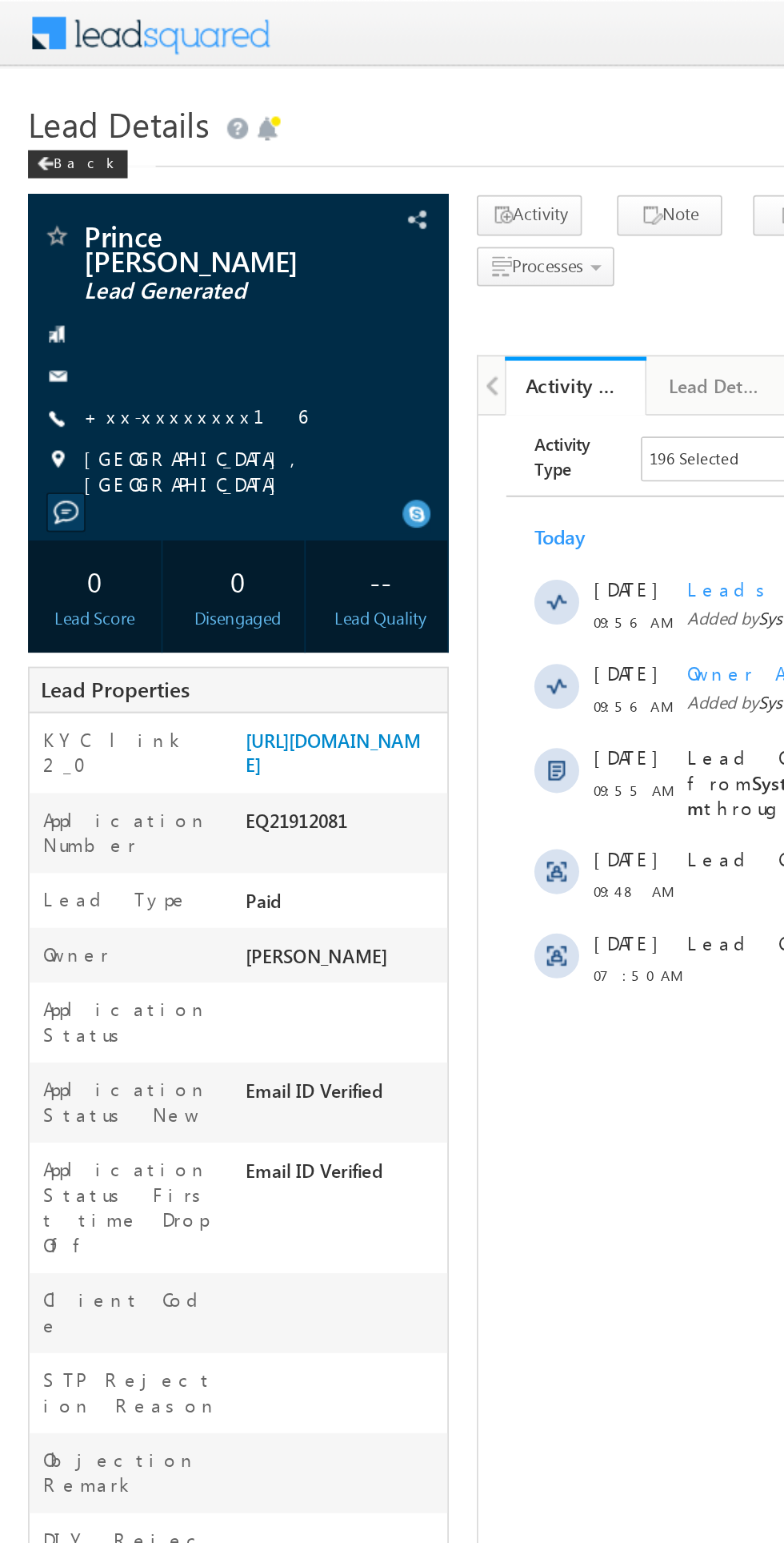
click at [100, 231] on link "+xx-xxxxxxxx16" at bounding box center [111, 237] width 127 height 14
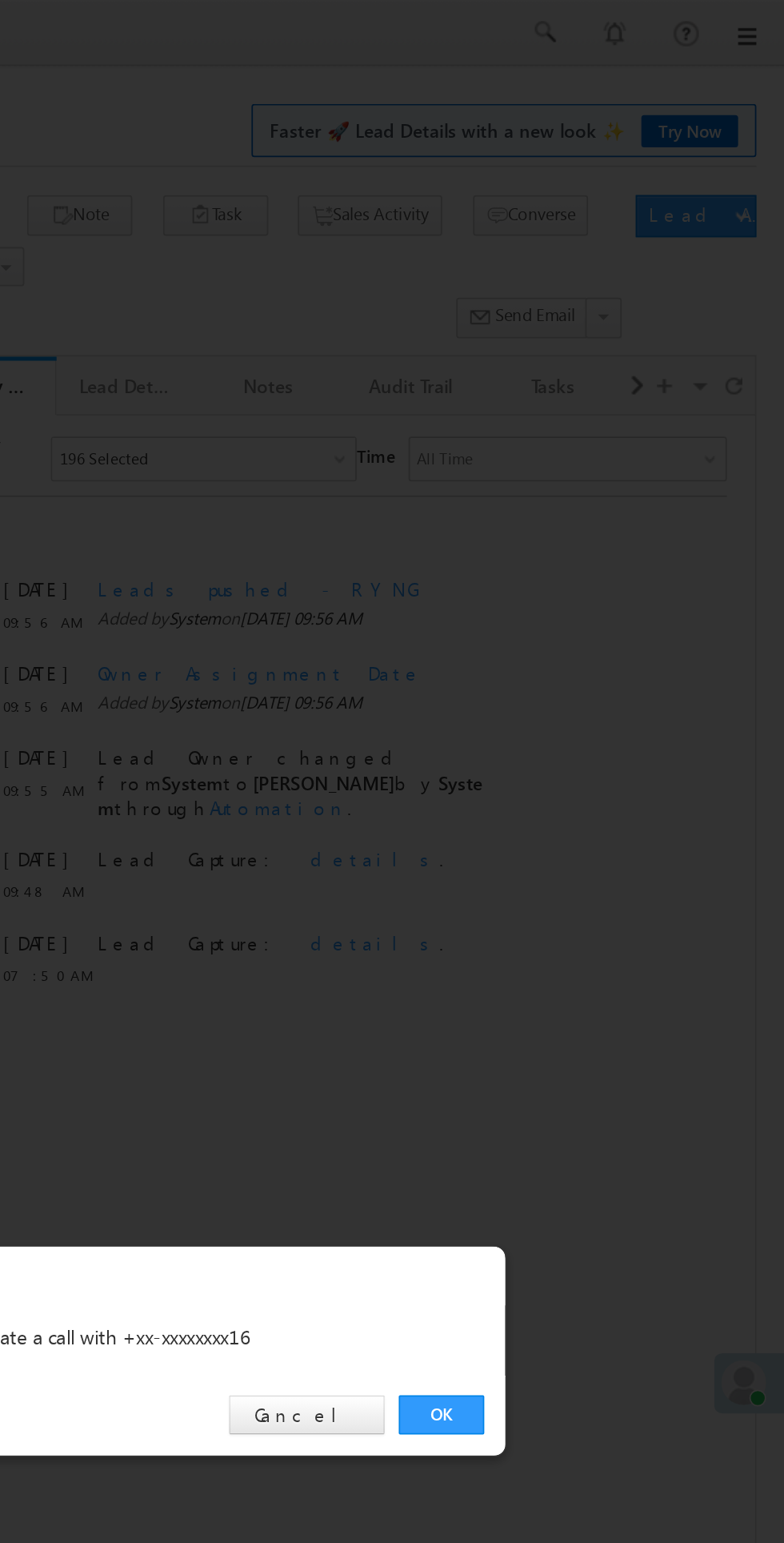
click at [589, 806] on link "OK" at bounding box center [588, 806] width 48 height 22
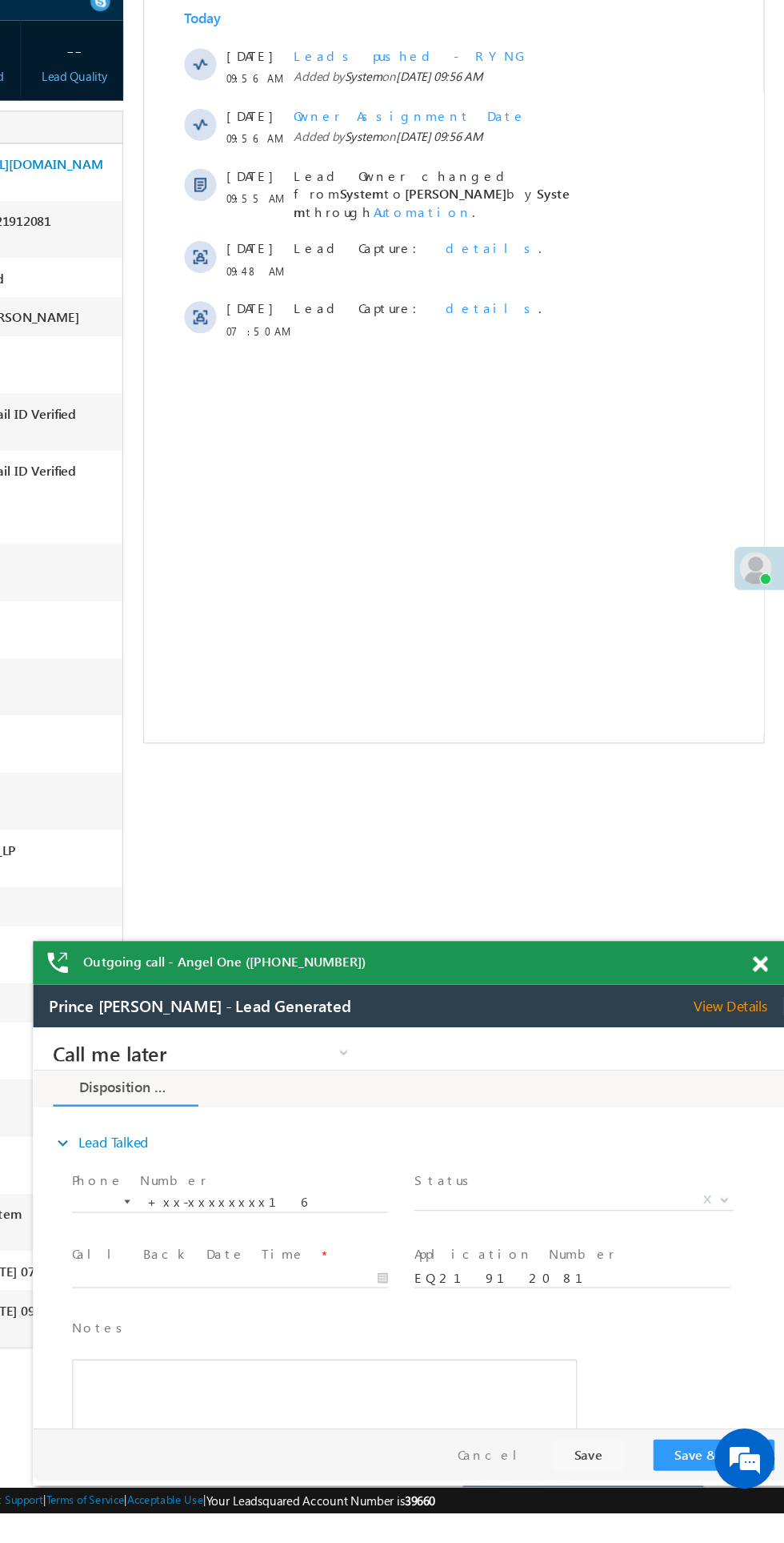
click at [465, 1157] on span "X" at bounding box center [464, 1165] width 255 height 16
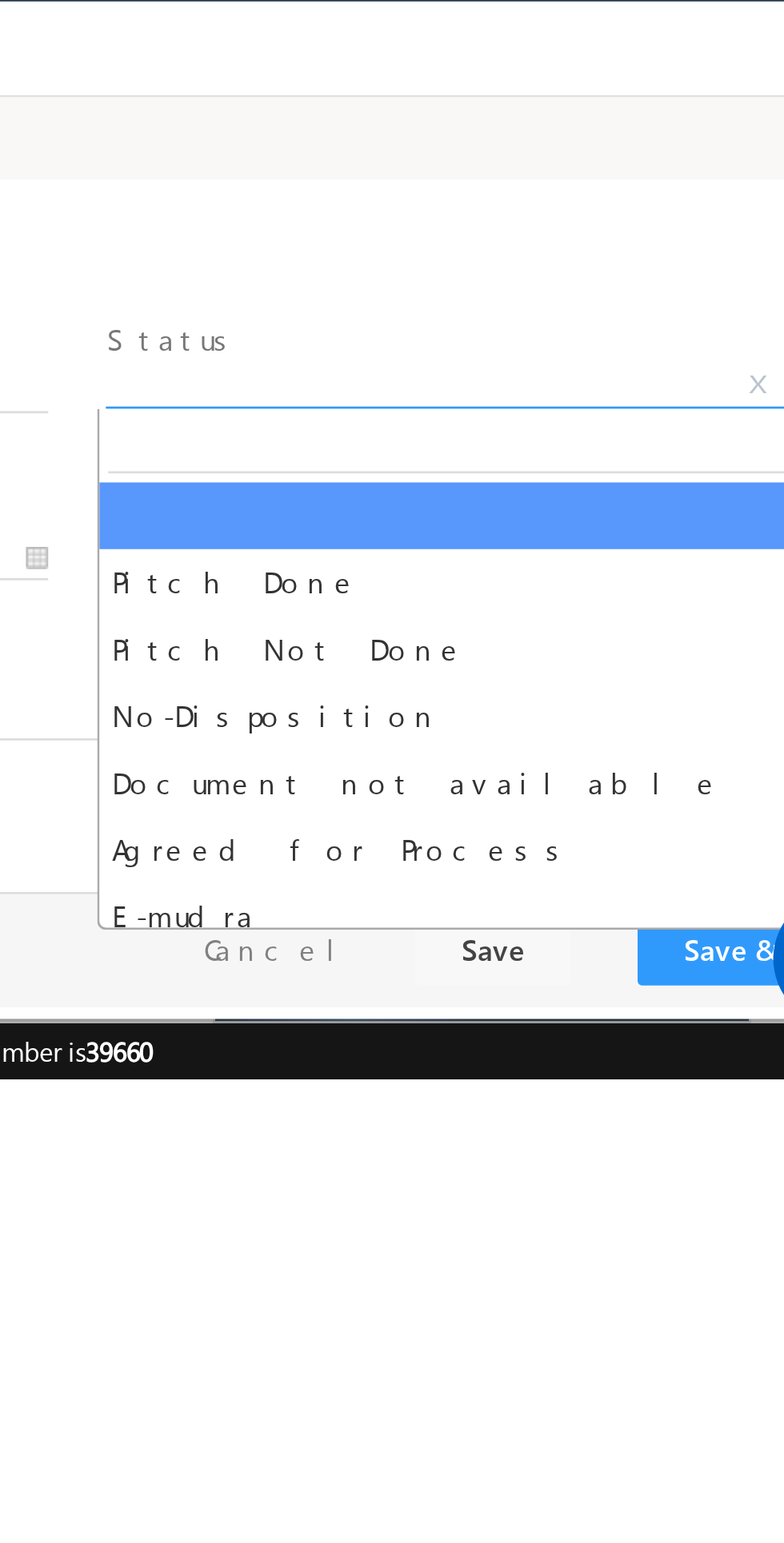
select select "Pitch Not Done"
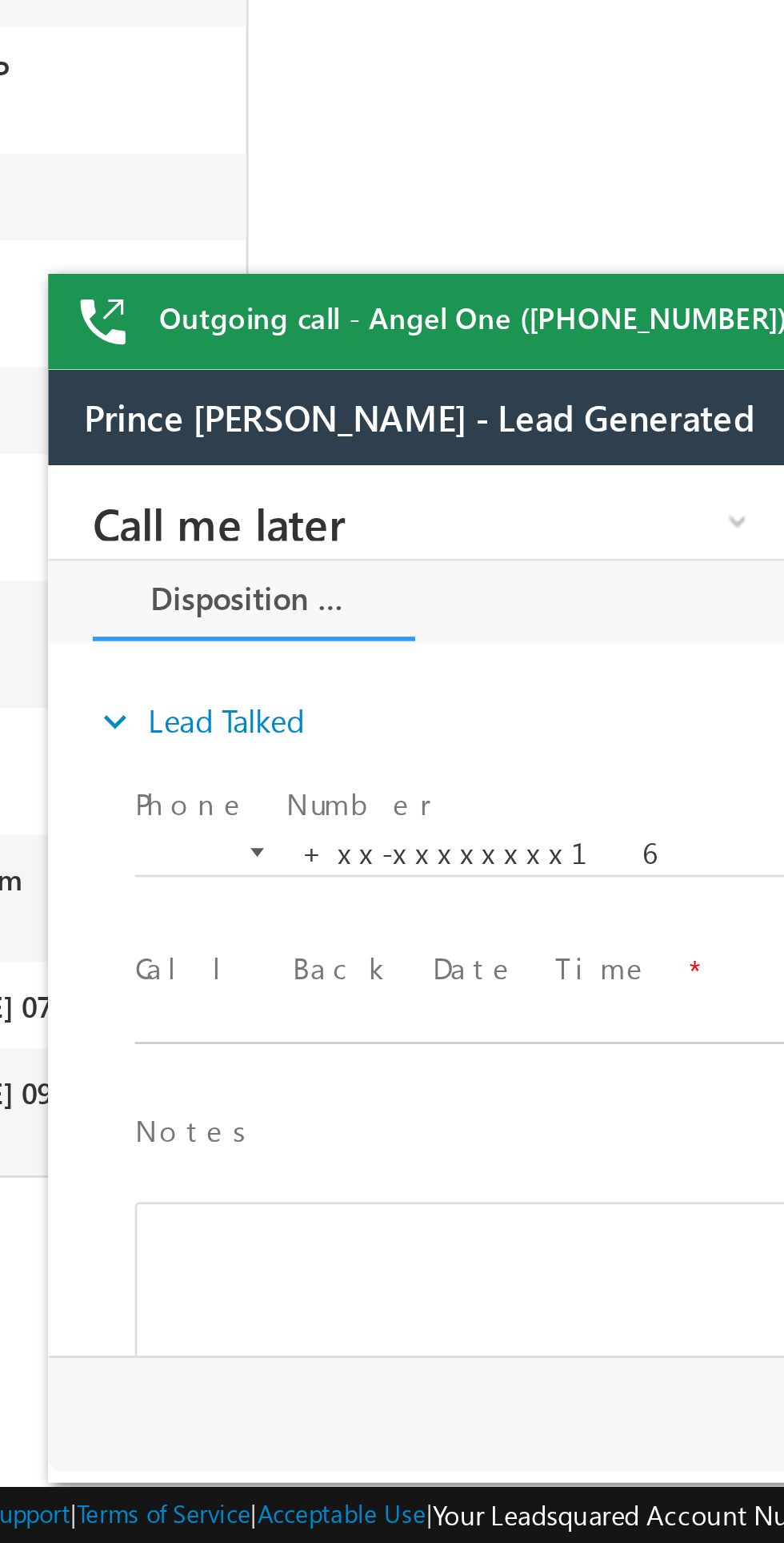
click at [196, 664] on body "Call me later Cross Sell Customer Drop-off reasons Language Barrier Not Interes…" at bounding box center [348, 625] width 600 height 320
type input "08/17/25 11:12 AM"
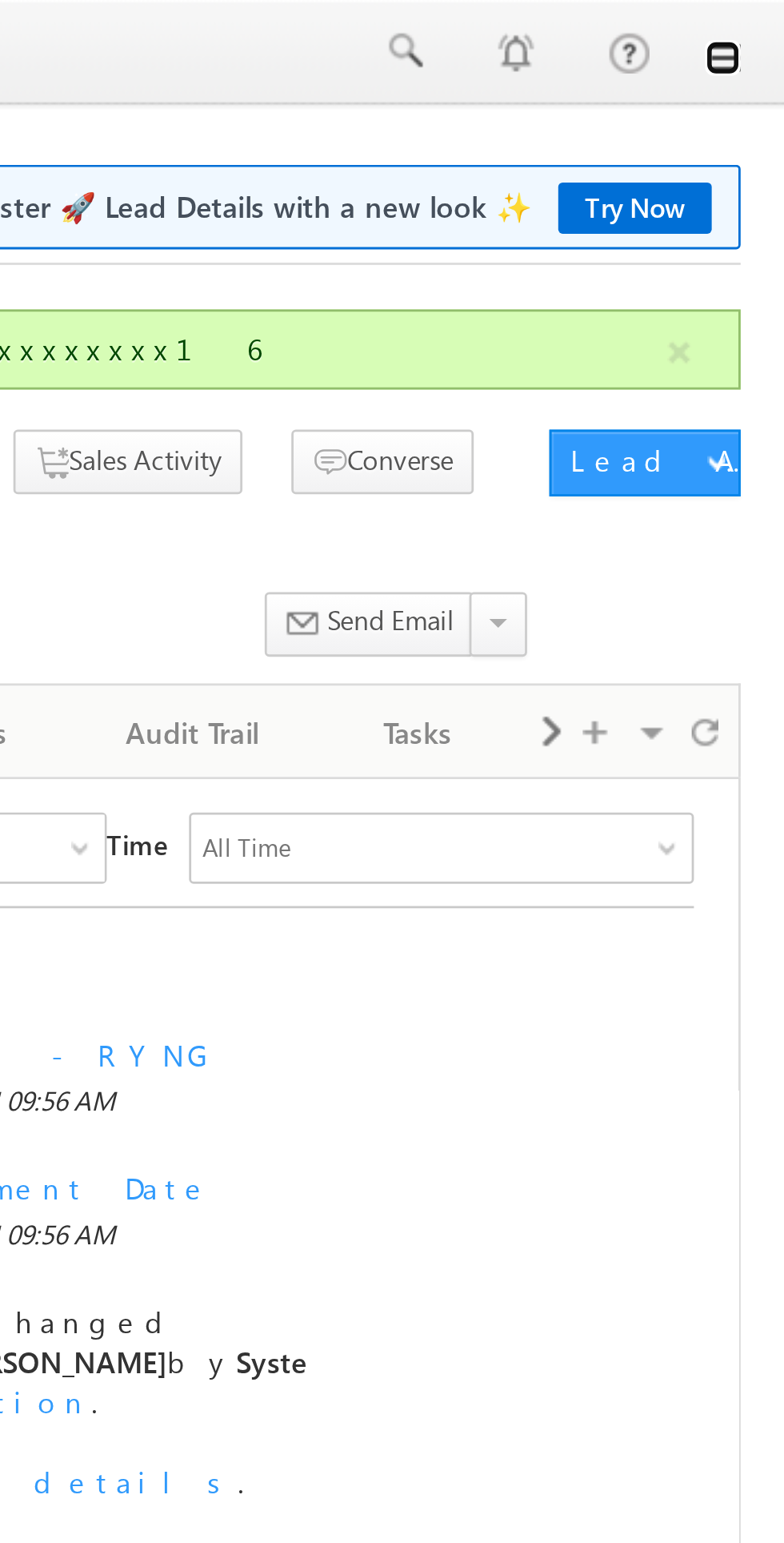
click at [762, 16] on link at bounding box center [762, 20] width 13 height 13
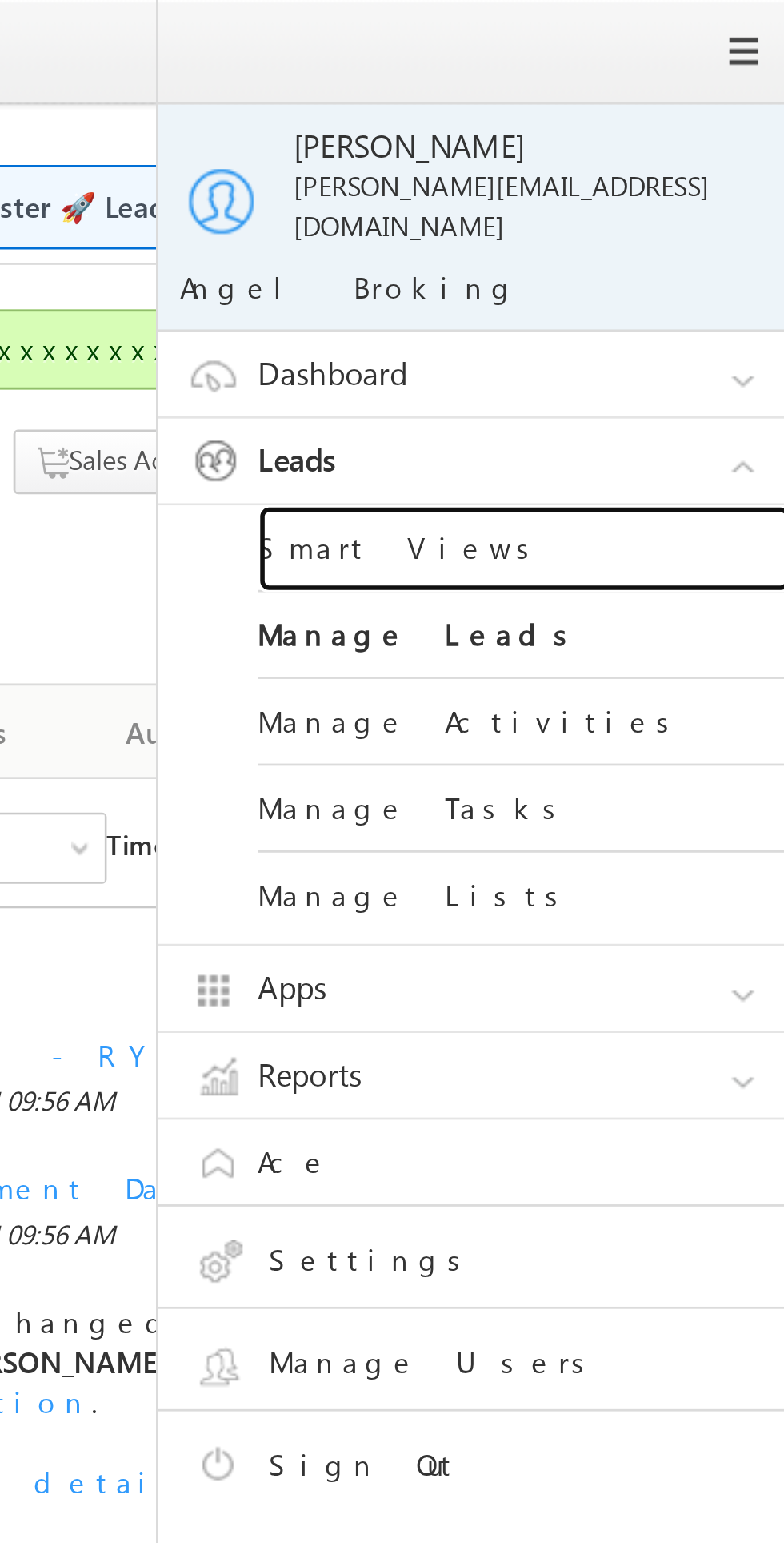
click at [632, 183] on link "Smart Views" at bounding box center [691, 197] width 192 height 31
